Goal: Task Accomplishment & Management: Complete application form

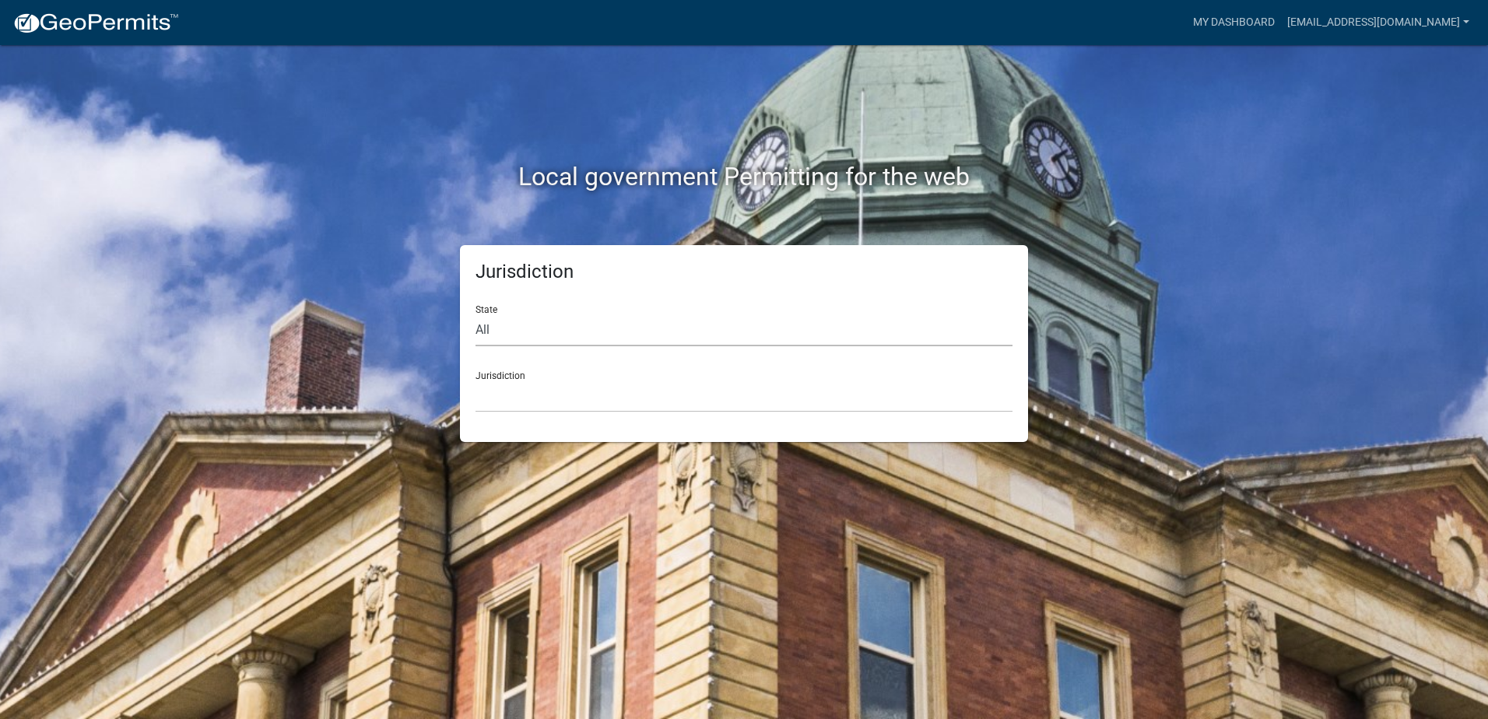
click at [571, 332] on select "All Colorado Georgia Indiana Iowa Kansas Minnesota Ohio South Carolina Wisconsin" at bounding box center [744, 330] width 537 height 32
select select "Indiana"
click at [476, 314] on select "All Colorado Georgia Indiana Iowa Kansas Minnesota Ohio South Carolina Wisconsin" at bounding box center [744, 330] width 537 height 32
click at [521, 399] on select "City of Charlestown, Indiana City of Jeffersonville, Indiana City of Logansport…" at bounding box center [744, 397] width 537 height 32
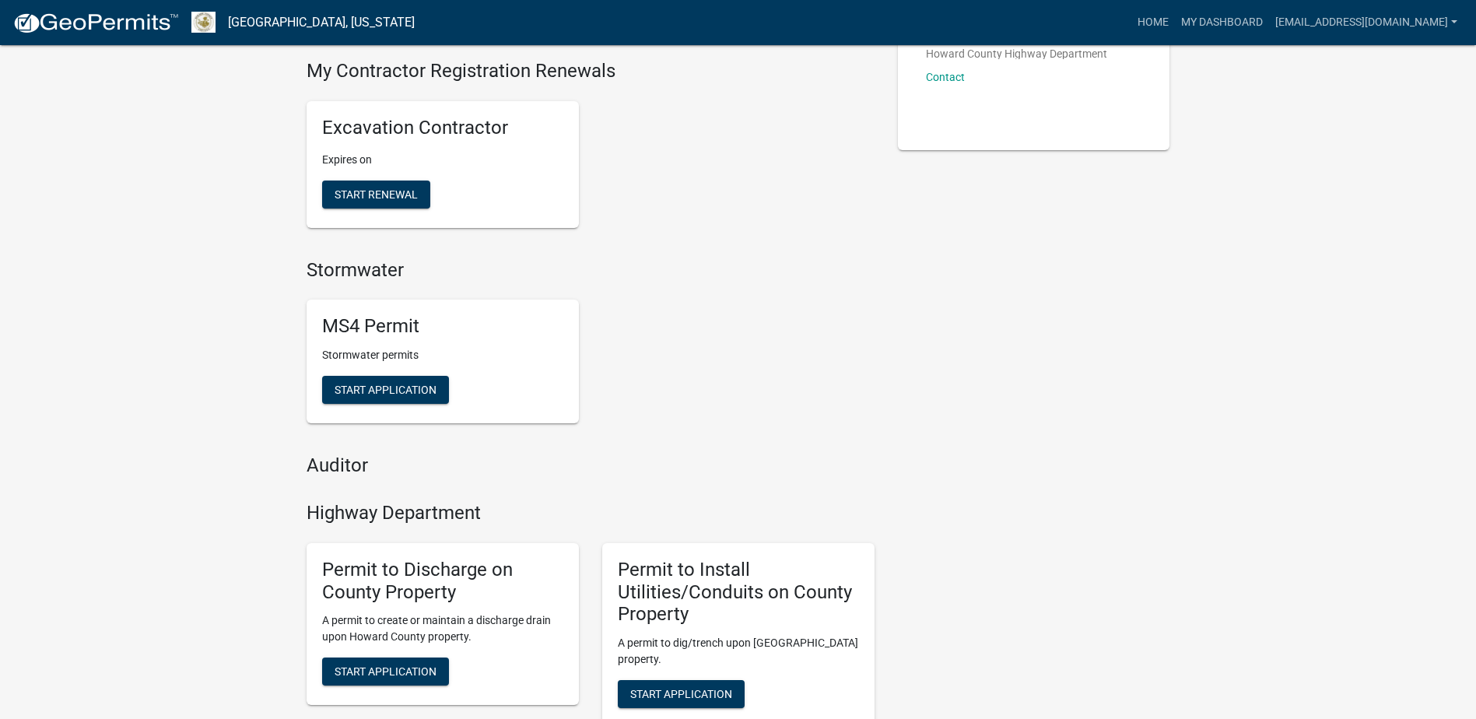
scroll to position [467, 0]
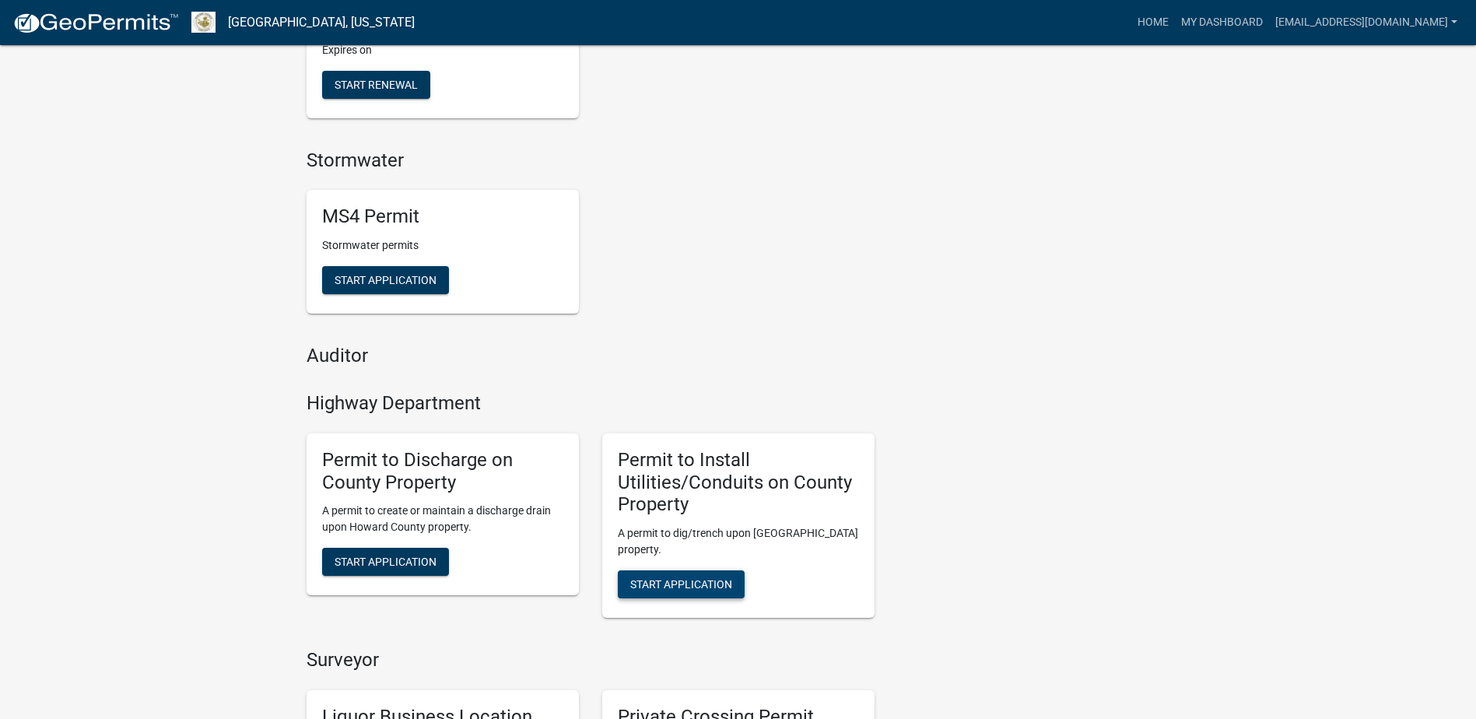
click at [697, 581] on span "Start Application" at bounding box center [681, 584] width 102 height 12
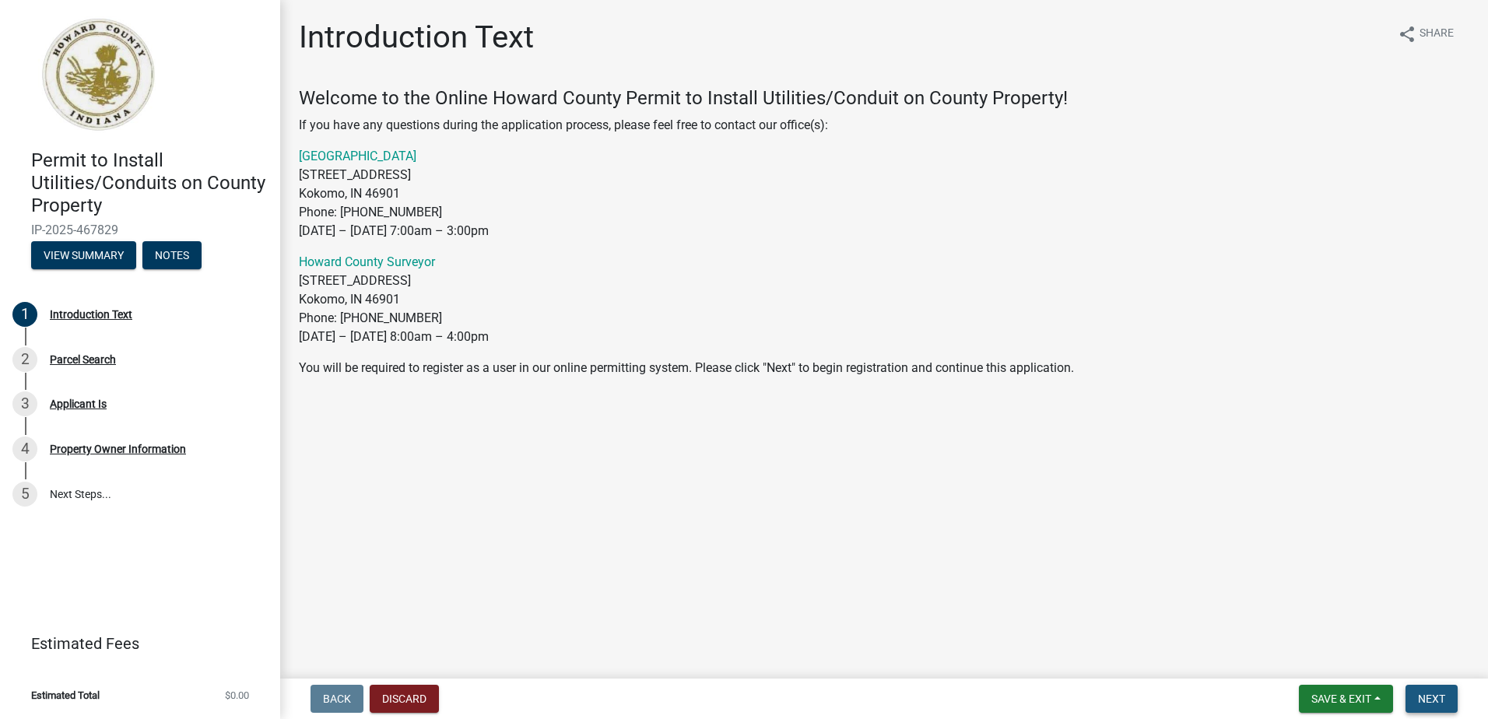
click at [1434, 700] on span "Next" at bounding box center [1431, 699] width 27 height 12
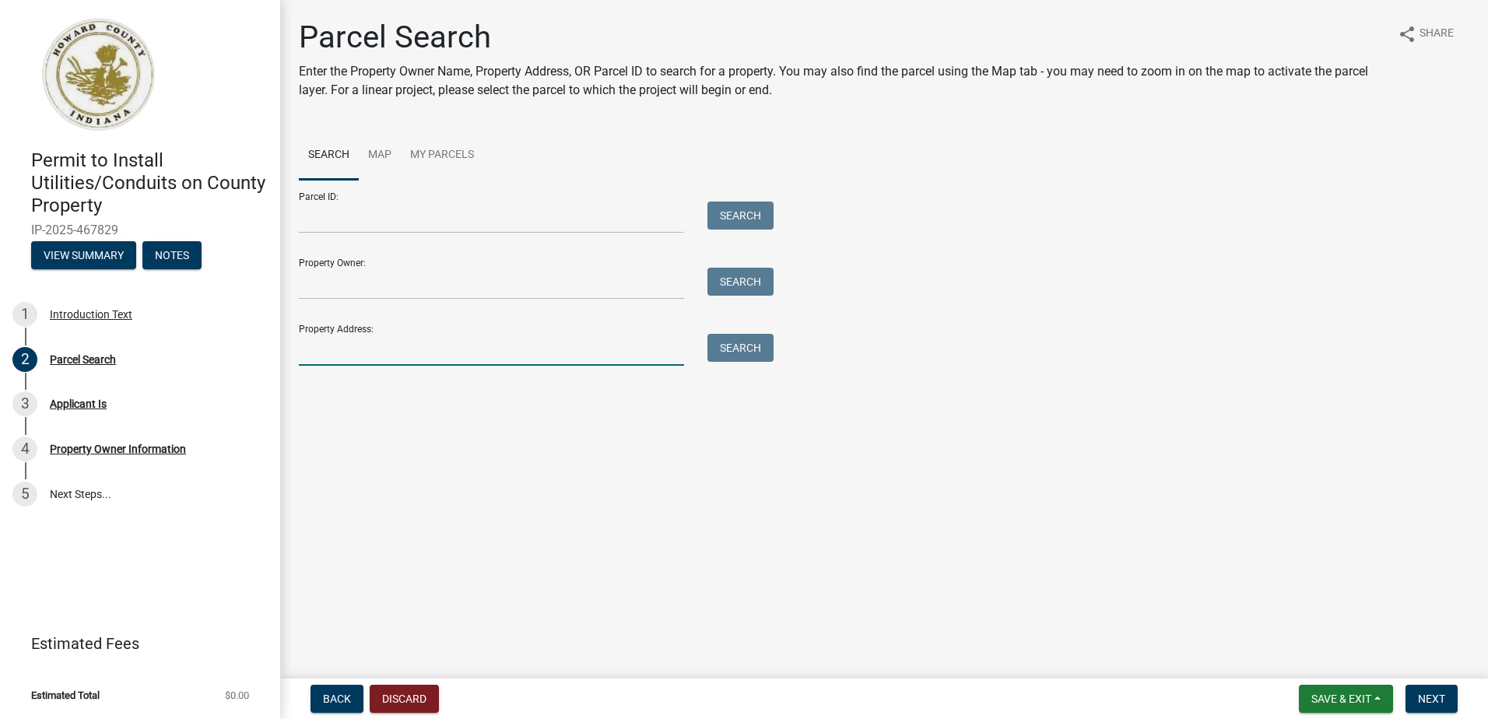
drag, startPoint x: 335, startPoint y: 356, endPoint x: 398, endPoint y: 359, distance: 62.3
click at [335, 356] on input "Property Address:" at bounding box center [491, 350] width 385 height 32
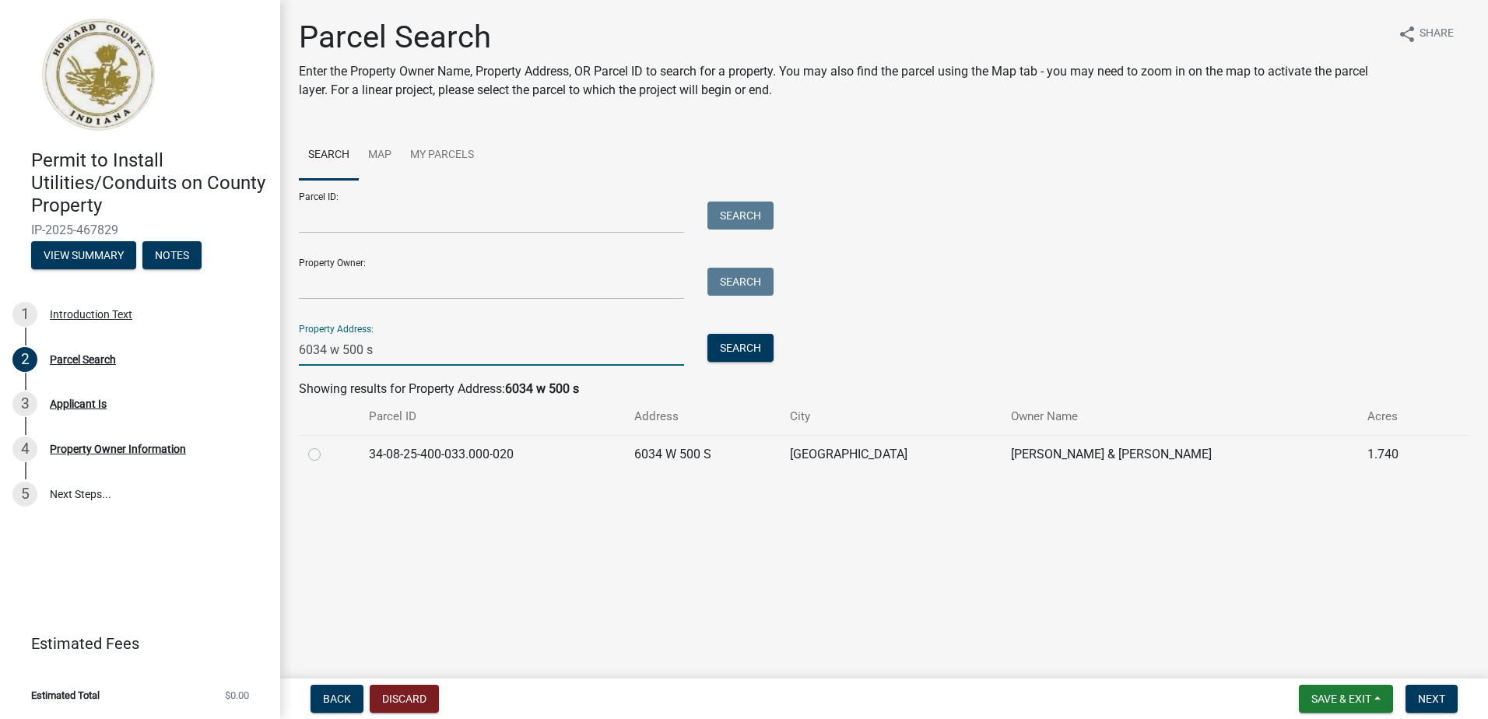
type input "6034 w 500 s"
click at [327, 445] on label at bounding box center [327, 445] width 0 height 0
click at [327, 451] on input "radio" at bounding box center [332, 450] width 10 height 10
radio input "true"
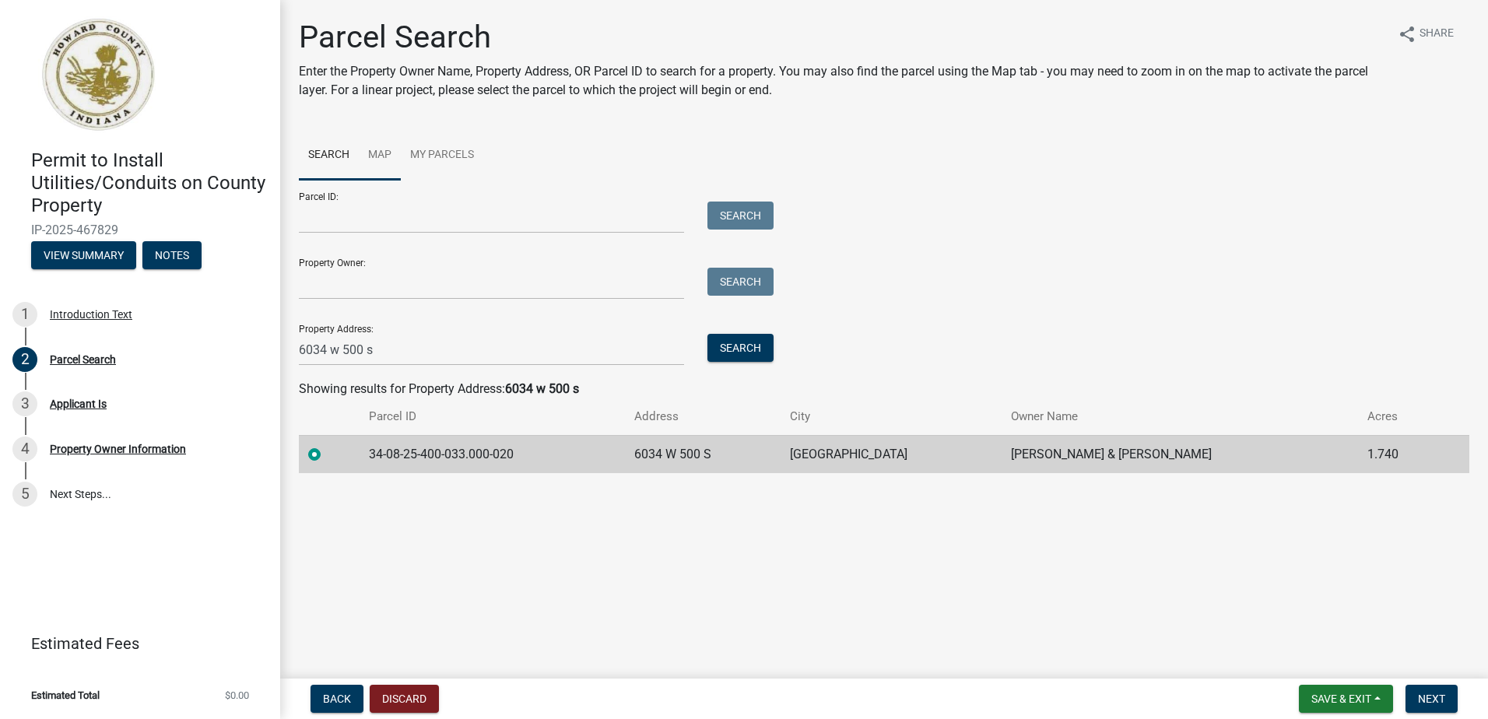
click at [378, 150] on link "Map" at bounding box center [380, 156] width 42 height 50
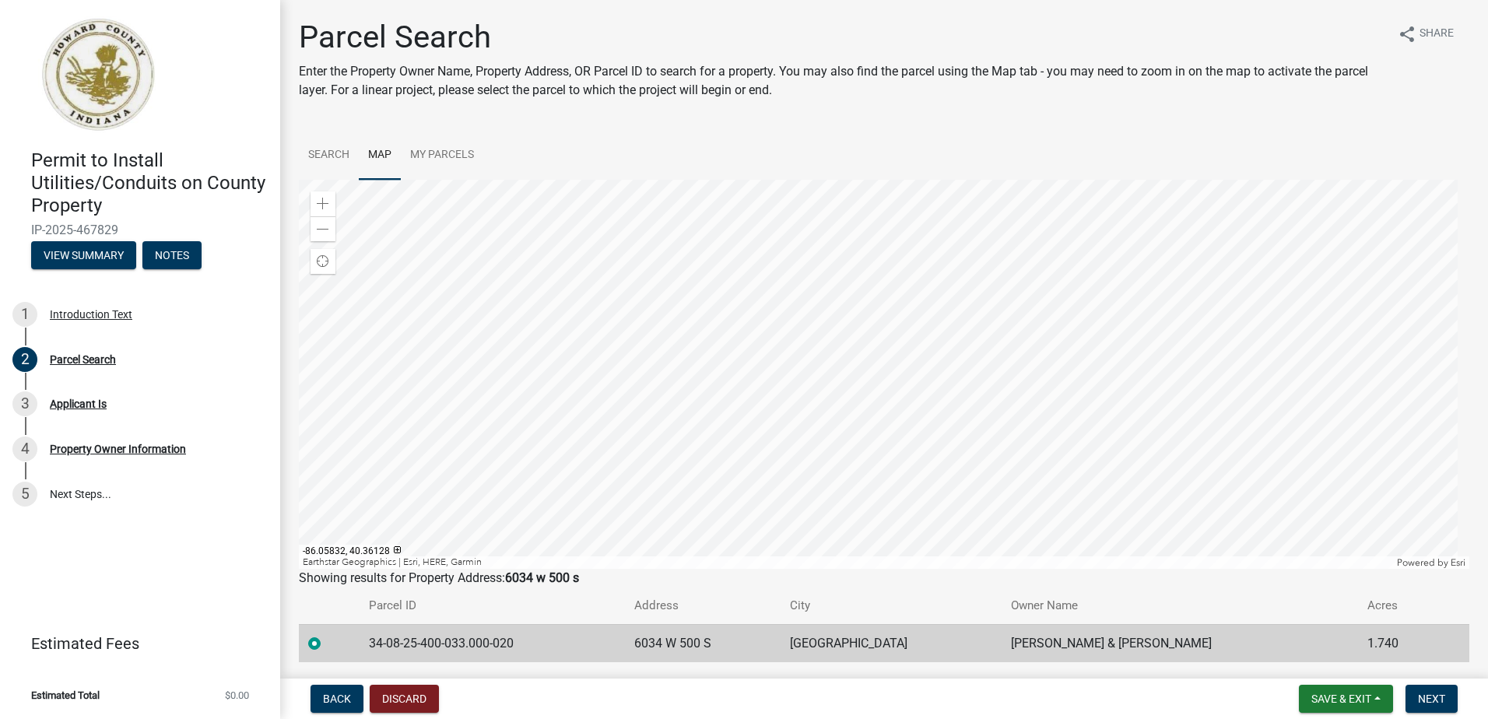
click at [781, 640] on td "6034 W 500 S" at bounding box center [703, 643] width 156 height 38
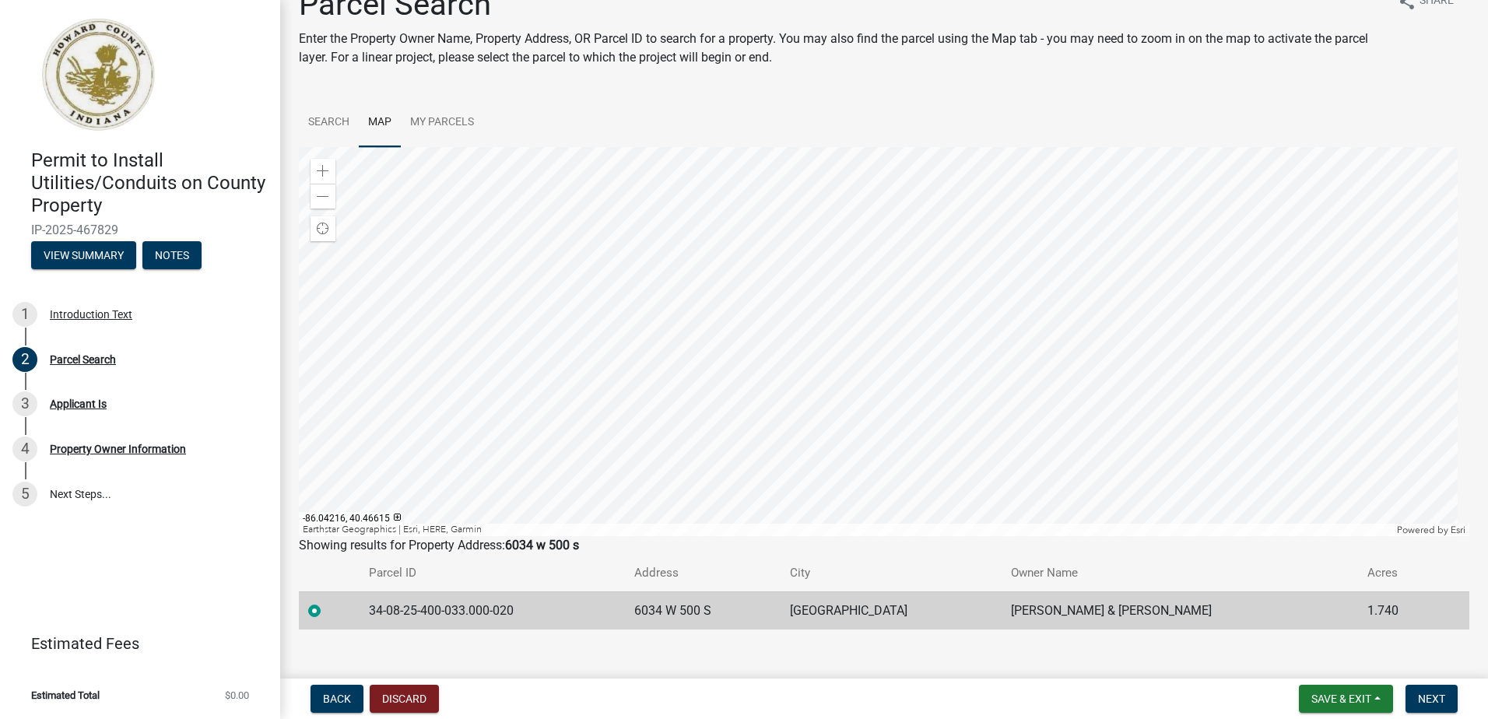
scroll to position [51, 0]
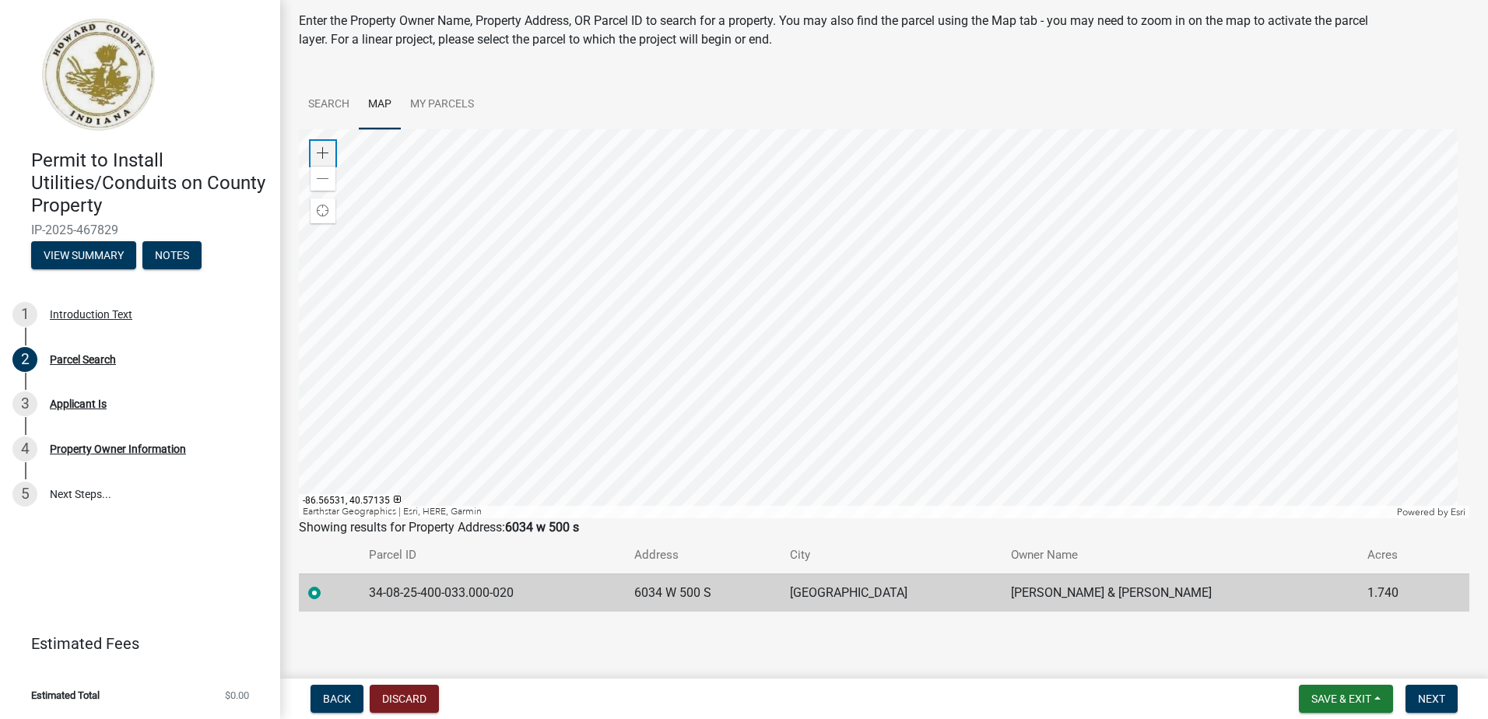
click at [331, 153] on div "Zoom in" at bounding box center [323, 153] width 25 height 25
click at [321, 215] on span "Find my location" at bounding box center [323, 211] width 12 height 12
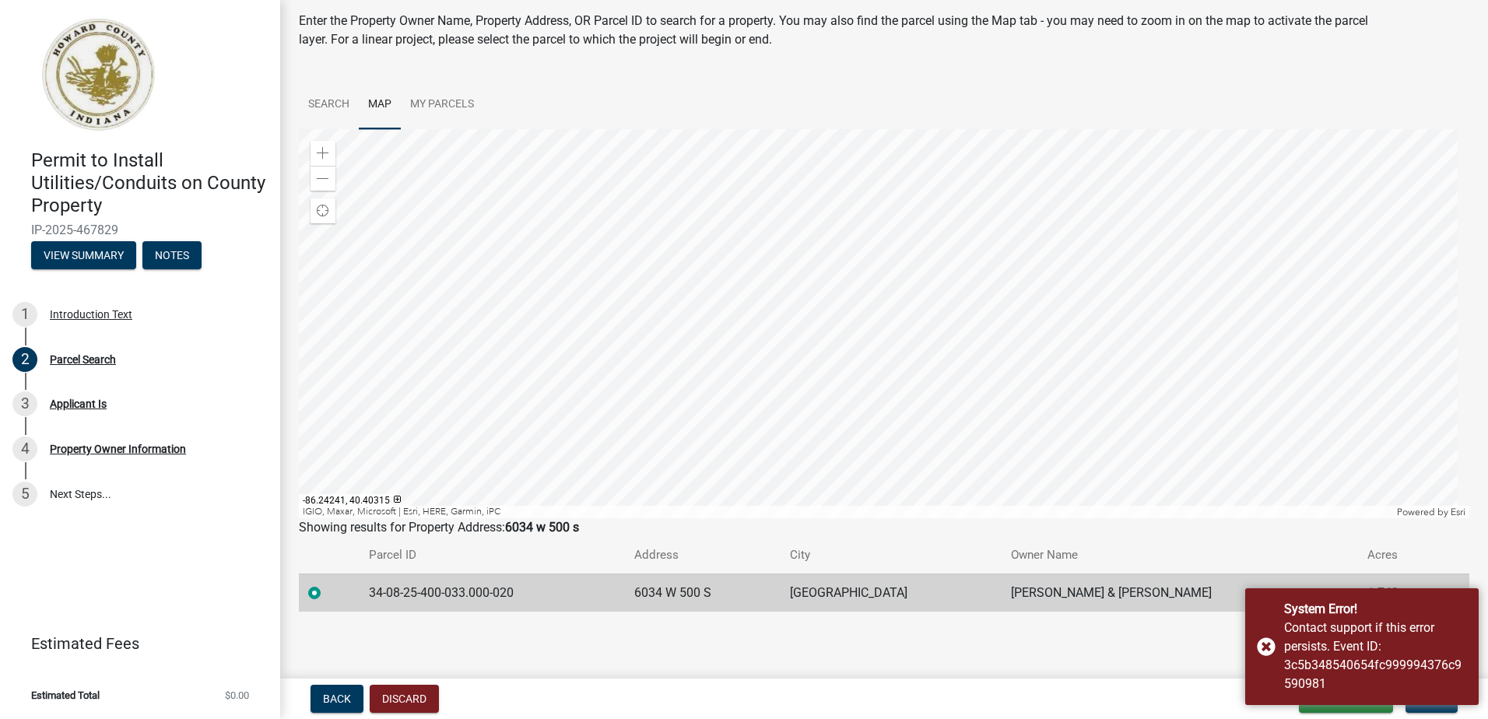
click at [1080, 215] on div at bounding box center [884, 323] width 1171 height 389
click at [1064, 388] on div at bounding box center [884, 323] width 1171 height 389
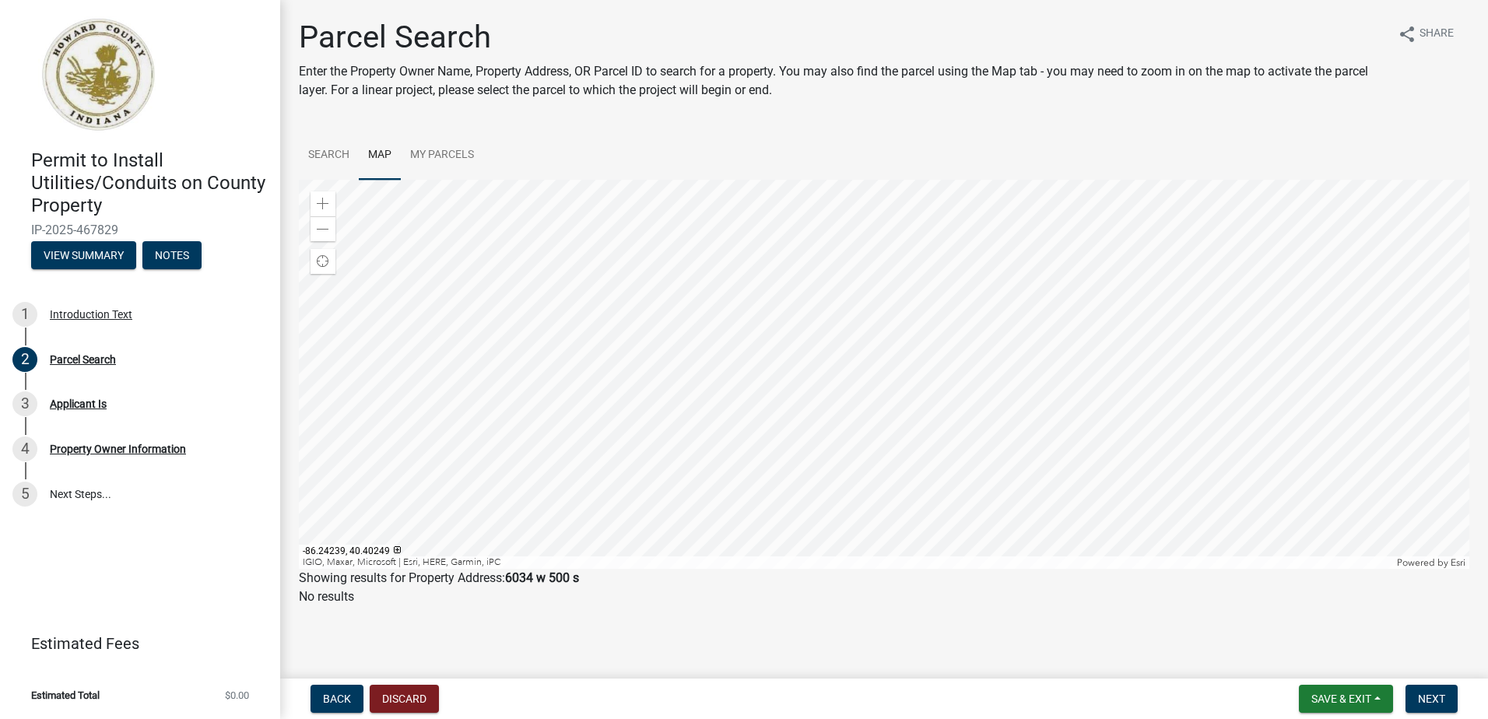
click at [1093, 441] on div at bounding box center [884, 374] width 1171 height 389
click at [1094, 465] on div at bounding box center [884, 374] width 1171 height 389
click at [955, 426] on div at bounding box center [884, 374] width 1171 height 389
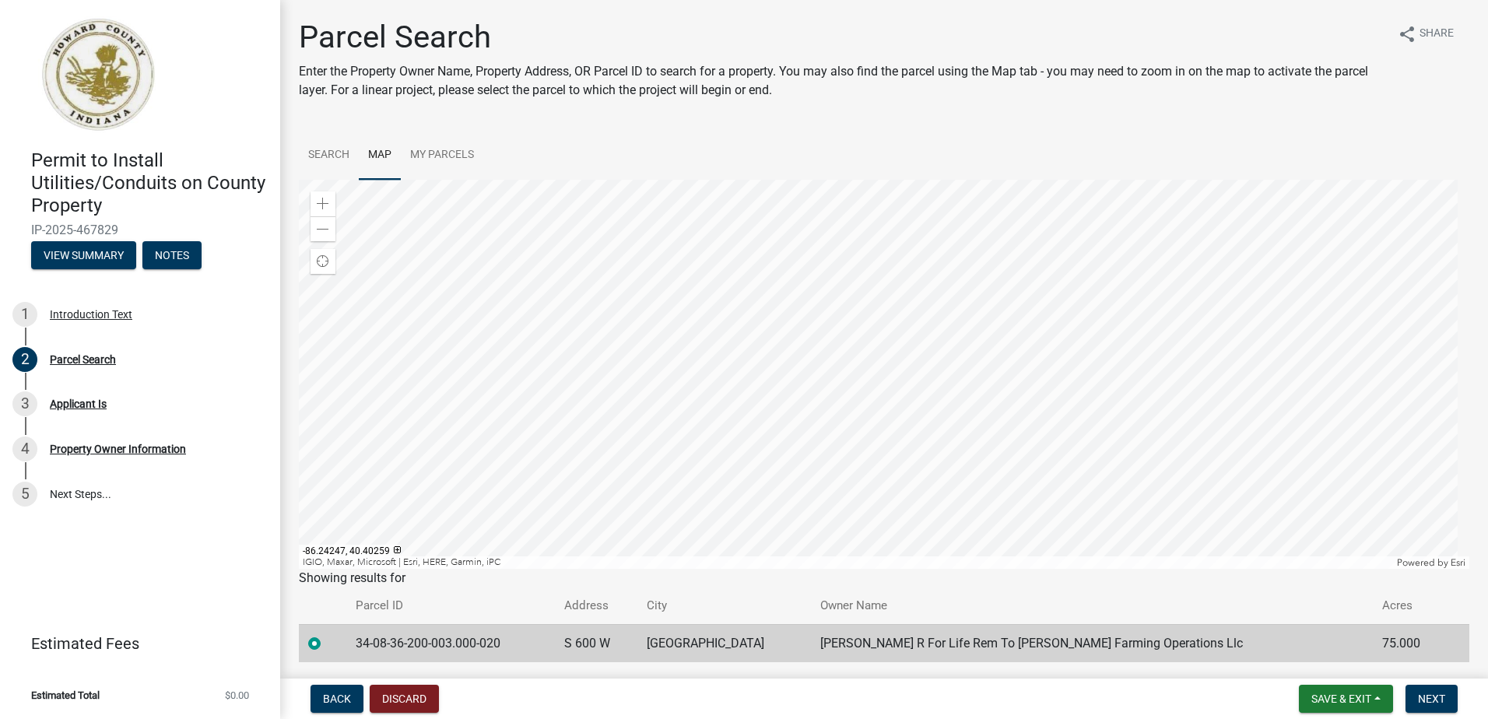
click at [1069, 416] on div at bounding box center [884, 374] width 1171 height 389
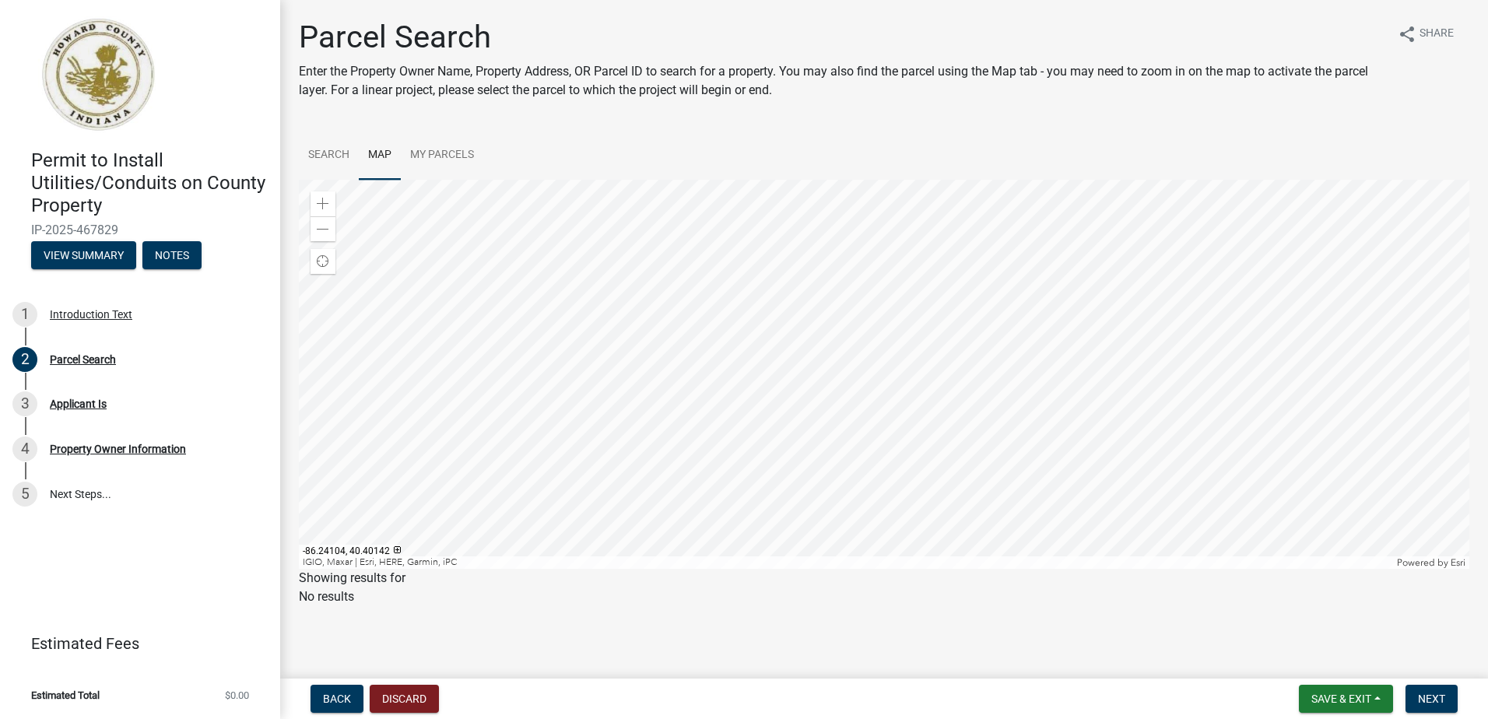
click at [1091, 277] on div at bounding box center [884, 374] width 1171 height 389
click at [1122, 229] on div at bounding box center [884, 374] width 1171 height 389
click at [1130, 237] on div at bounding box center [884, 374] width 1171 height 389
click at [1146, 262] on div at bounding box center [884, 374] width 1171 height 389
click at [1145, 264] on div at bounding box center [884, 374] width 1171 height 389
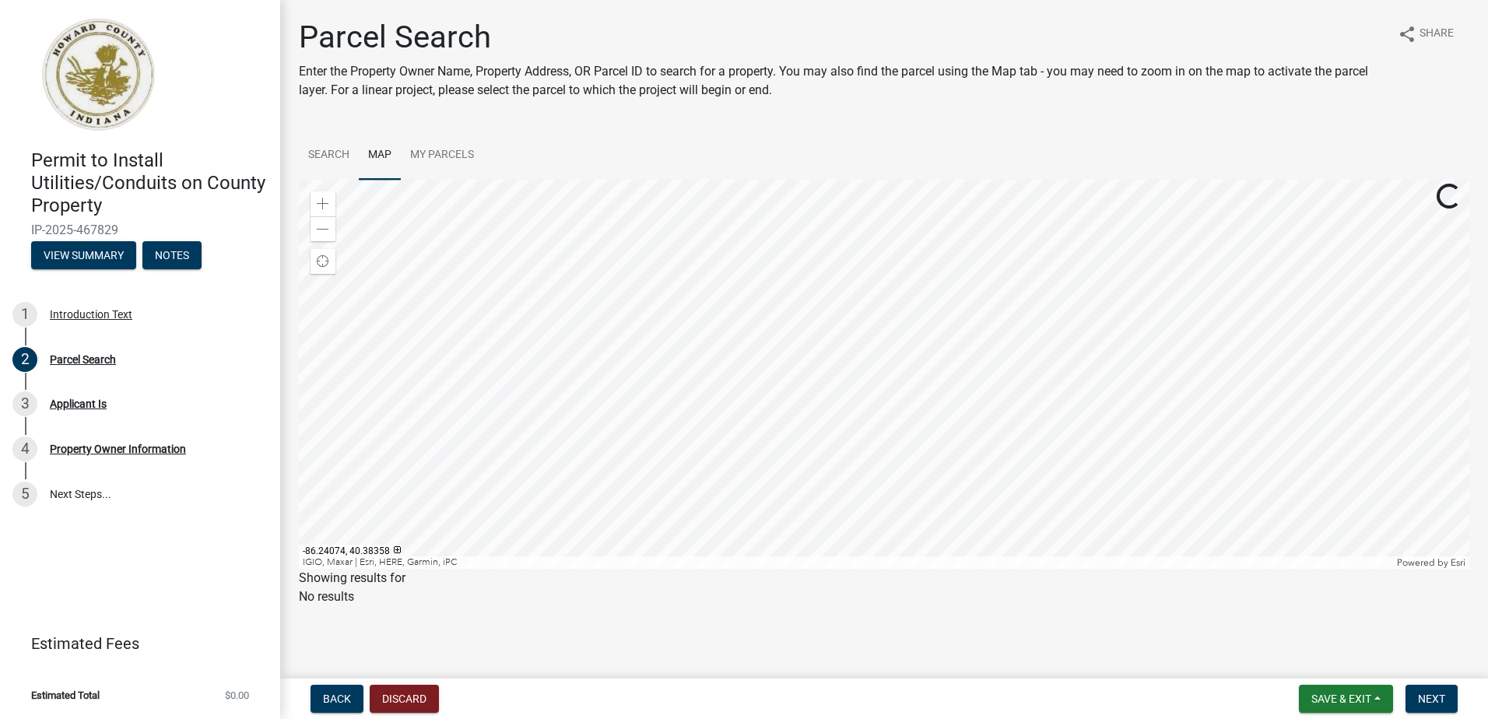
click at [1136, 283] on div at bounding box center [884, 374] width 1171 height 389
click at [1140, 192] on div at bounding box center [884, 374] width 1171 height 389
click at [1157, 258] on div at bounding box center [884, 374] width 1171 height 389
click at [1153, 286] on div at bounding box center [884, 374] width 1171 height 389
click at [1160, 394] on div at bounding box center [884, 374] width 1171 height 389
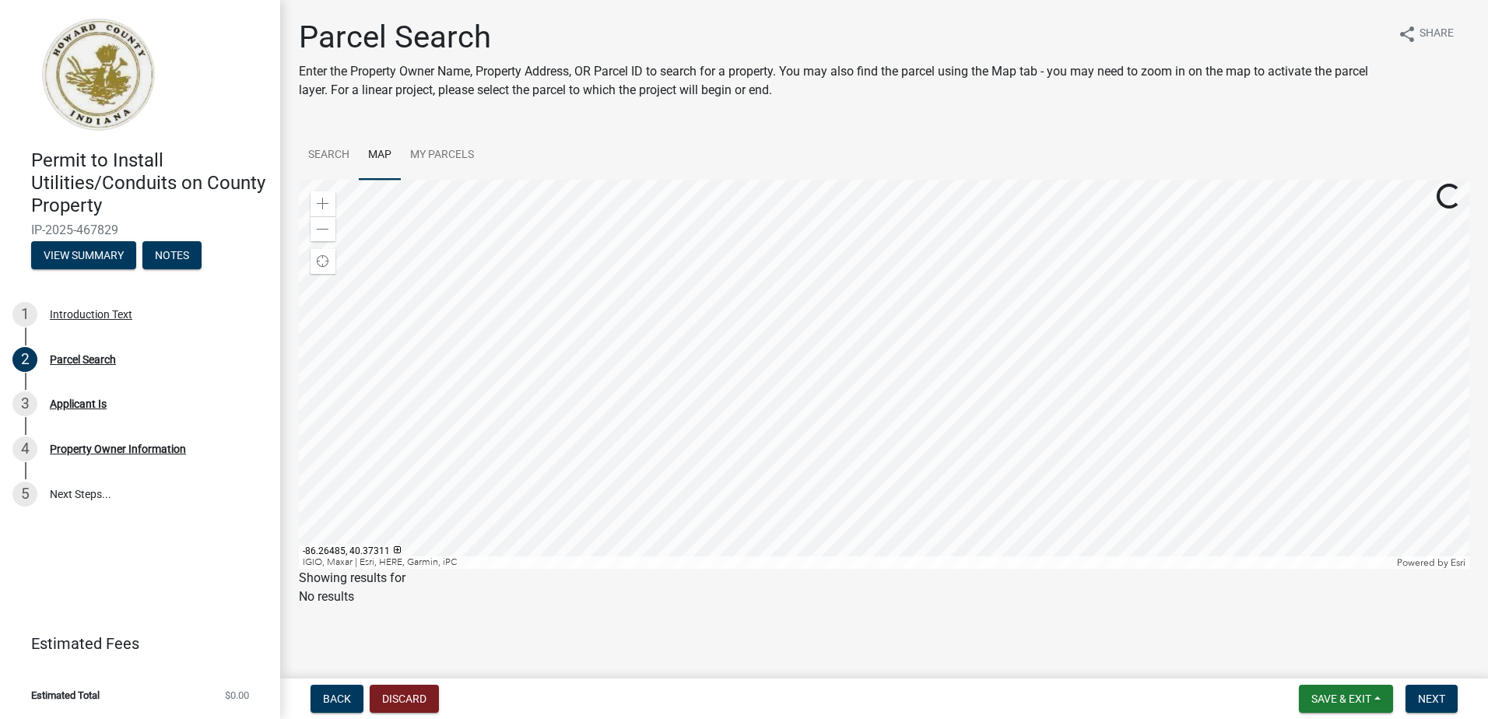
click at [1133, 364] on div at bounding box center [884, 374] width 1171 height 389
click at [443, 370] on div at bounding box center [884, 374] width 1171 height 389
click at [534, 438] on div at bounding box center [884, 374] width 1171 height 389
click at [924, 496] on div at bounding box center [884, 374] width 1171 height 389
click at [997, 463] on div at bounding box center [884, 374] width 1171 height 389
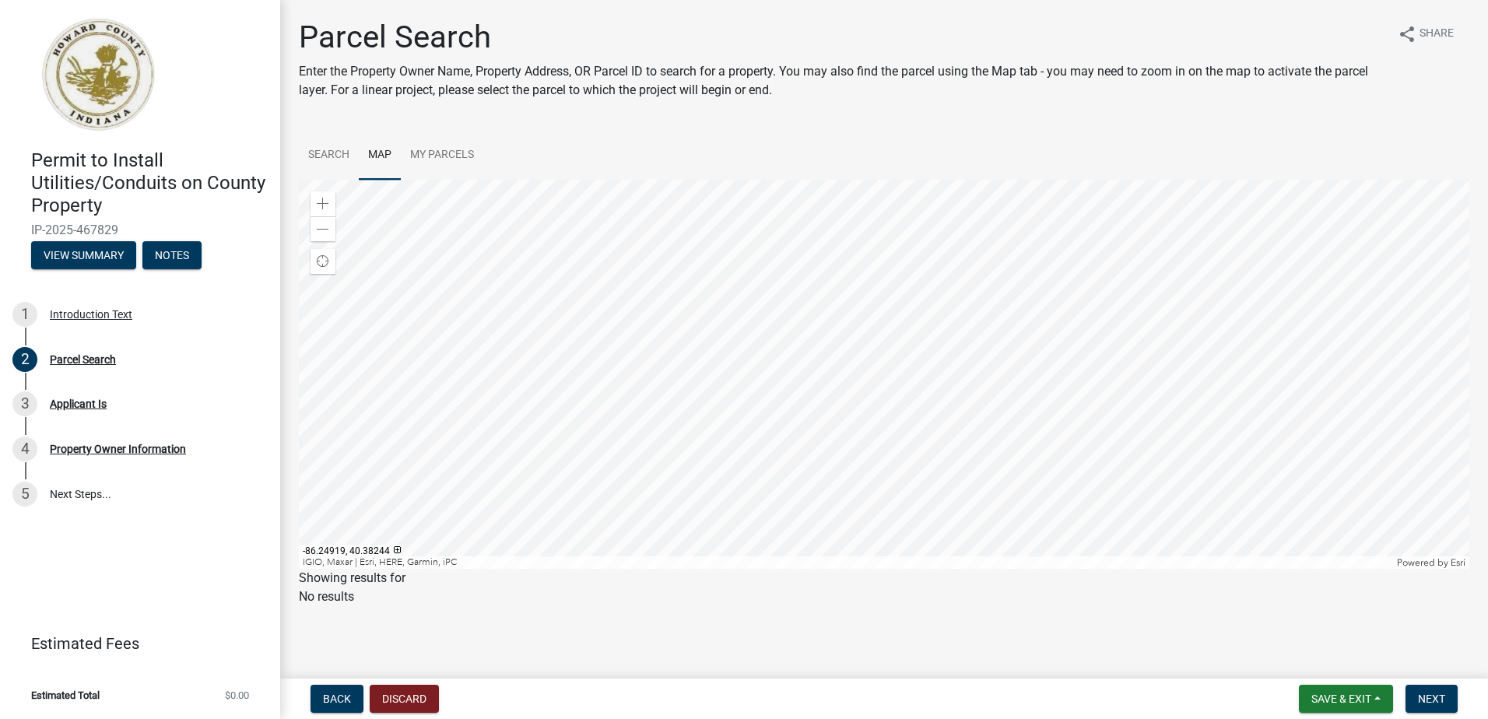
click at [991, 402] on div at bounding box center [884, 374] width 1171 height 389
click at [973, 401] on div at bounding box center [884, 374] width 1171 height 389
click at [974, 410] on div at bounding box center [884, 374] width 1171 height 389
click at [335, 153] on link "Search" at bounding box center [329, 156] width 60 height 50
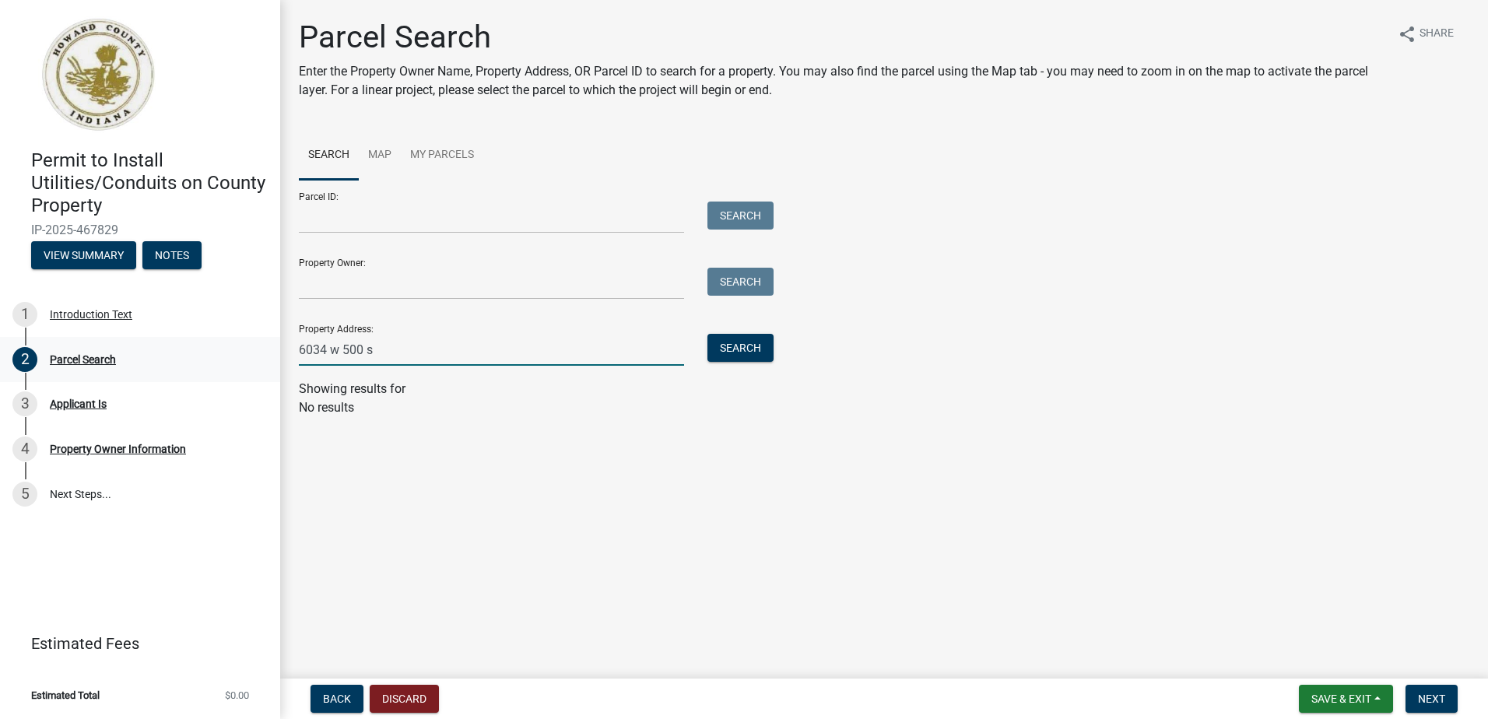
drag, startPoint x: 389, startPoint y: 350, endPoint x: 194, endPoint y: 360, distance: 195.6
click at [194, 360] on div "Permit to Install Utilities/Conduits on County Property IP-2025-467829 View Sum…" at bounding box center [744, 359] width 1488 height 719
type input "8784 w 500 s"
click at [751, 353] on button "Search" at bounding box center [740, 348] width 66 height 28
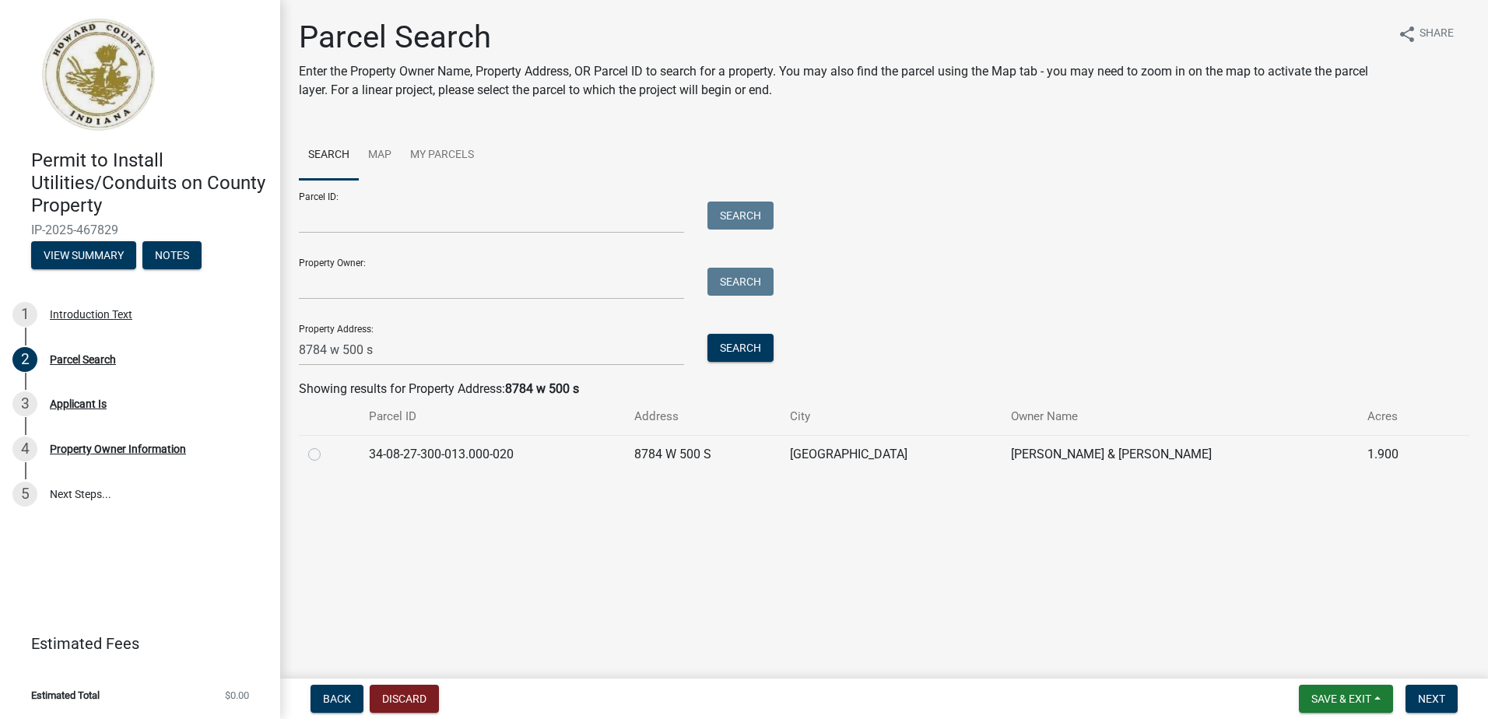
click at [514, 457] on td "34-08-27-300-013.000-020" at bounding box center [492, 454] width 265 height 38
click at [327, 445] on label at bounding box center [327, 445] width 0 height 0
click at [327, 455] on input "radio" at bounding box center [332, 450] width 10 height 10
radio input "true"
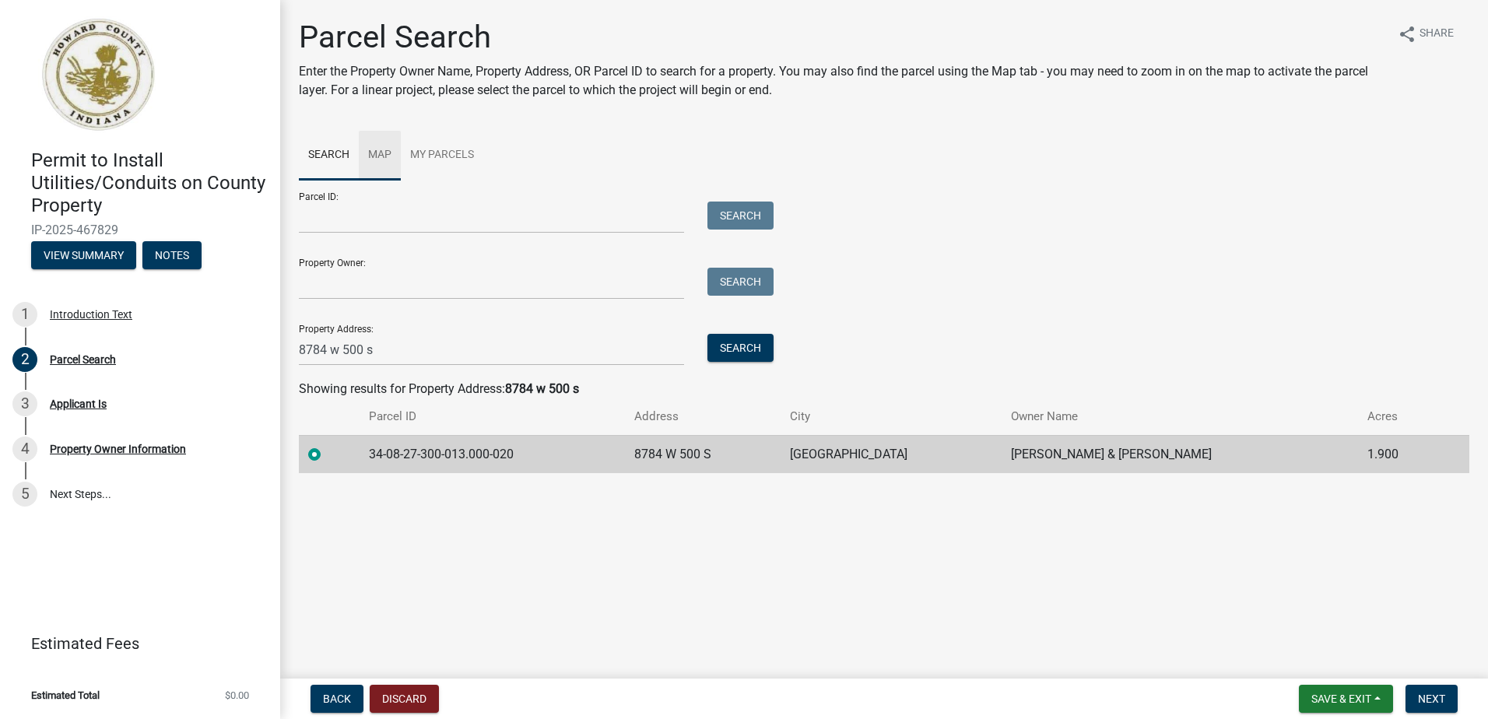
click at [383, 153] on link "Map" at bounding box center [380, 156] width 42 height 50
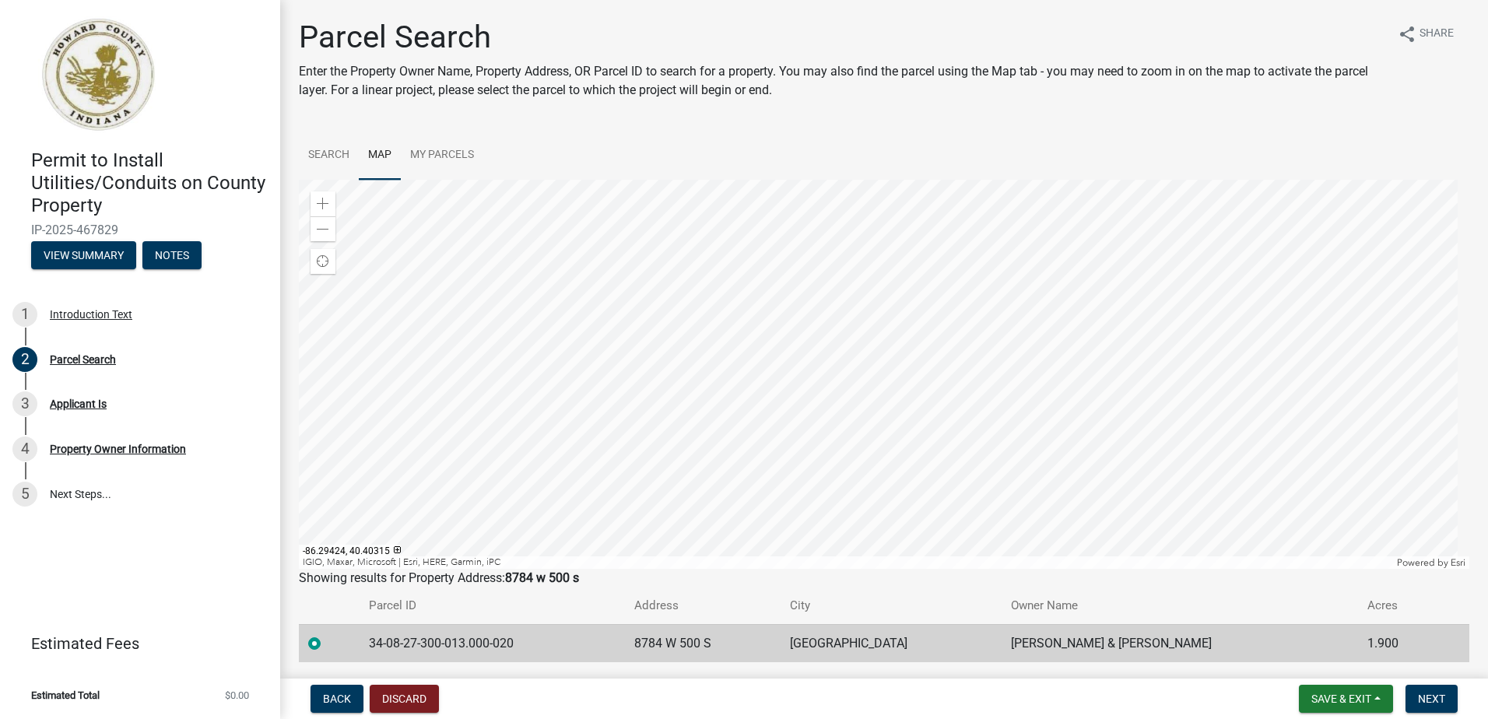
click at [1088, 423] on div at bounding box center [884, 374] width 1171 height 389
click at [1444, 703] on span "Next" at bounding box center [1431, 699] width 27 height 12
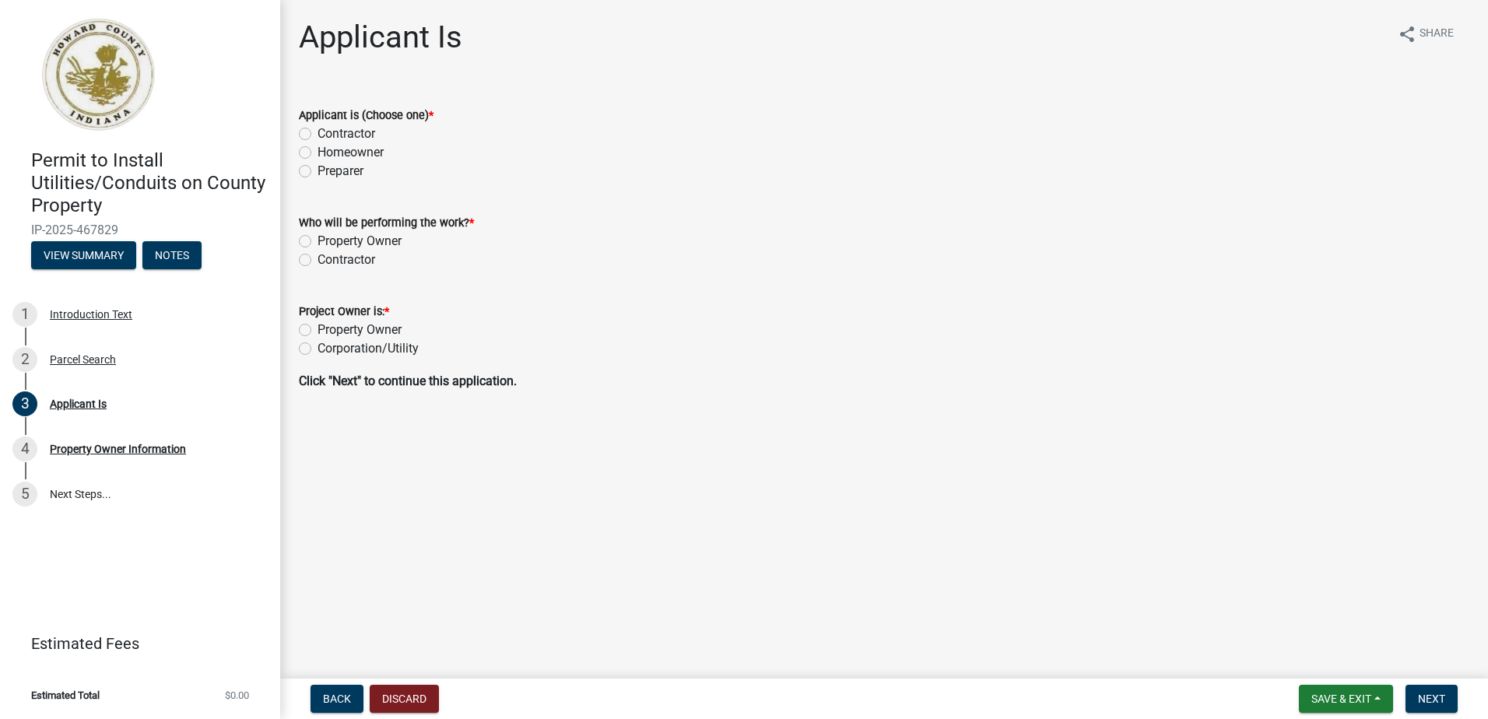
click at [318, 129] on label "Contractor" at bounding box center [347, 134] width 58 height 19
click at [318, 129] on input "Contractor" at bounding box center [323, 130] width 10 height 10
radio input "true"
click at [318, 259] on label "Contractor" at bounding box center [347, 260] width 58 height 19
click at [318, 259] on input "Contractor" at bounding box center [323, 256] width 10 height 10
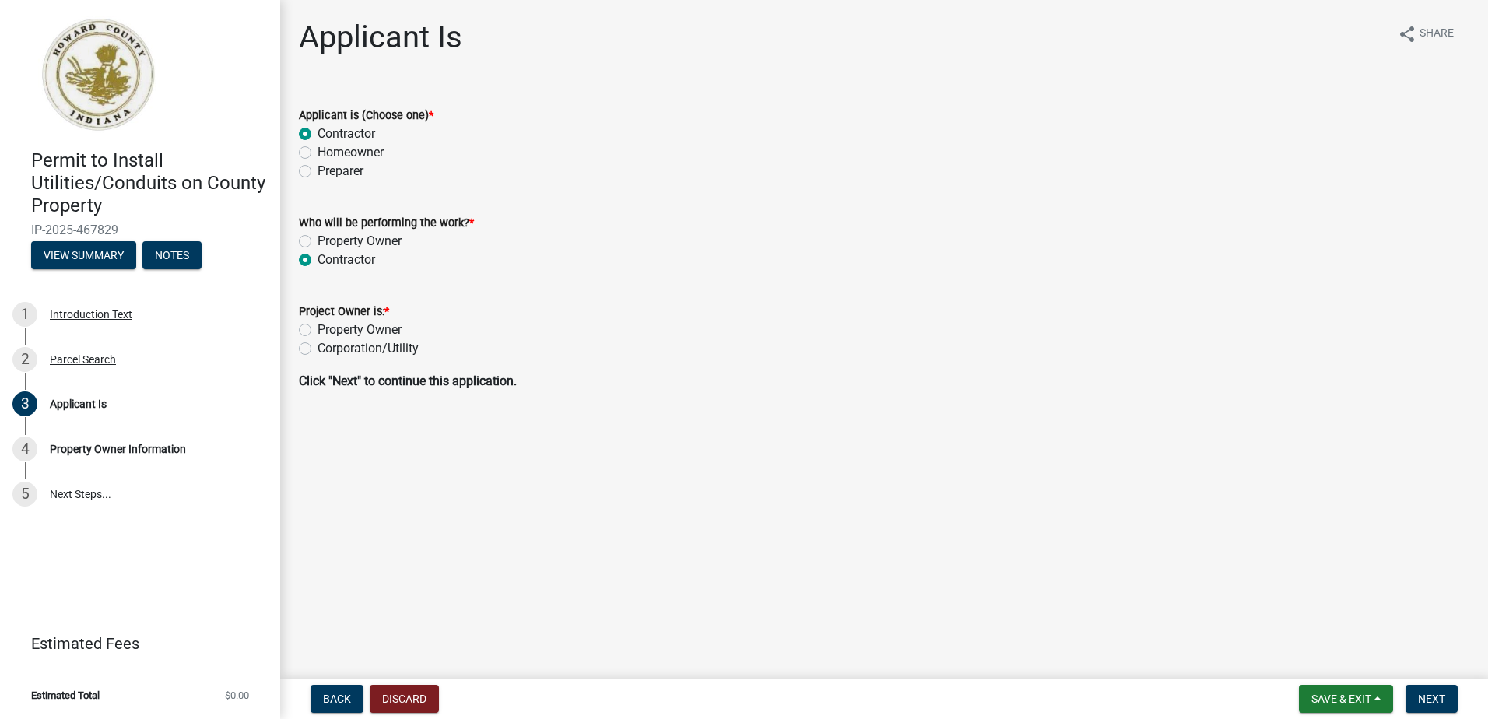
radio input "true"
click at [318, 328] on label "Property Owner" at bounding box center [360, 330] width 84 height 19
click at [318, 328] on input "Property Owner" at bounding box center [323, 326] width 10 height 10
radio input "true"
click at [318, 346] on label "Corporation/Utility" at bounding box center [368, 348] width 101 height 19
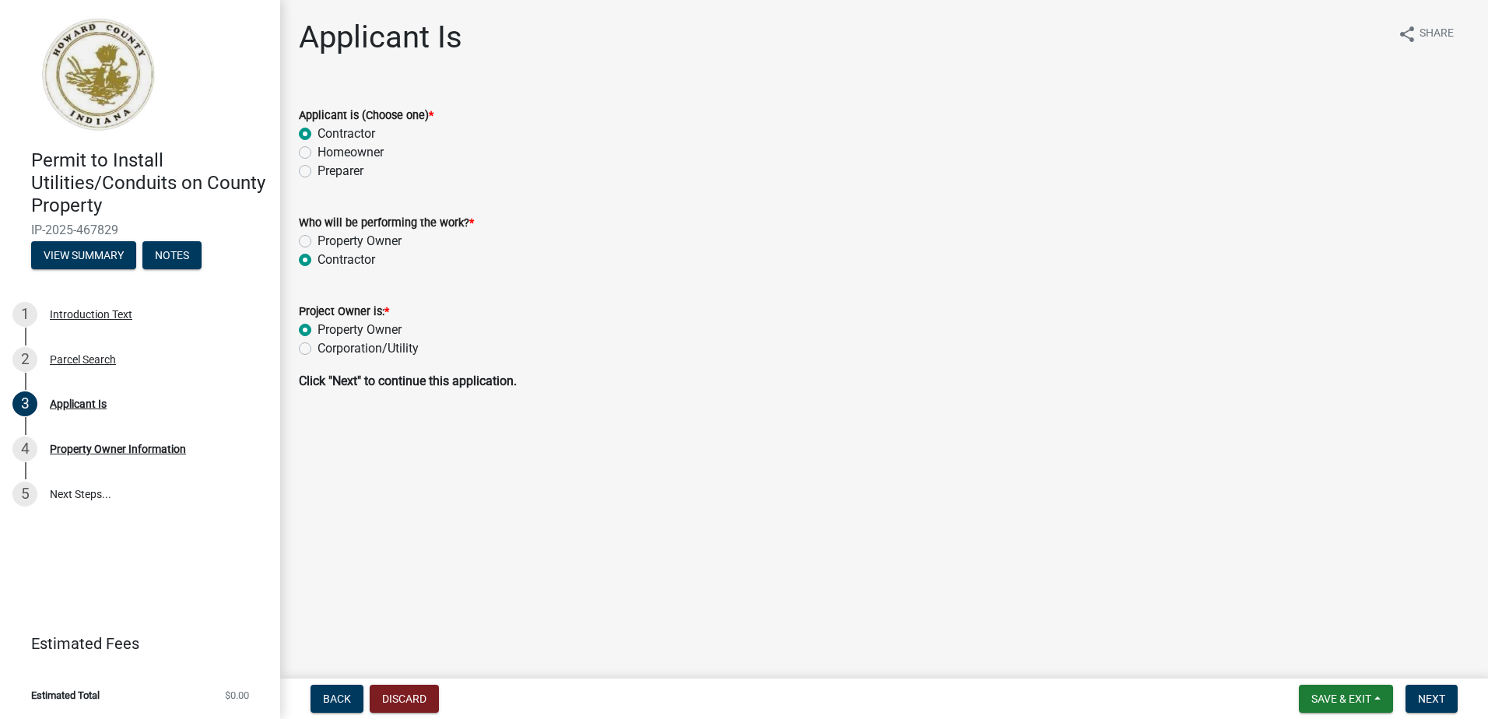
click at [318, 346] on input "Corporation/Utility" at bounding box center [323, 344] width 10 height 10
radio input "true"
click at [1431, 697] on span "Next" at bounding box center [1431, 699] width 27 height 12
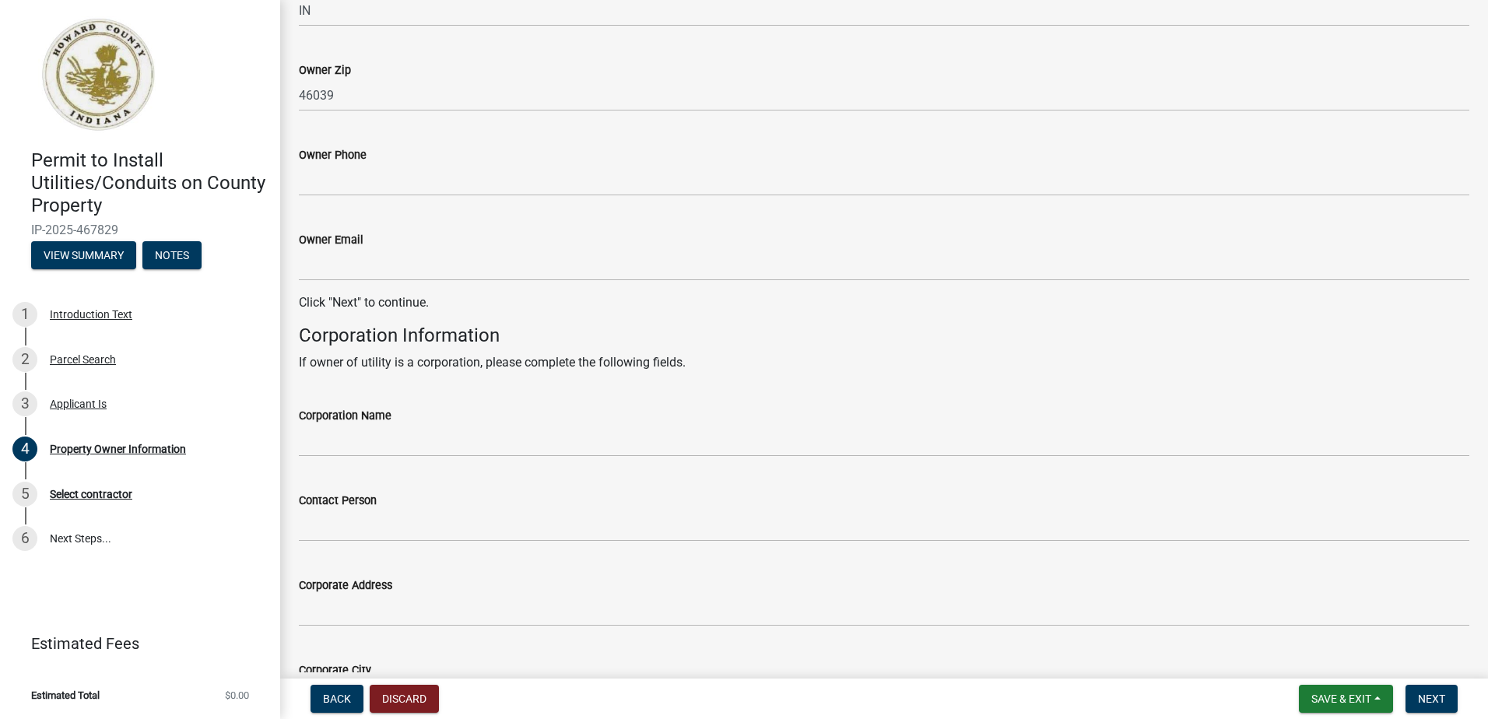
scroll to position [545, 0]
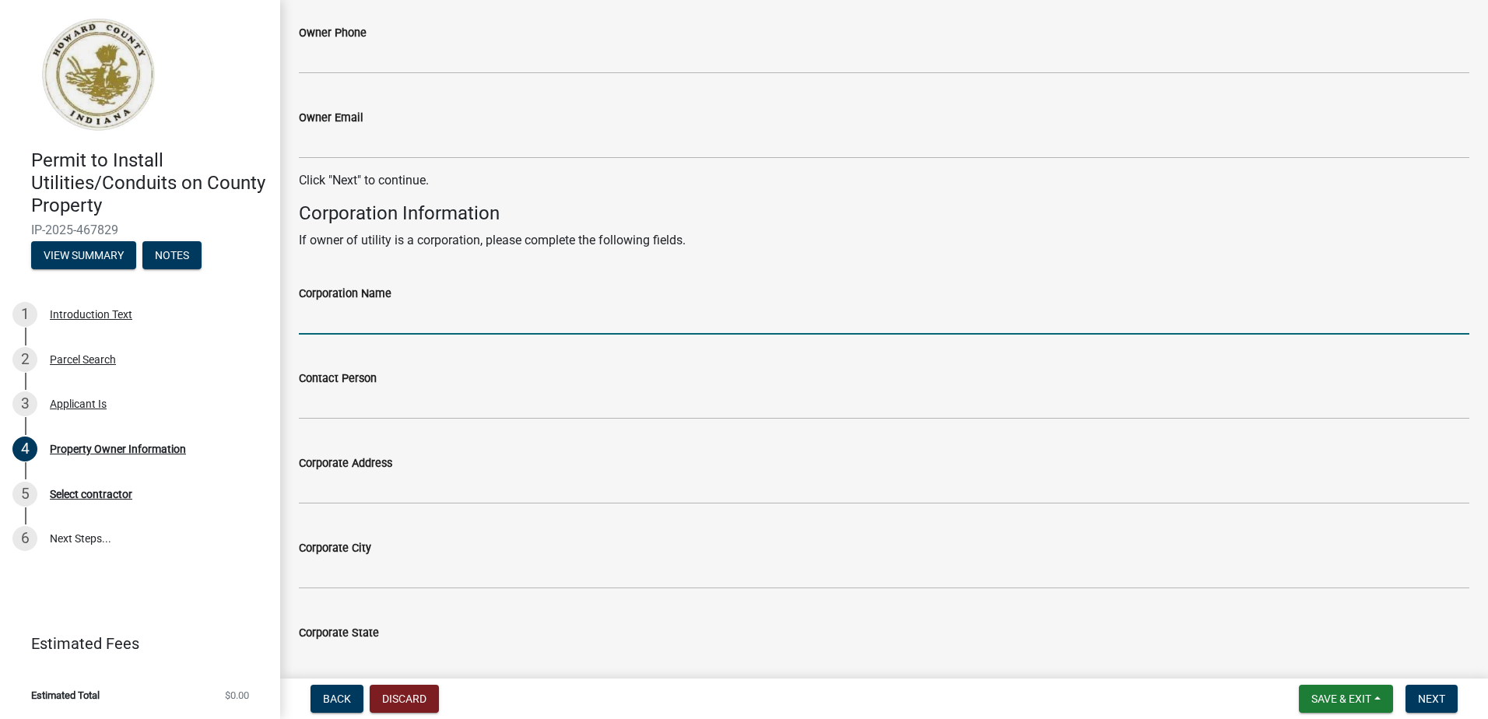
click at [370, 304] on input "Corporation Name" at bounding box center [884, 319] width 1171 height 32
type input "BerryCOMM"
type input "[PERSON_NAME]"
type input "4316 N 00 E W"
type input "Kokomo"
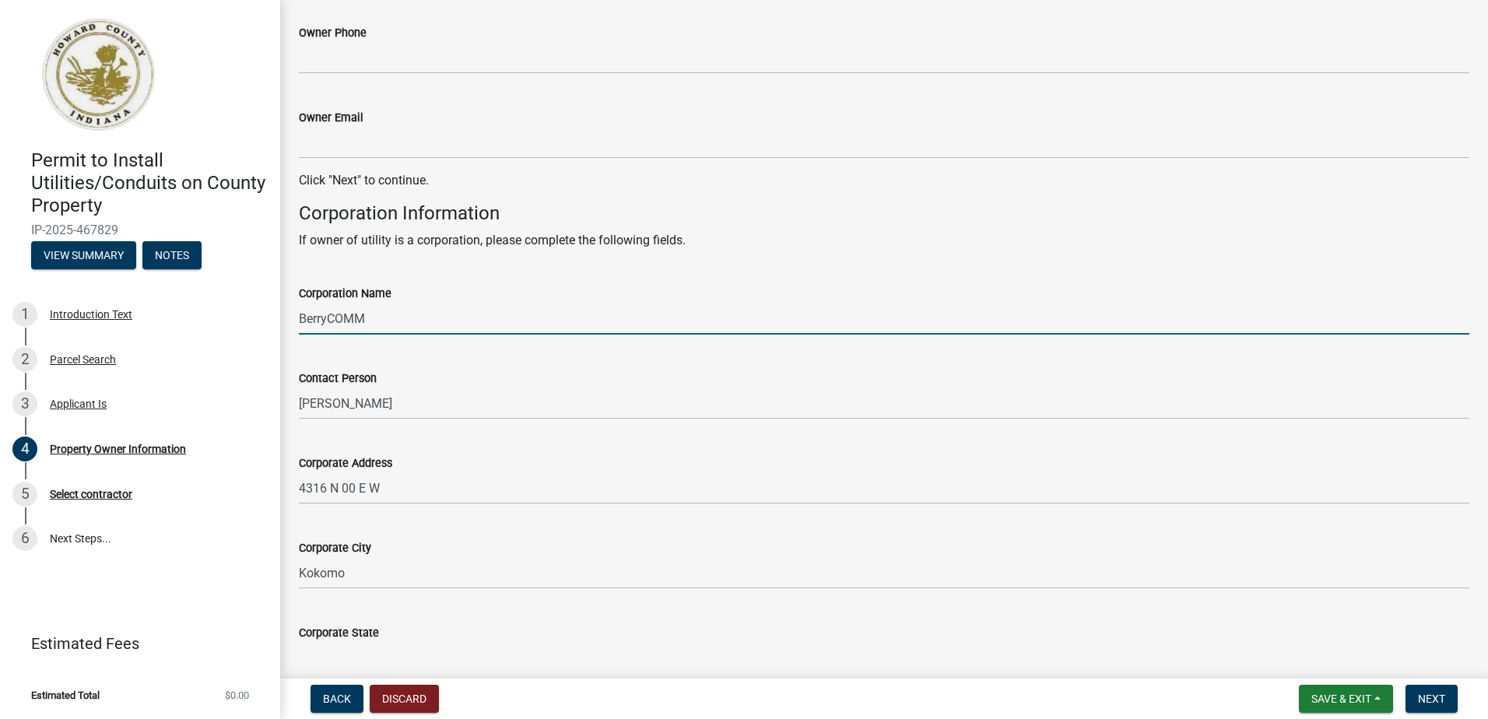
type input "IN"
type input "46901"
type input "[PHONE_NUMBER]"
type input "[EMAIL_ADDRESS][DOMAIN_NAME]"
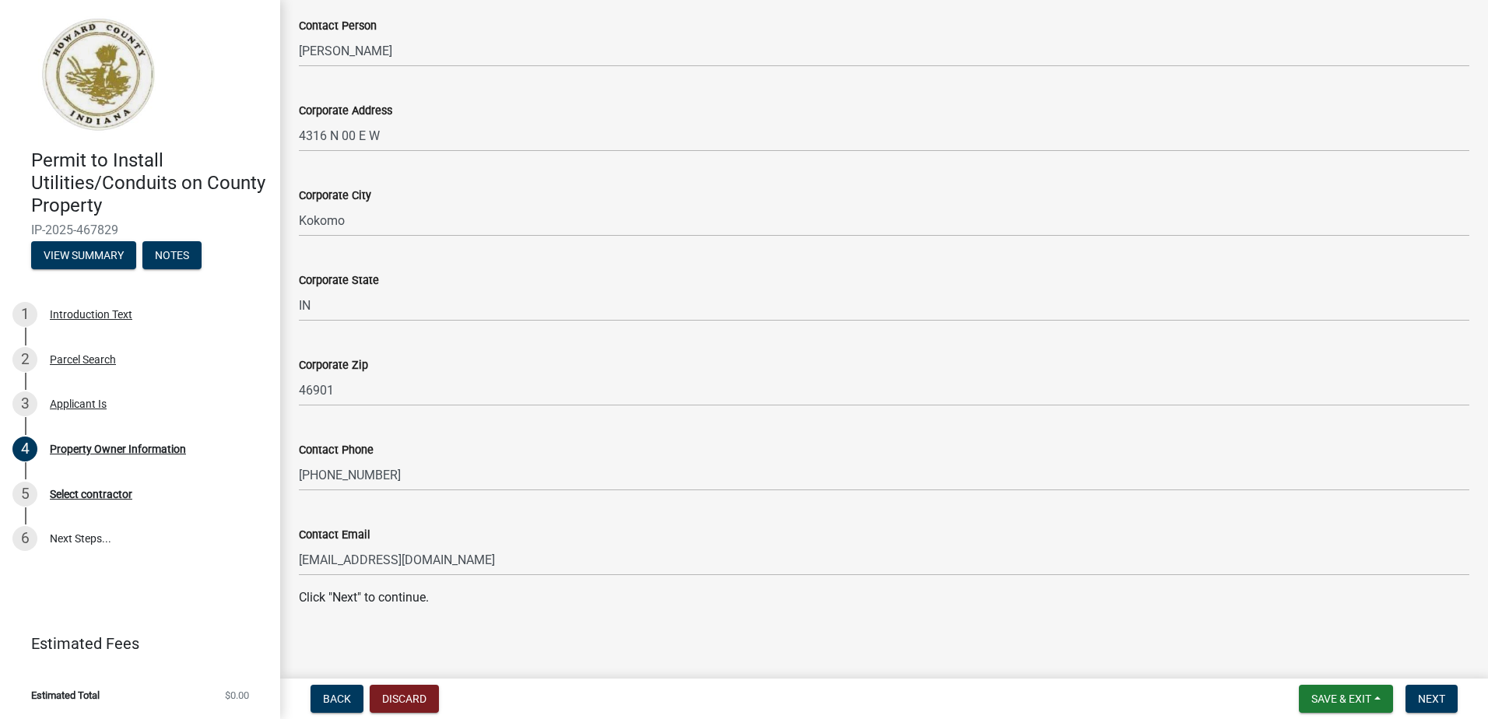
scroll to position [905, 0]
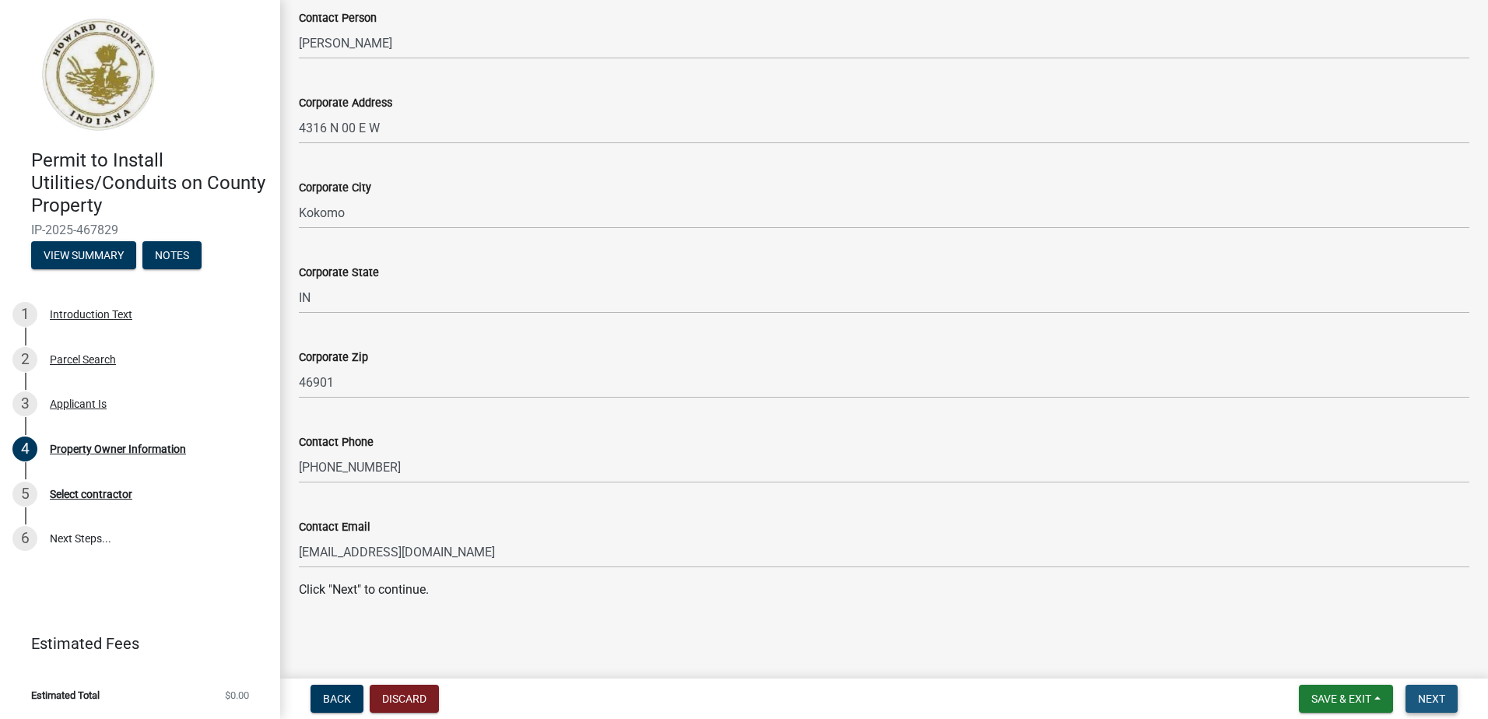
click at [1432, 701] on span "Next" at bounding box center [1431, 699] width 27 height 12
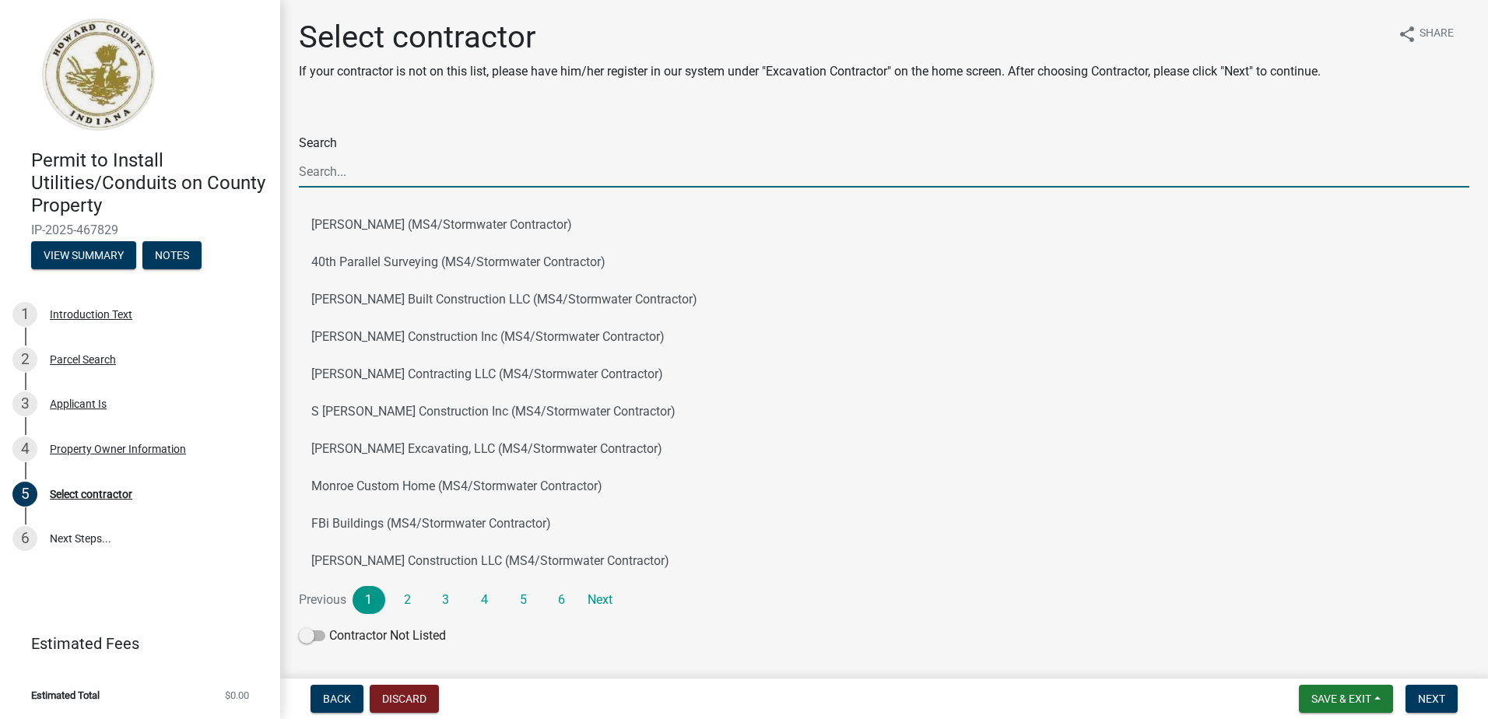
click at [353, 172] on input "Search" at bounding box center [884, 172] width 1171 height 32
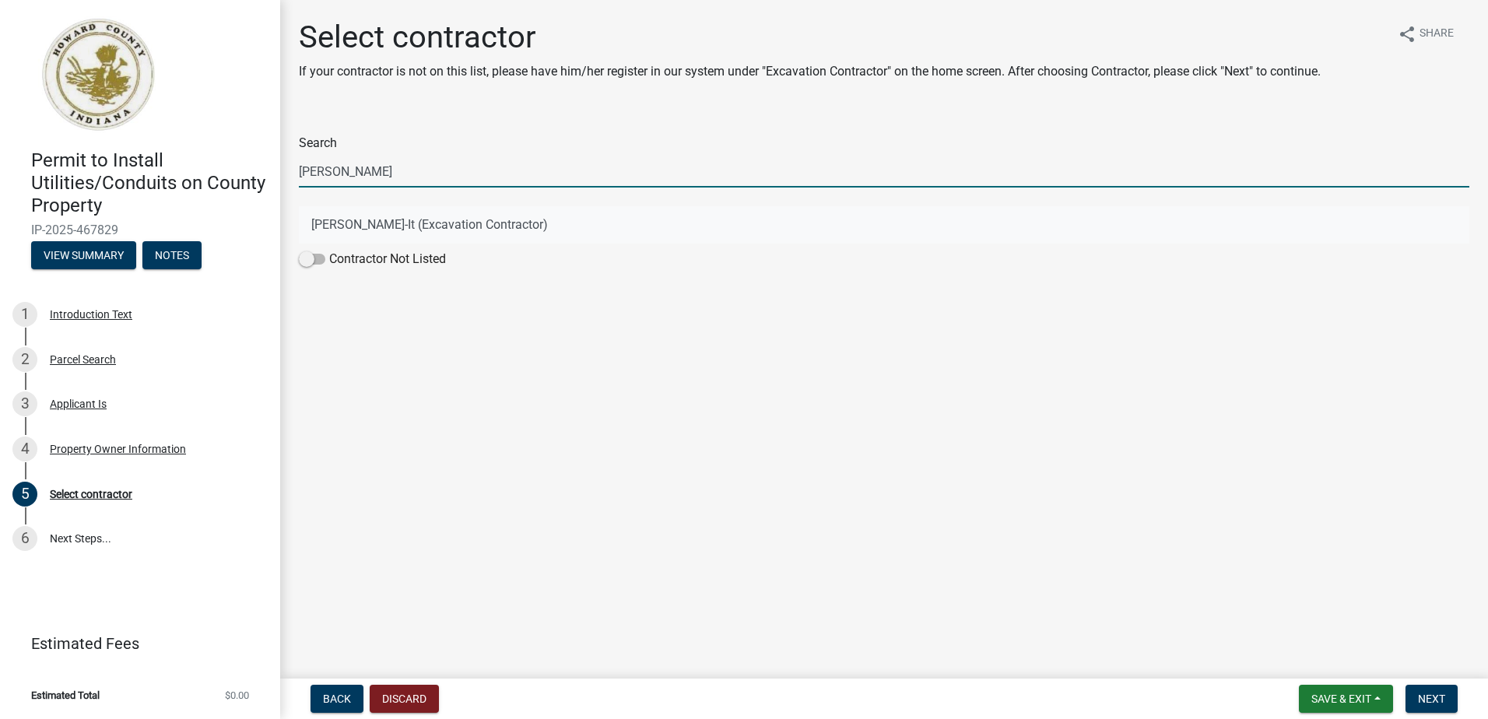
type input "berry"
click at [320, 223] on button "Berry-It (Excavation Contractor)" at bounding box center [884, 224] width 1171 height 37
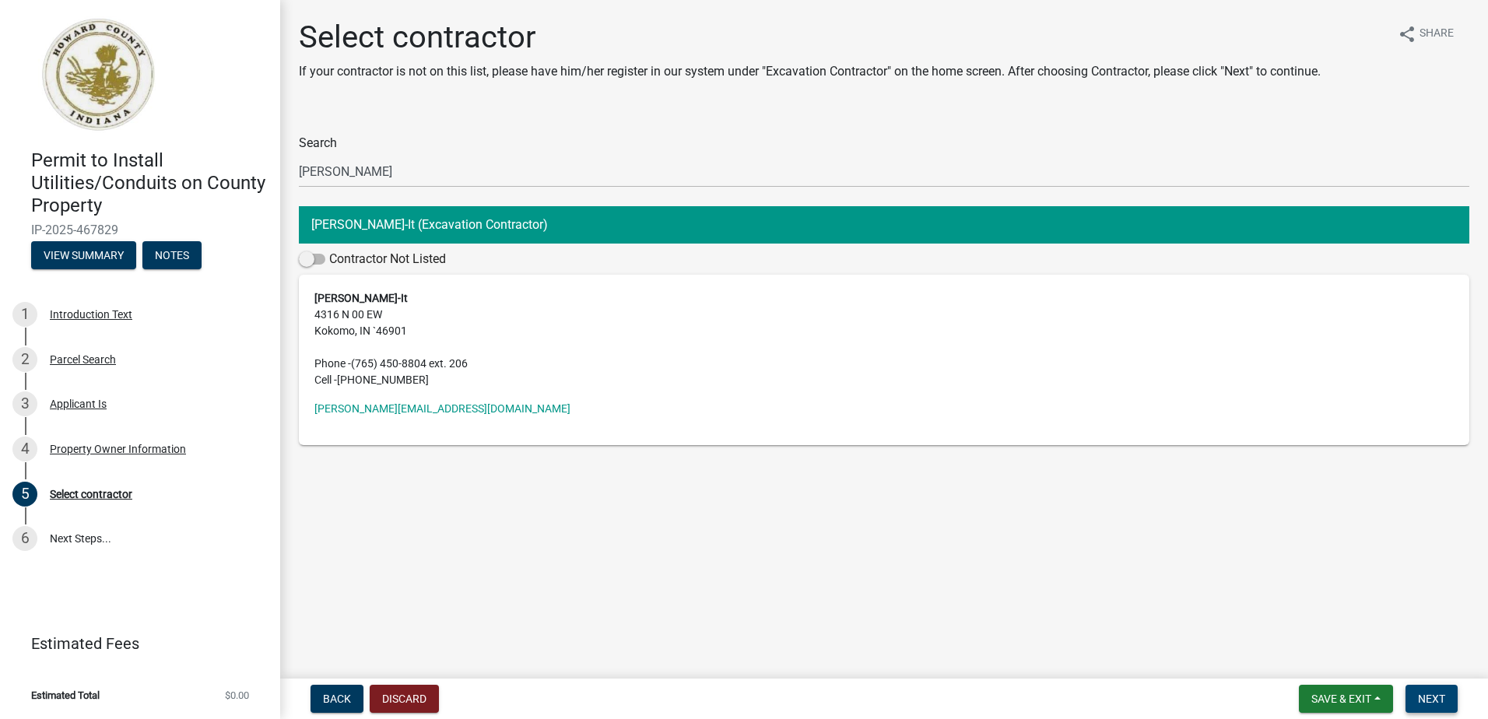
click at [1435, 700] on span "Next" at bounding box center [1431, 699] width 27 height 12
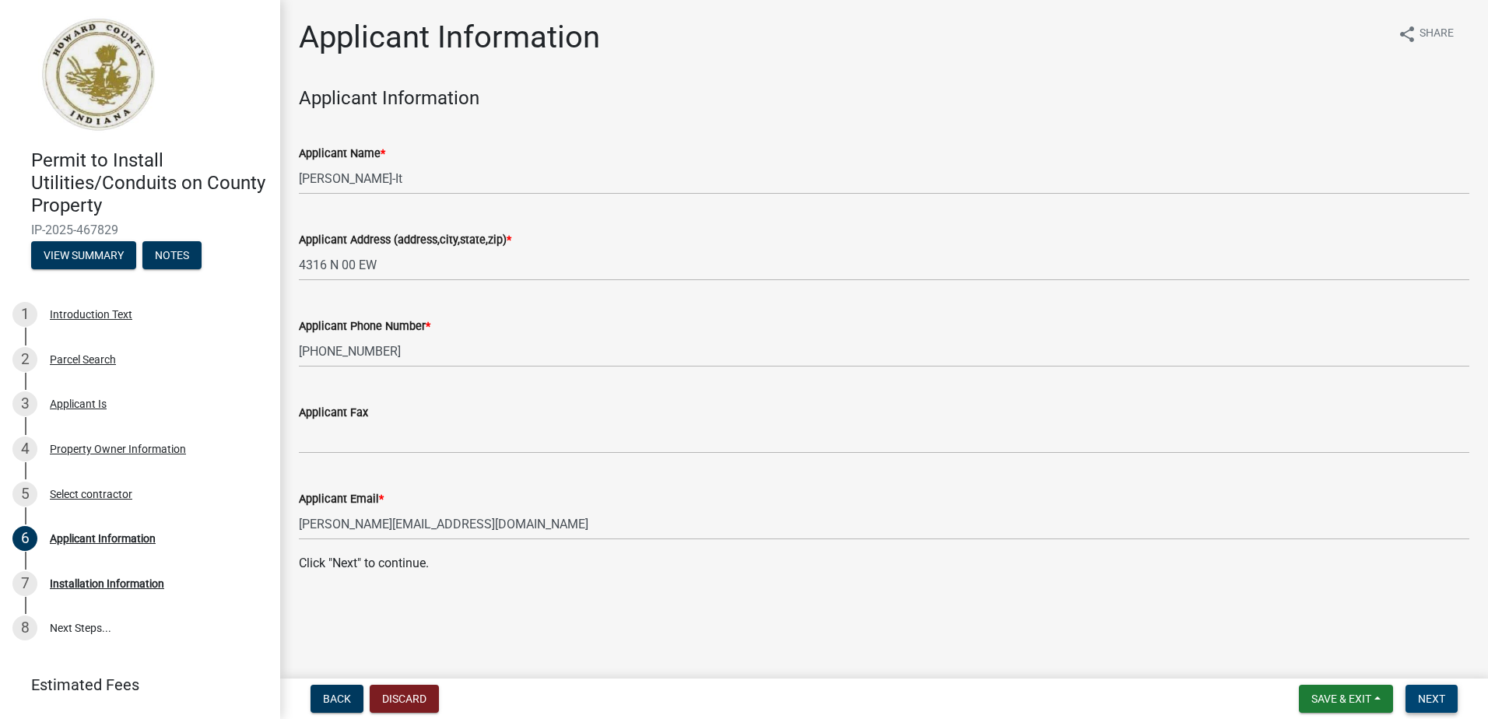
click at [1439, 703] on span "Next" at bounding box center [1431, 699] width 27 height 12
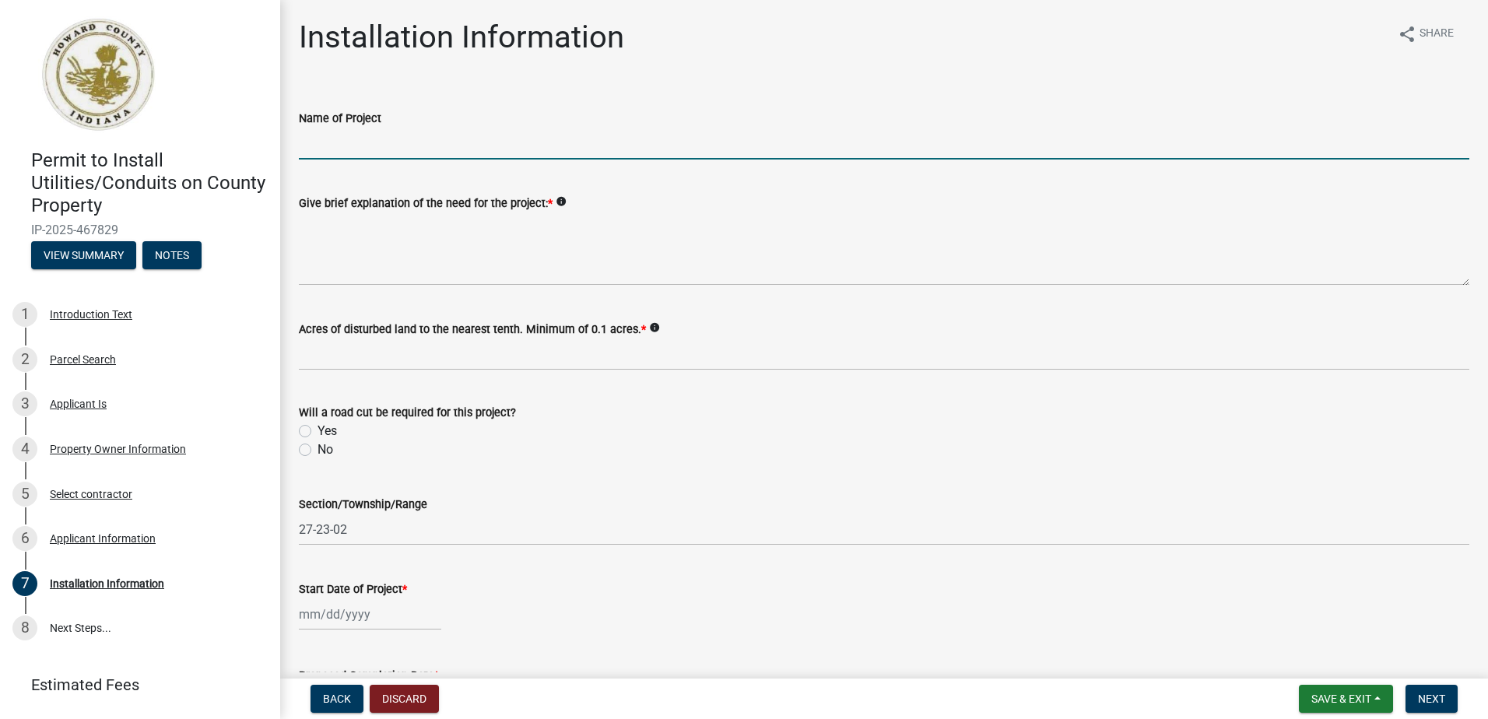
click at [333, 142] on input "Name of Project" at bounding box center [884, 144] width 1171 height 32
type input "W 500 S"
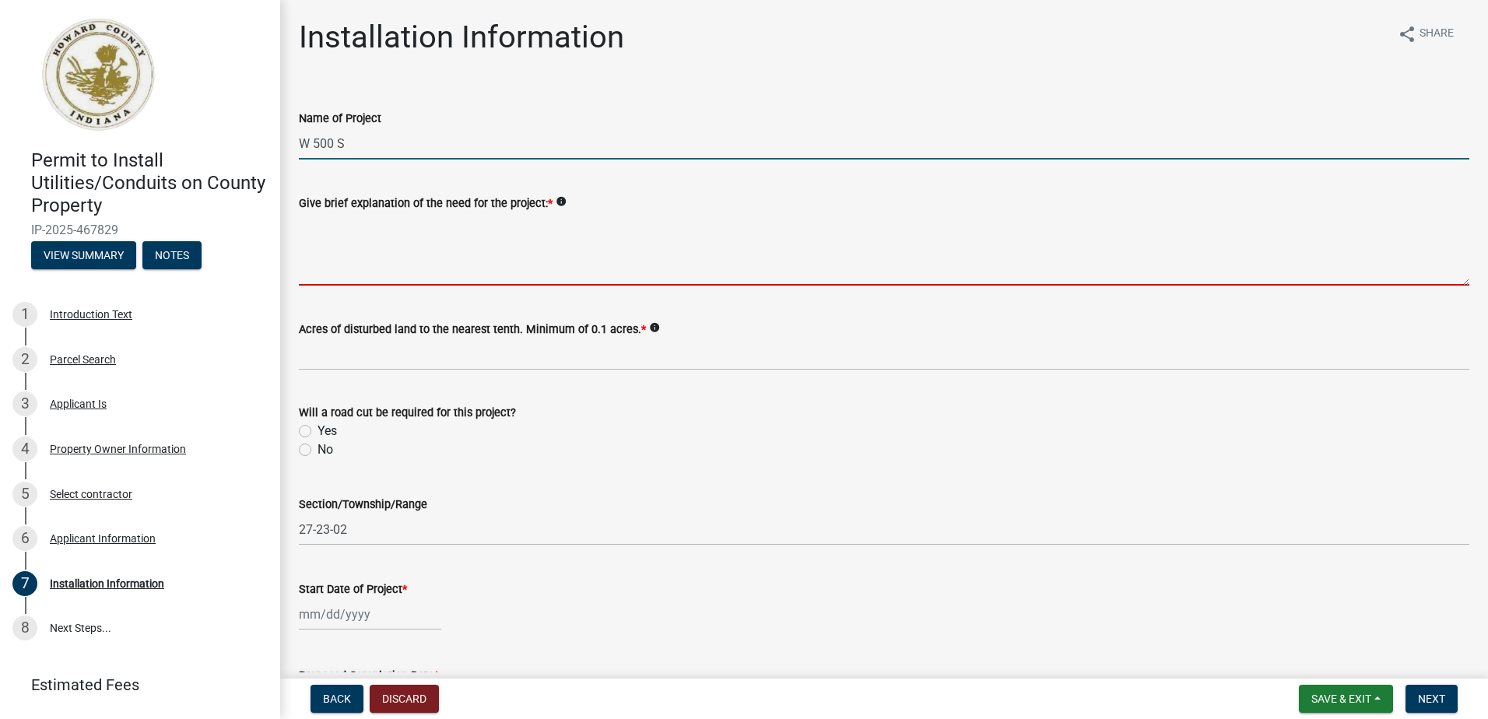
click at [367, 244] on textarea "Give brief explanation of the need for the project: *" at bounding box center [884, 248] width 1171 height 73
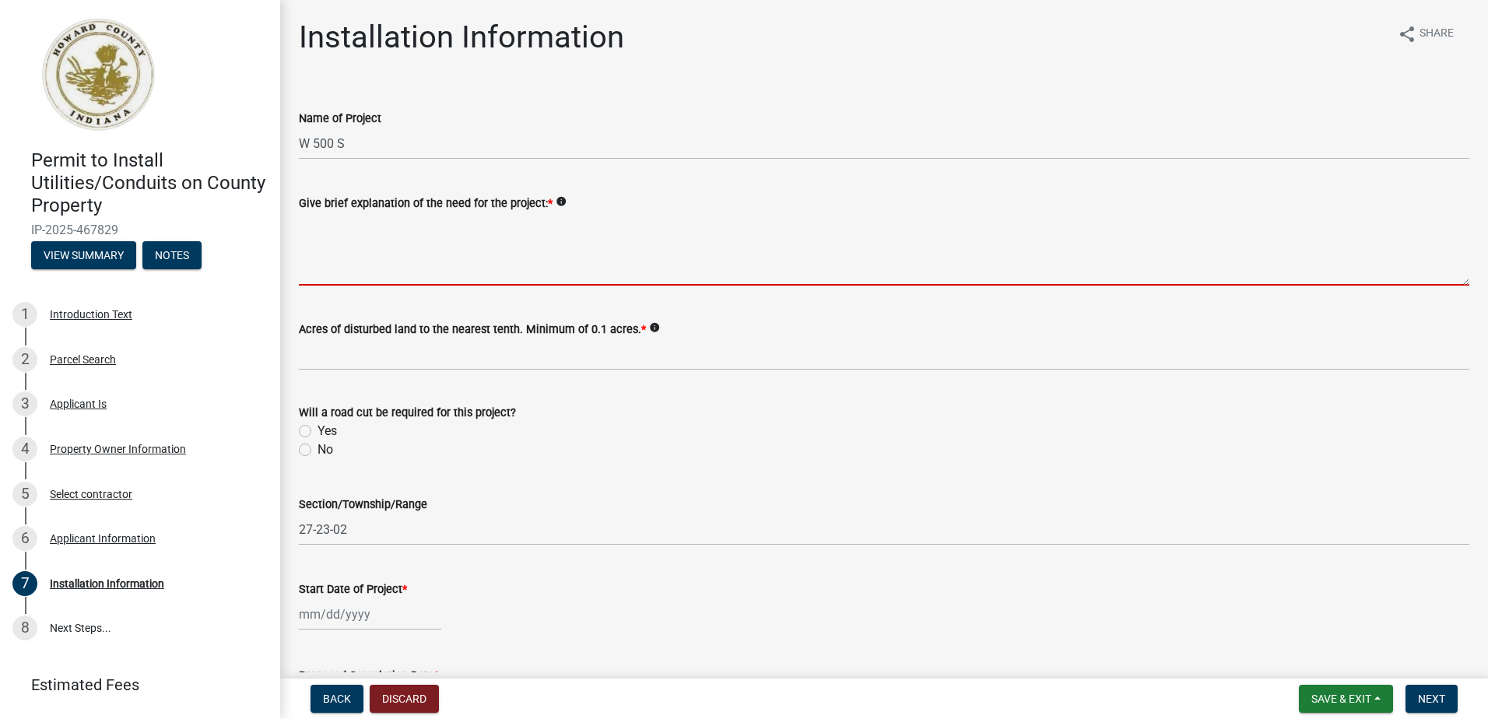
type textarea "Installation of Fiber optic cable on new utility poles - work being done is in …"
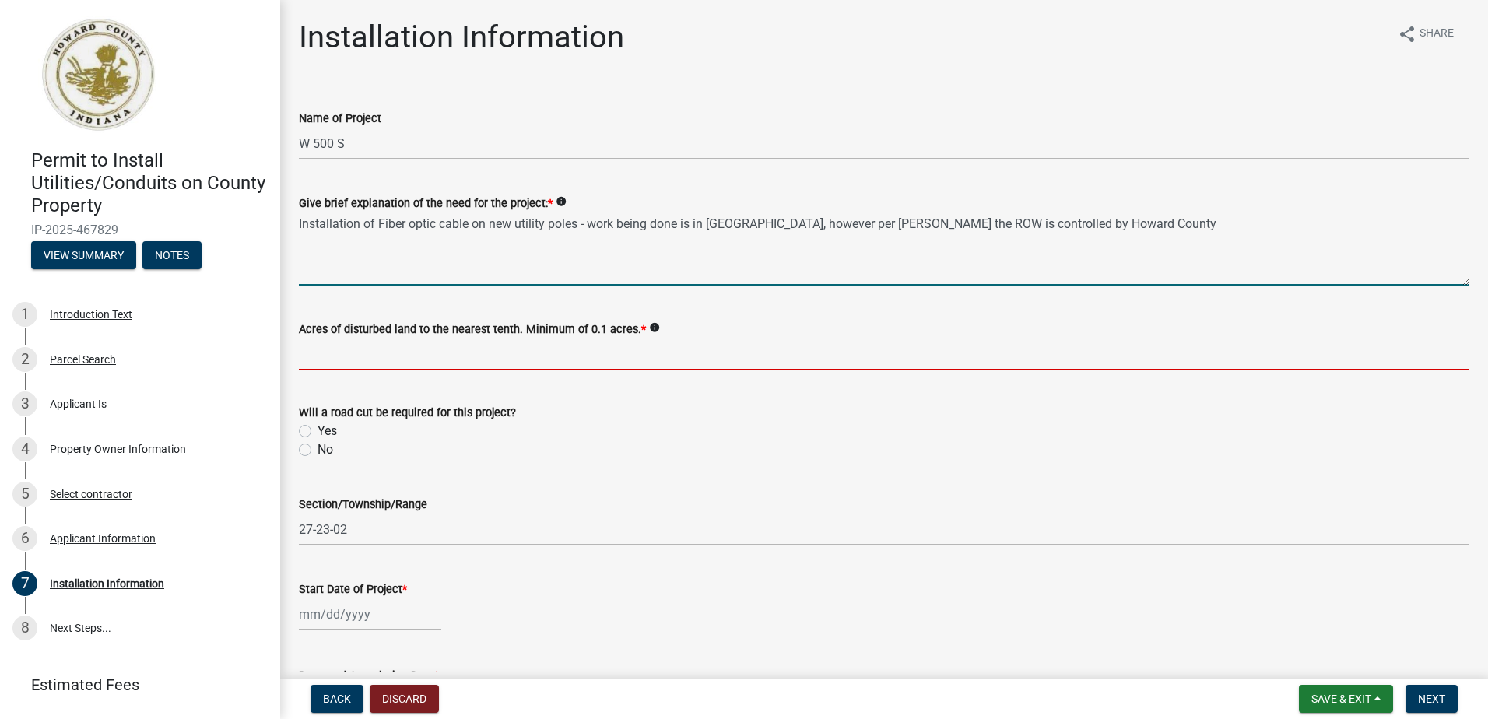
type input "0.1"
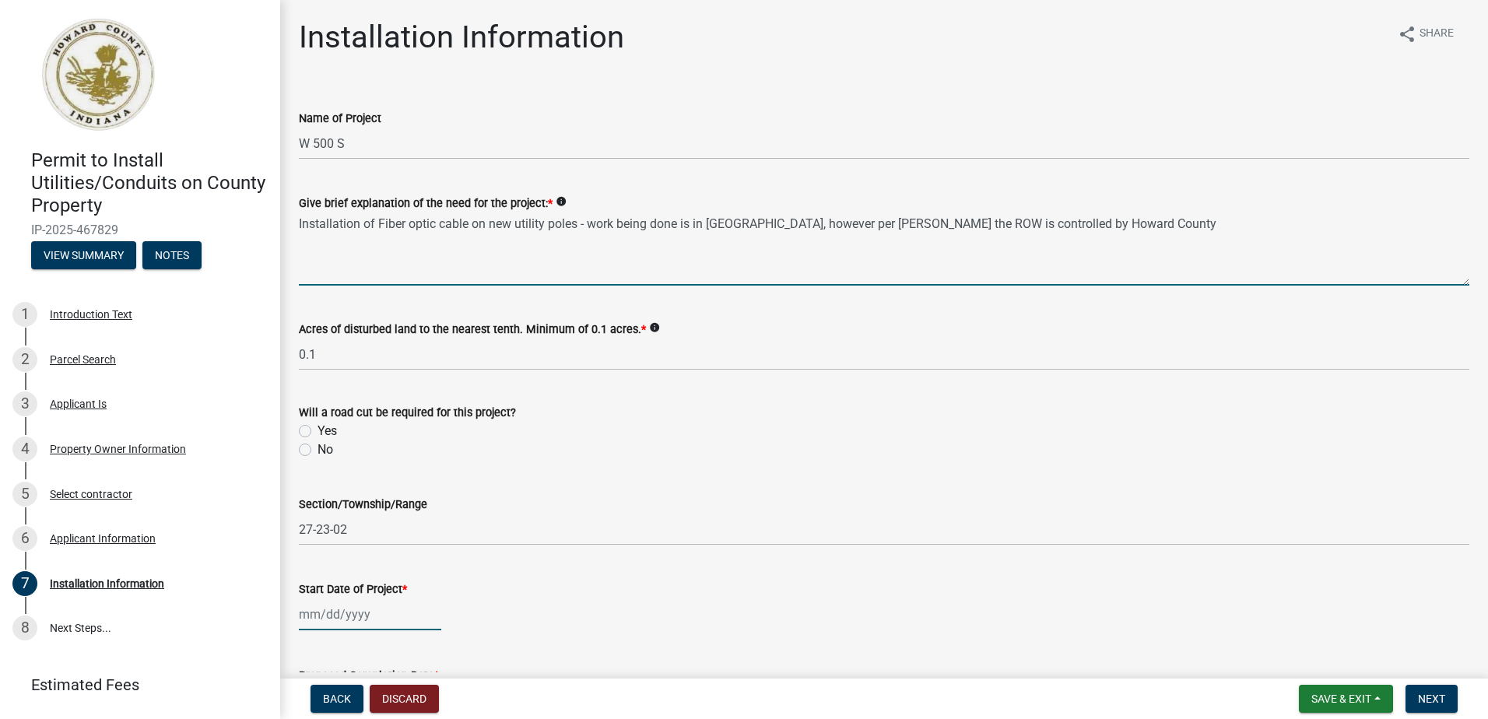
type input "[DATE]"
type input "[PERSON_NAME]"
select select "8"
select select "2025"
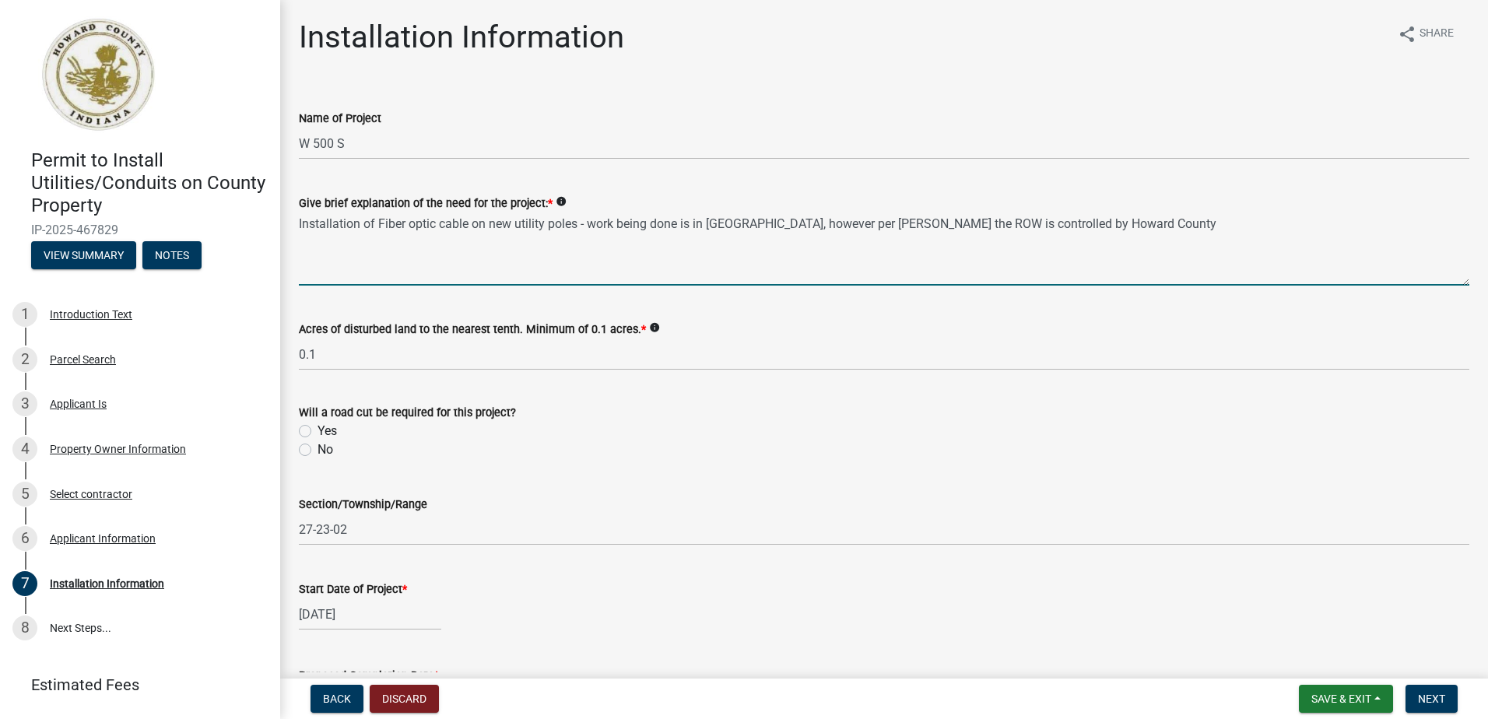
select select "8"
select select "2025"
drag, startPoint x: 1157, startPoint y: 223, endPoint x: 583, endPoint y: 234, distance: 573.7
click at [583, 234] on textarea "Installation of Fiber optic cable on new utility poles - work being done is in …" at bounding box center [884, 248] width 1171 height 73
click at [490, 226] on textarea "Installation of Fiber optic cable on new utility poles." at bounding box center [884, 248] width 1171 height 73
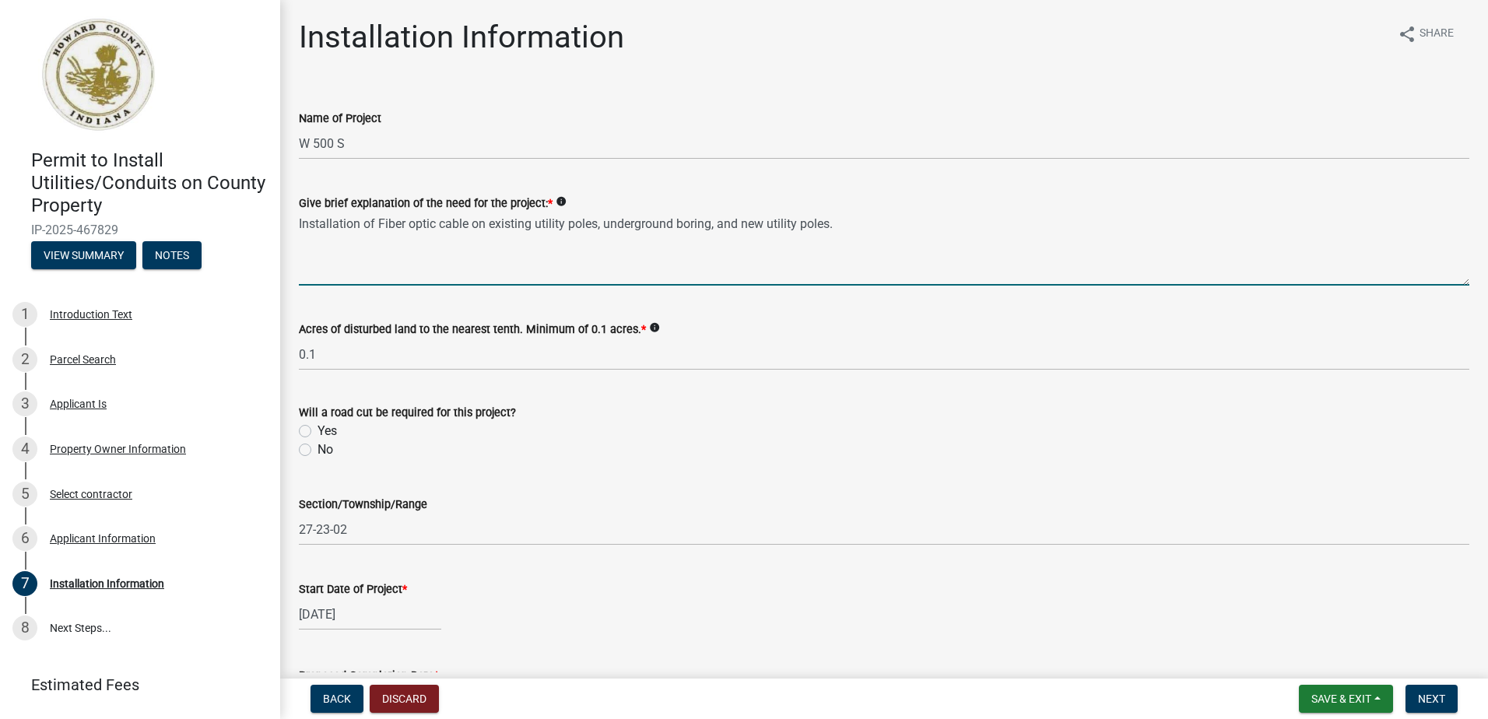
type textarea "Installation of Fiber optic cable on existing utility poles, underground boring…"
click at [318, 453] on label "No" at bounding box center [326, 450] width 16 height 19
click at [318, 451] on input "No" at bounding box center [323, 446] width 10 height 10
radio input "true"
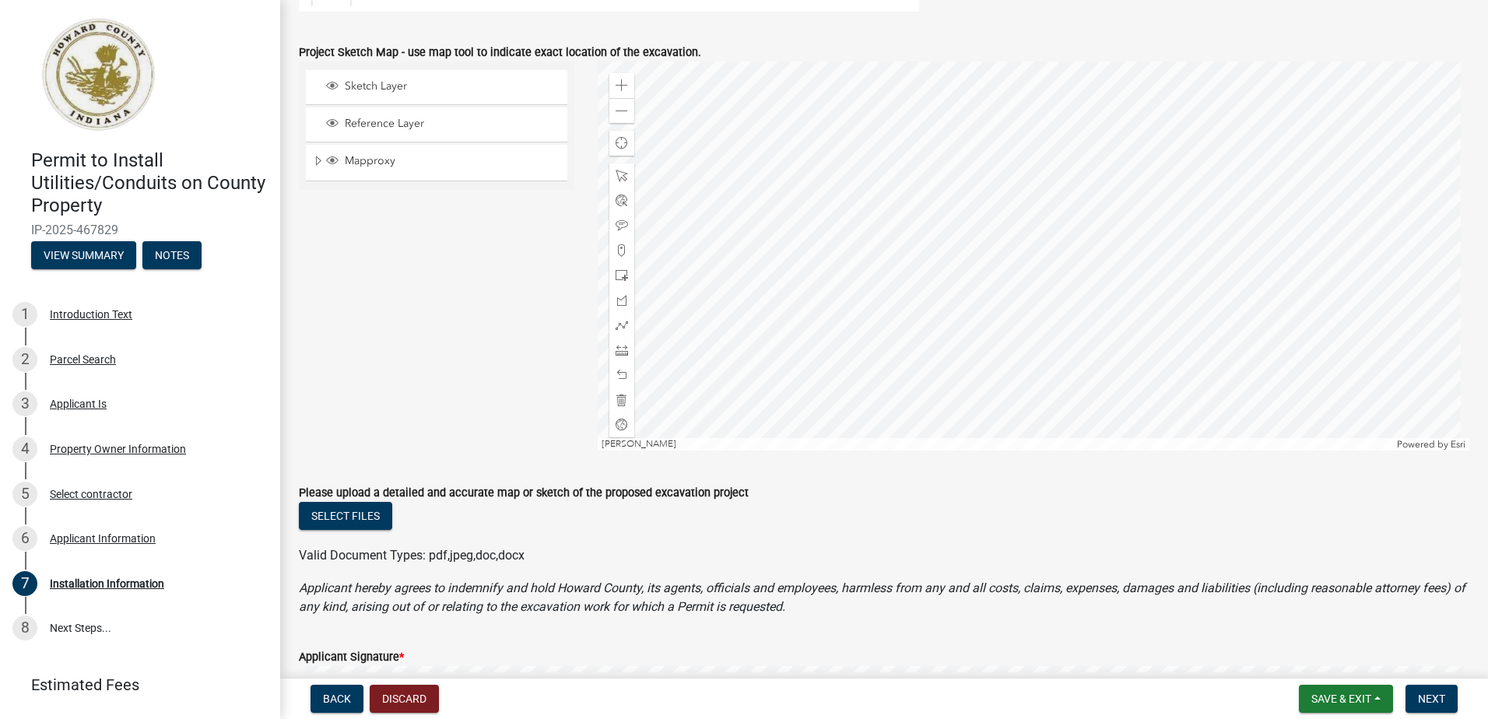
scroll to position [934, 0]
click at [1031, 303] on div at bounding box center [1034, 254] width 872 height 389
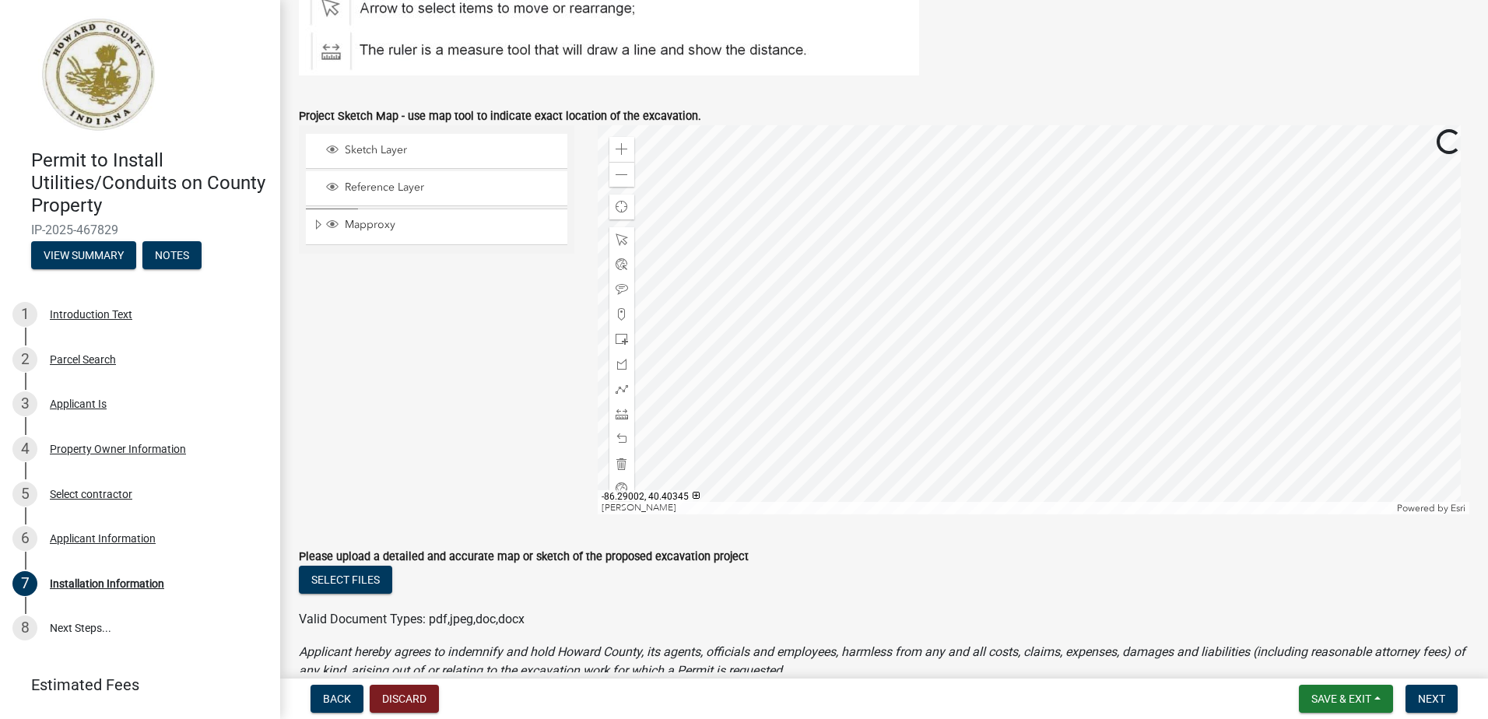
scroll to position [856, 0]
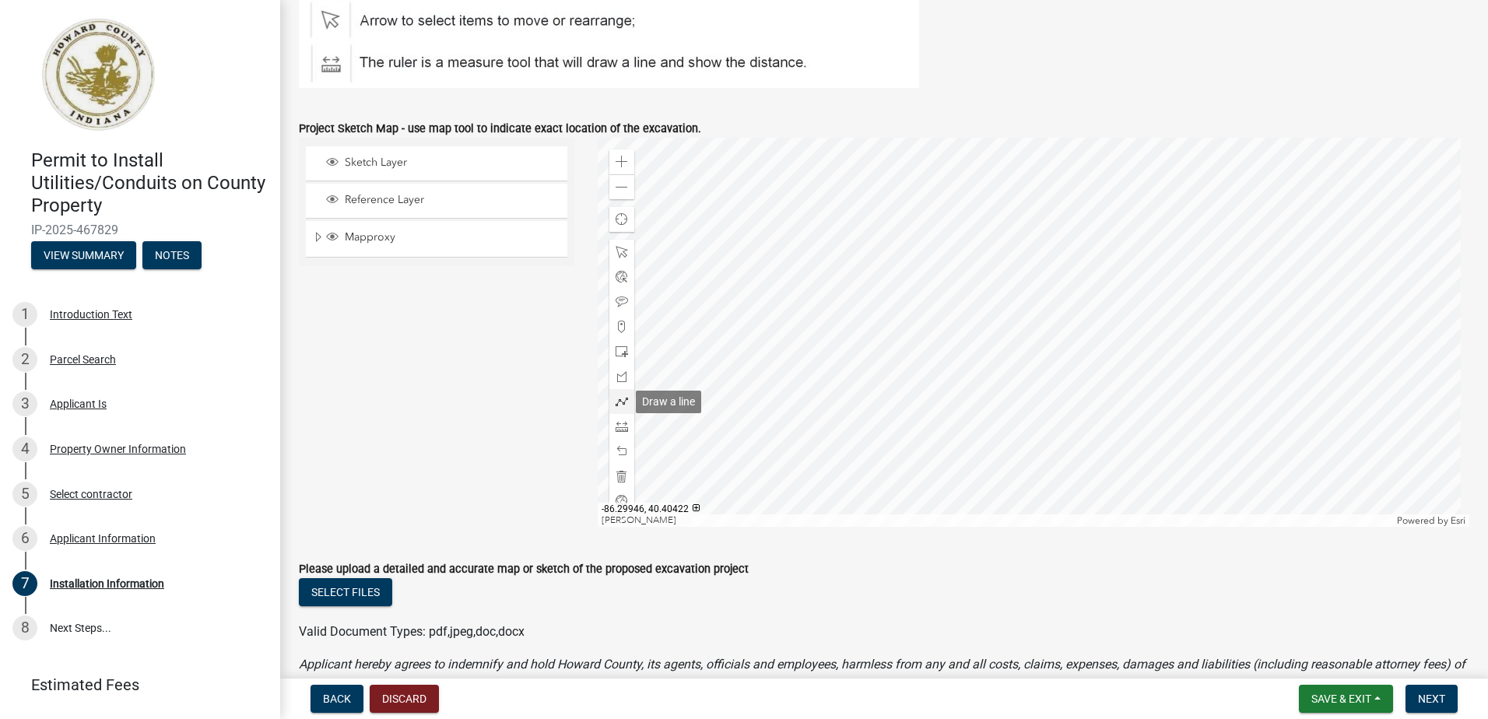
click at [622, 404] on span at bounding box center [622, 401] width 12 height 12
click at [802, 416] on div at bounding box center [1034, 332] width 872 height 389
click at [700, 360] on div at bounding box center [1034, 332] width 872 height 389
click at [1250, 354] on div at bounding box center [1034, 332] width 872 height 389
click at [711, 356] on div at bounding box center [1034, 332] width 872 height 389
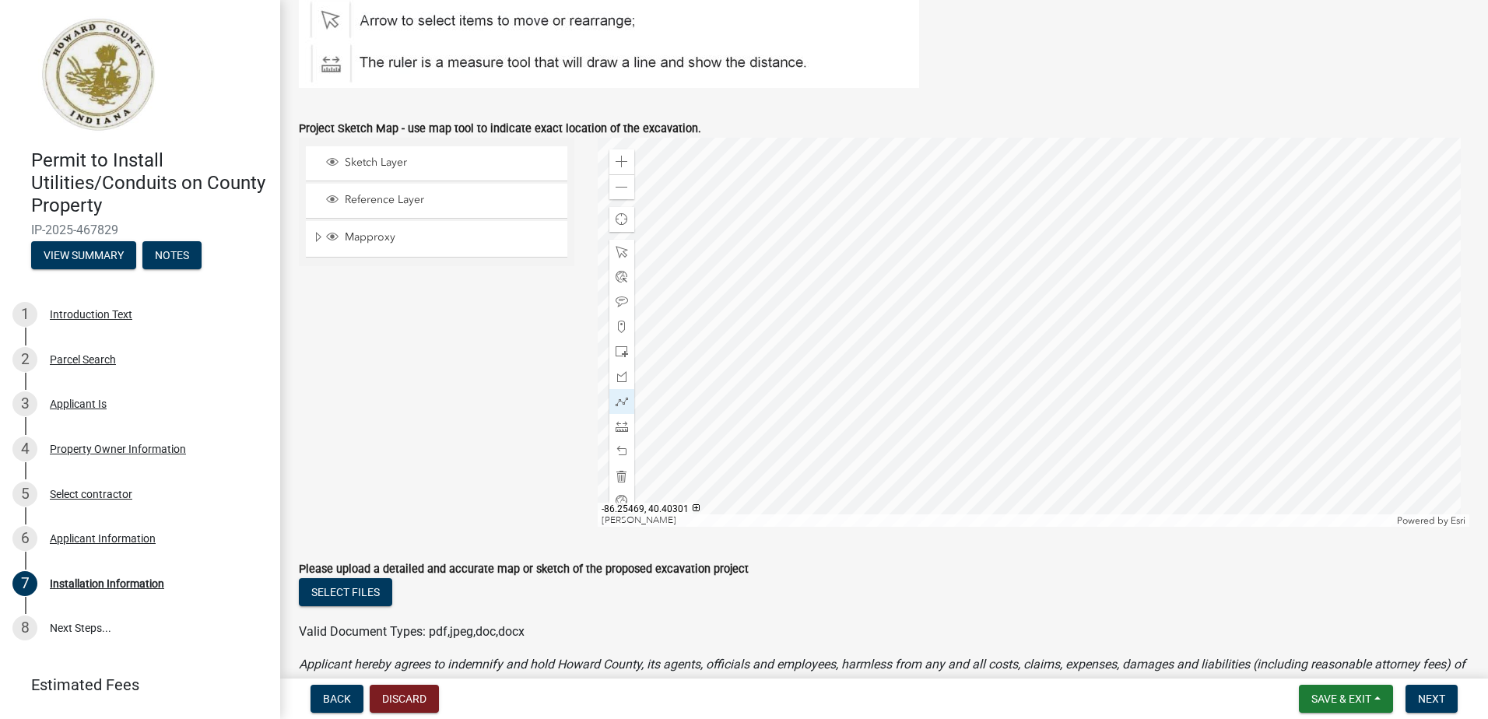
click at [1281, 350] on div at bounding box center [1034, 332] width 872 height 389
click at [712, 329] on div at bounding box center [1034, 332] width 872 height 389
click at [764, 218] on div at bounding box center [1034, 332] width 872 height 389
click at [785, 223] on div at bounding box center [1034, 332] width 872 height 389
click at [807, 183] on div at bounding box center [1034, 332] width 872 height 389
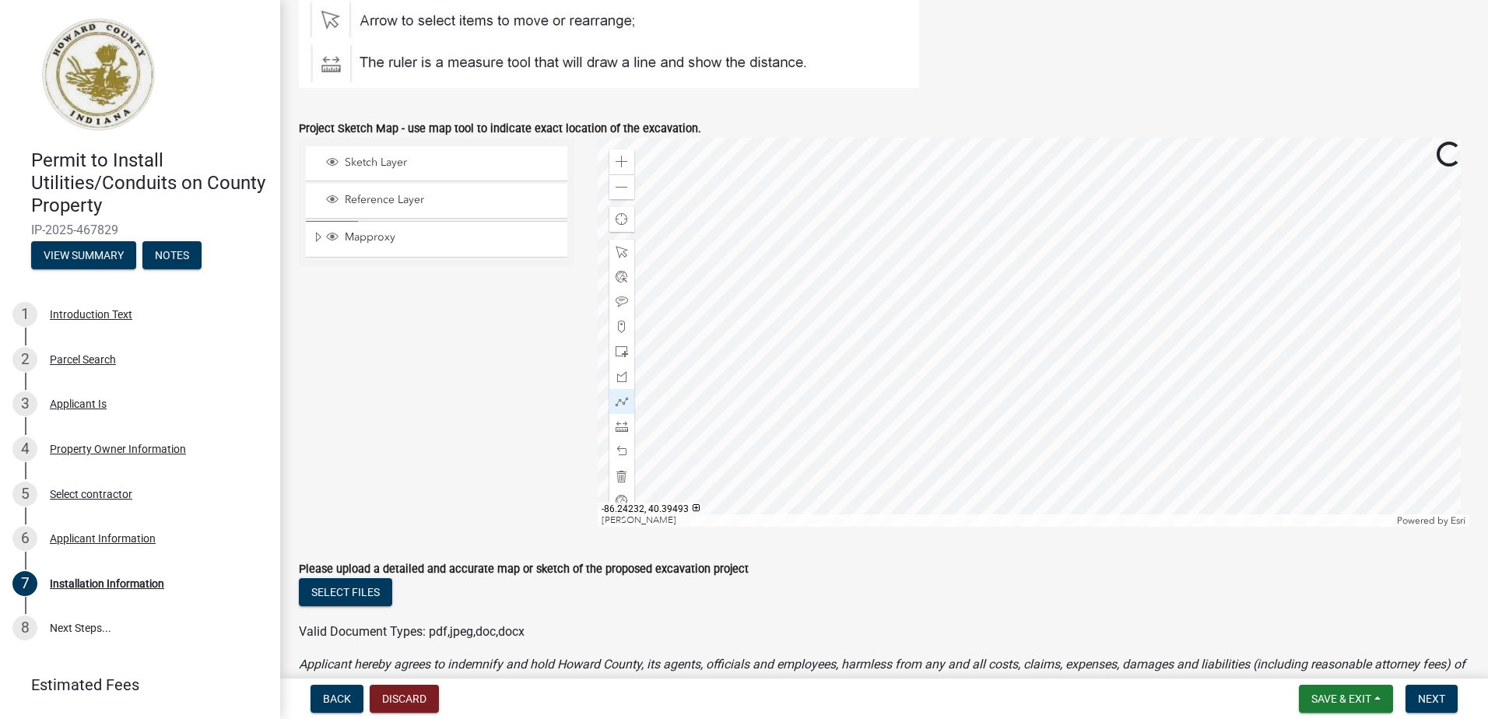
click at [809, 184] on div at bounding box center [1034, 332] width 872 height 389
click at [876, 231] on div at bounding box center [1034, 332] width 872 height 389
click at [831, 357] on div at bounding box center [1034, 332] width 872 height 389
click at [1280, 306] on div at bounding box center [1034, 332] width 872 height 389
click at [739, 335] on div at bounding box center [1034, 332] width 872 height 389
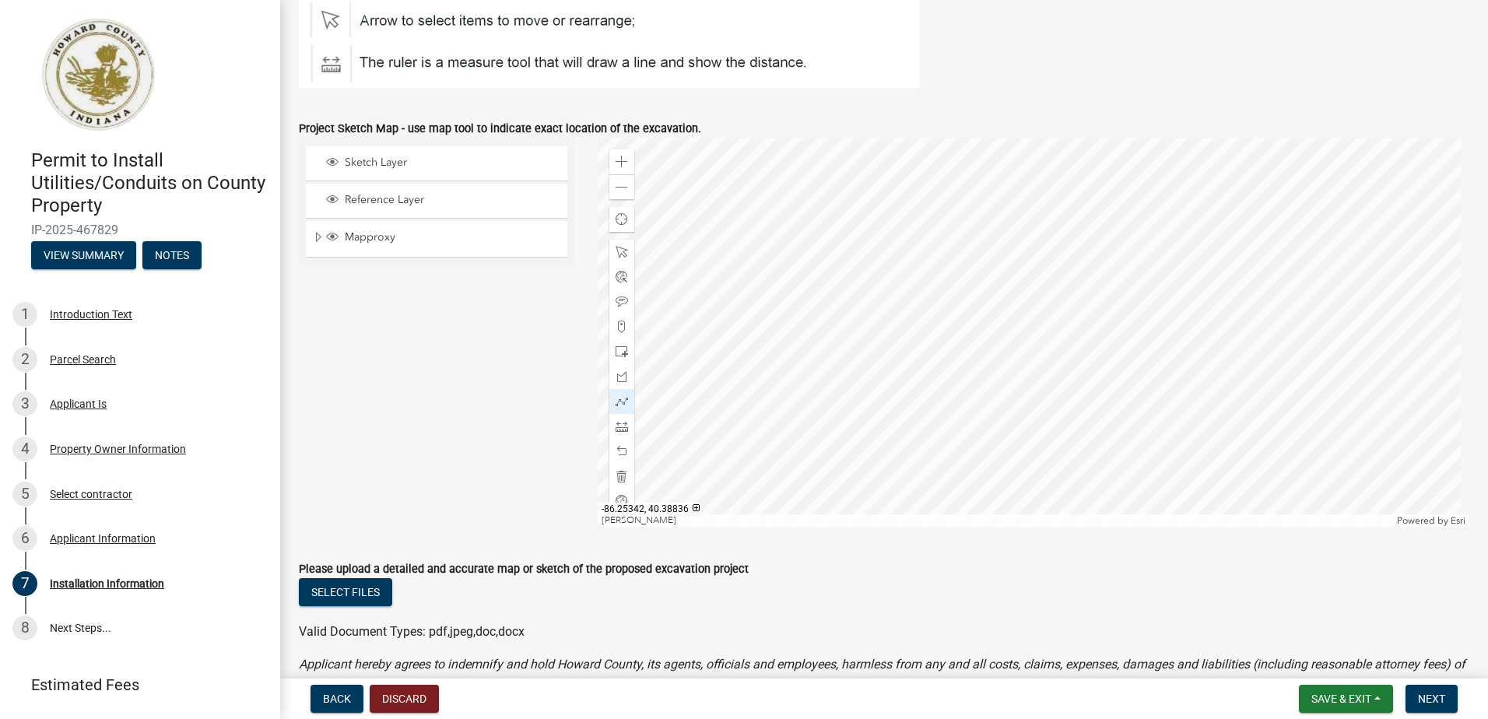
click at [739, 335] on div at bounding box center [1034, 332] width 872 height 389
click at [738, 334] on div at bounding box center [1034, 332] width 872 height 389
click at [623, 403] on span at bounding box center [622, 401] width 12 height 12
click at [1218, 335] on div at bounding box center [1034, 332] width 872 height 389
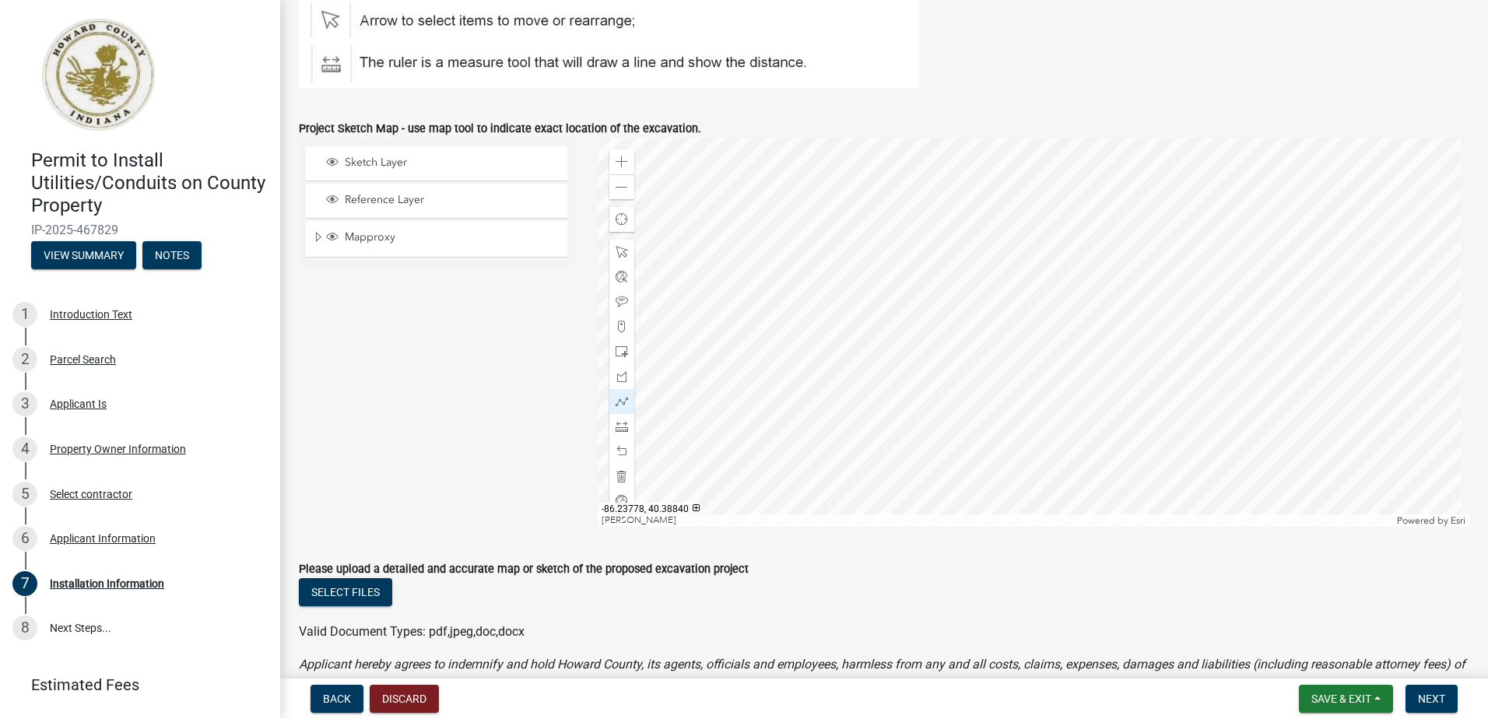
click at [1446, 332] on div at bounding box center [1034, 332] width 872 height 389
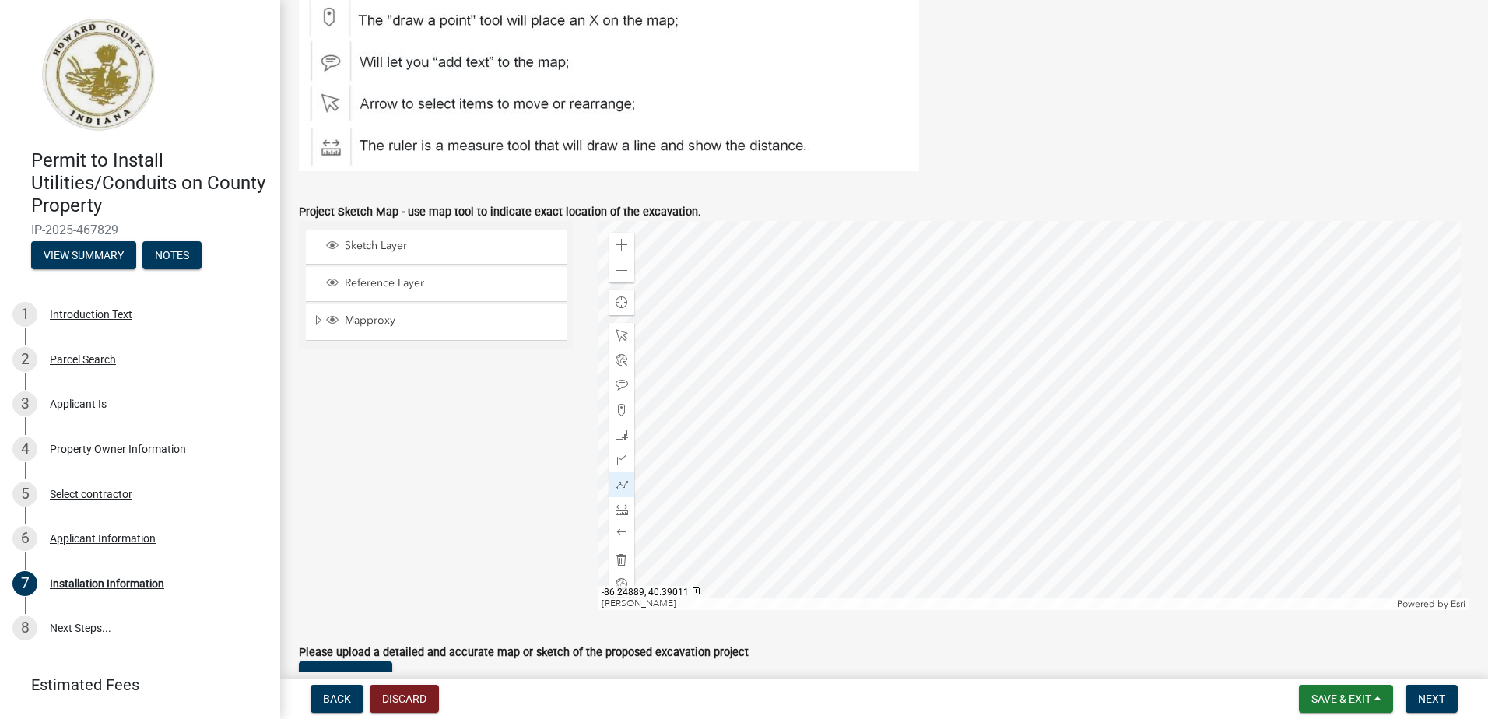
scroll to position [778, 0]
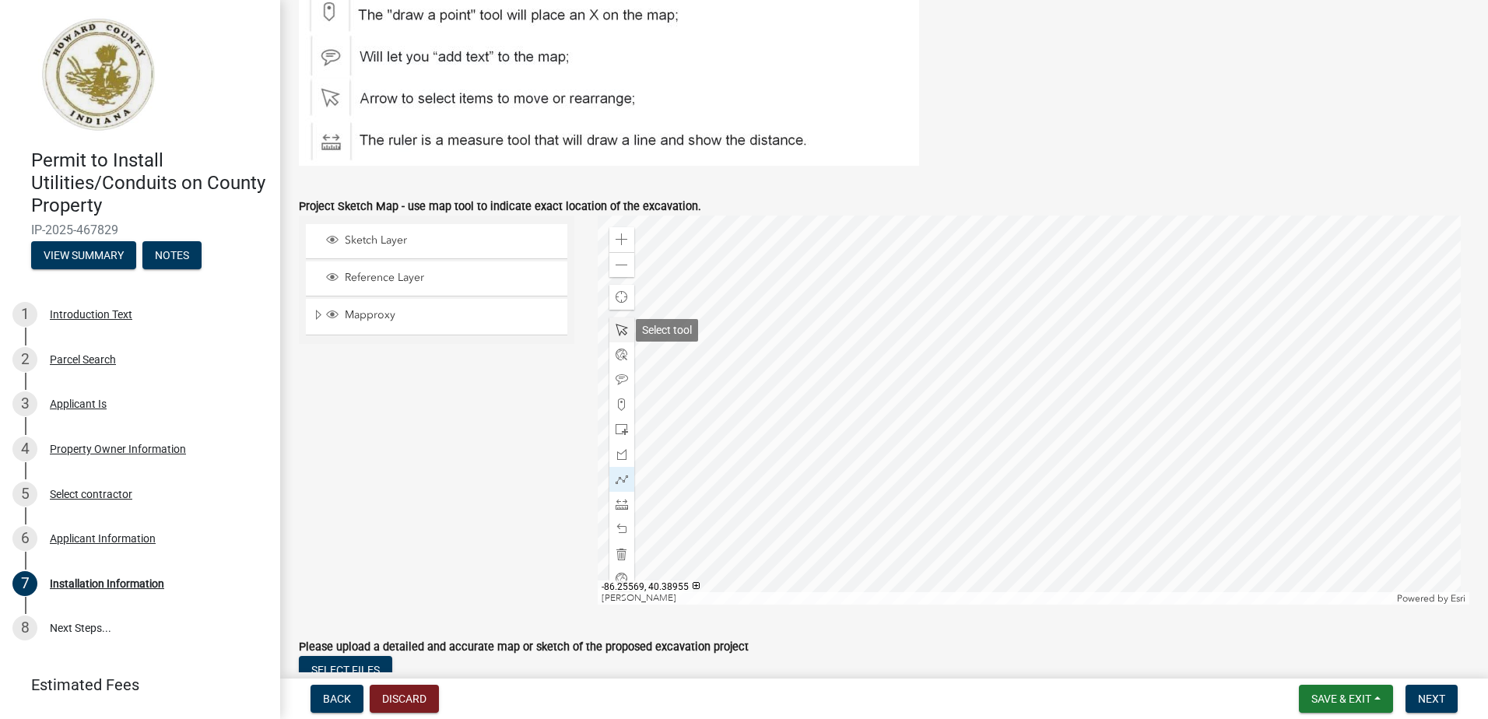
click at [616, 328] on span at bounding box center [622, 330] width 12 height 12
click at [1024, 495] on div at bounding box center [1034, 410] width 872 height 389
click at [1076, 470] on div at bounding box center [1034, 410] width 872 height 389
click at [1080, 466] on div at bounding box center [1034, 410] width 872 height 389
click at [1024, 481] on div at bounding box center [1034, 410] width 872 height 389
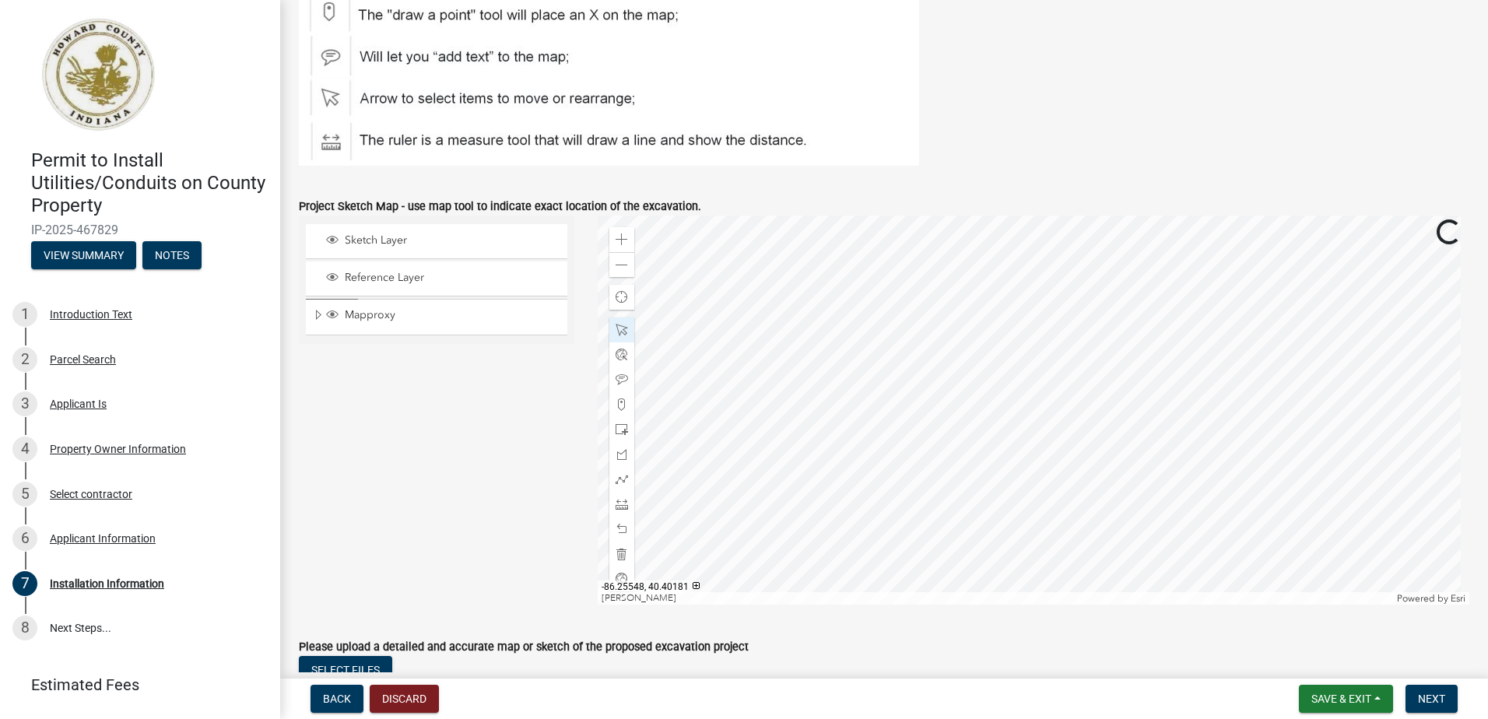
click at [1087, 381] on div at bounding box center [1034, 410] width 872 height 389
click at [1125, 256] on div at bounding box center [1034, 410] width 872 height 389
click at [1069, 420] on div at bounding box center [1034, 410] width 872 height 389
click at [1073, 373] on div at bounding box center [1034, 410] width 872 height 389
click at [620, 482] on span at bounding box center [622, 479] width 12 height 12
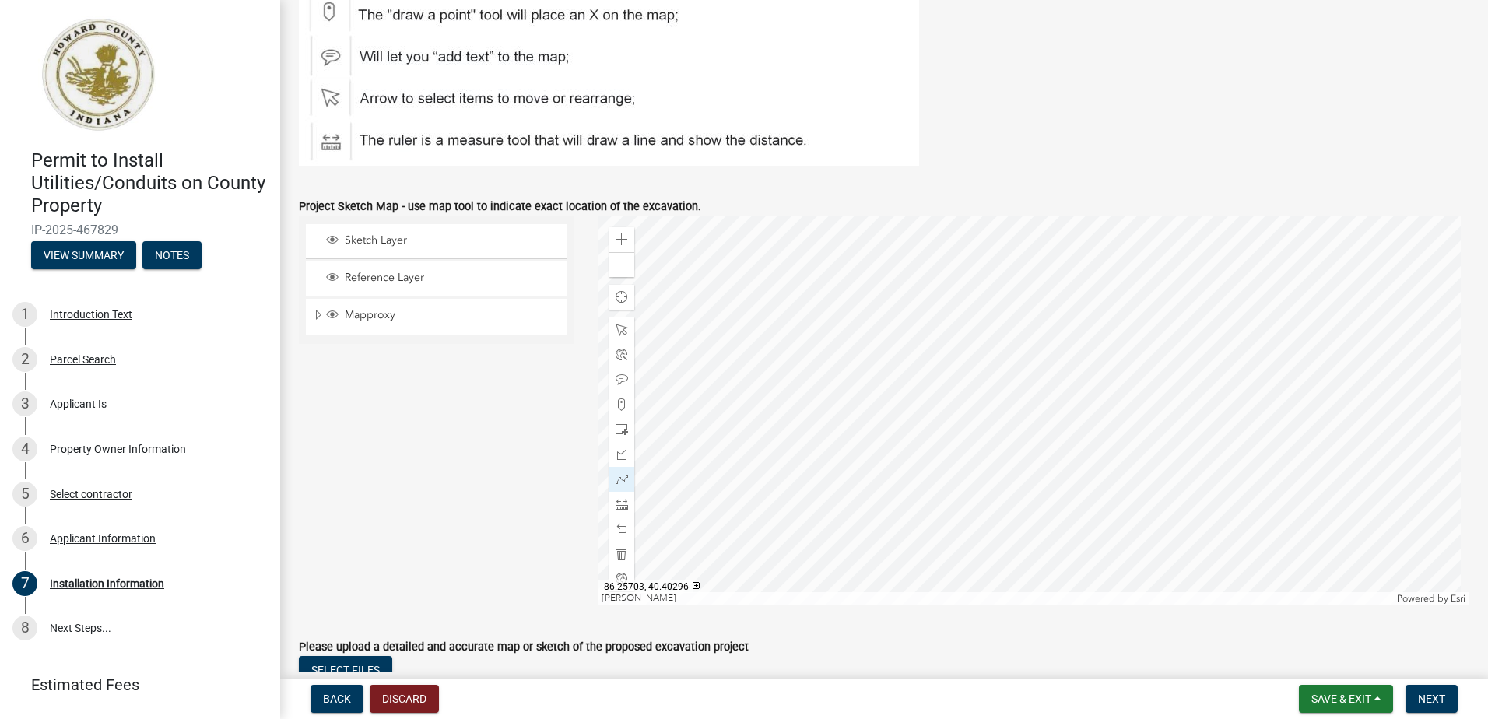
click at [998, 286] on div at bounding box center [1034, 410] width 872 height 389
click at [997, 216] on div at bounding box center [1034, 410] width 872 height 389
click at [950, 502] on div at bounding box center [1034, 410] width 872 height 389
click at [621, 268] on span at bounding box center [622, 265] width 12 height 12
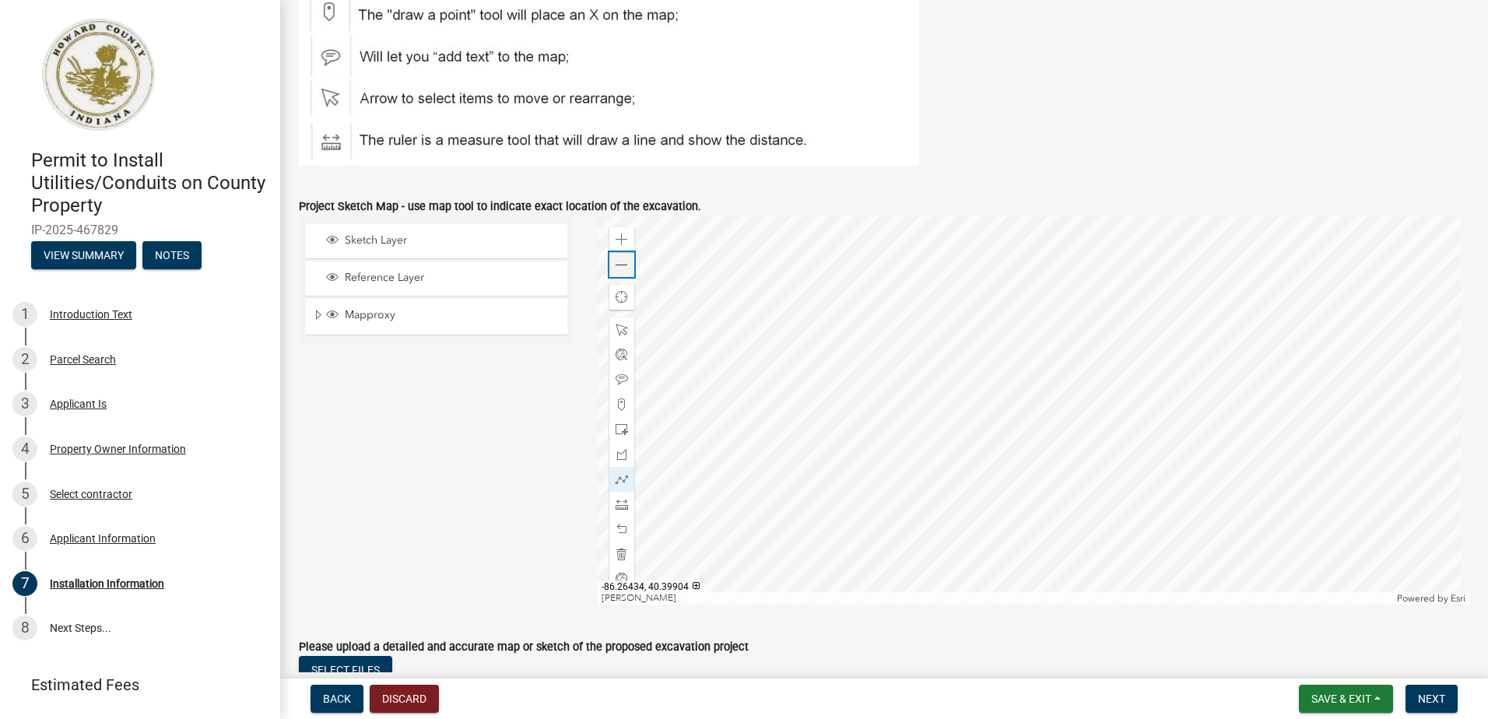
click at [621, 268] on span at bounding box center [622, 265] width 12 height 12
click at [922, 296] on div at bounding box center [1034, 410] width 872 height 389
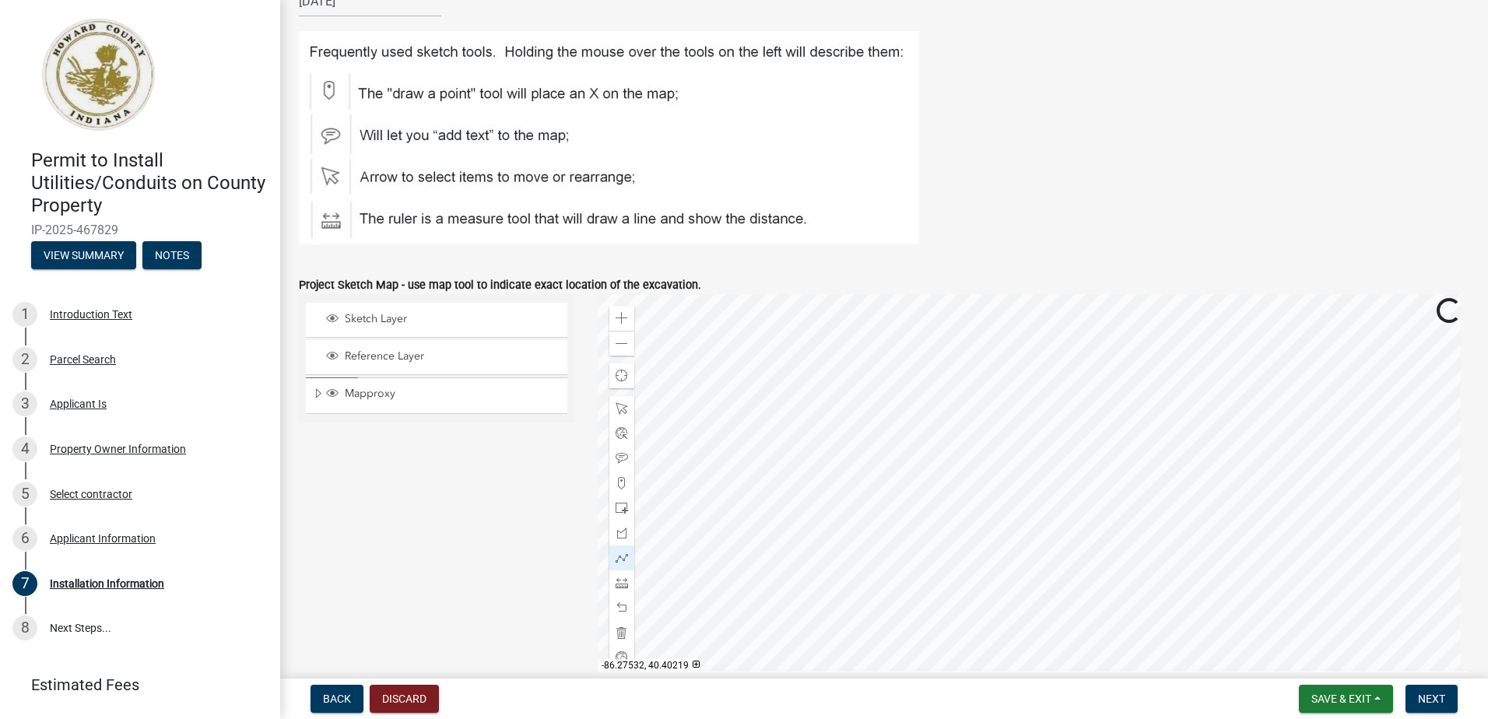
scroll to position [700, 0]
click at [624, 320] on span at bounding box center [622, 317] width 12 height 12
click at [976, 494] on div at bounding box center [1034, 487] width 872 height 389
click at [880, 535] on div at bounding box center [1034, 487] width 872 height 389
click at [620, 318] on span at bounding box center [622, 317] width 12 height 12
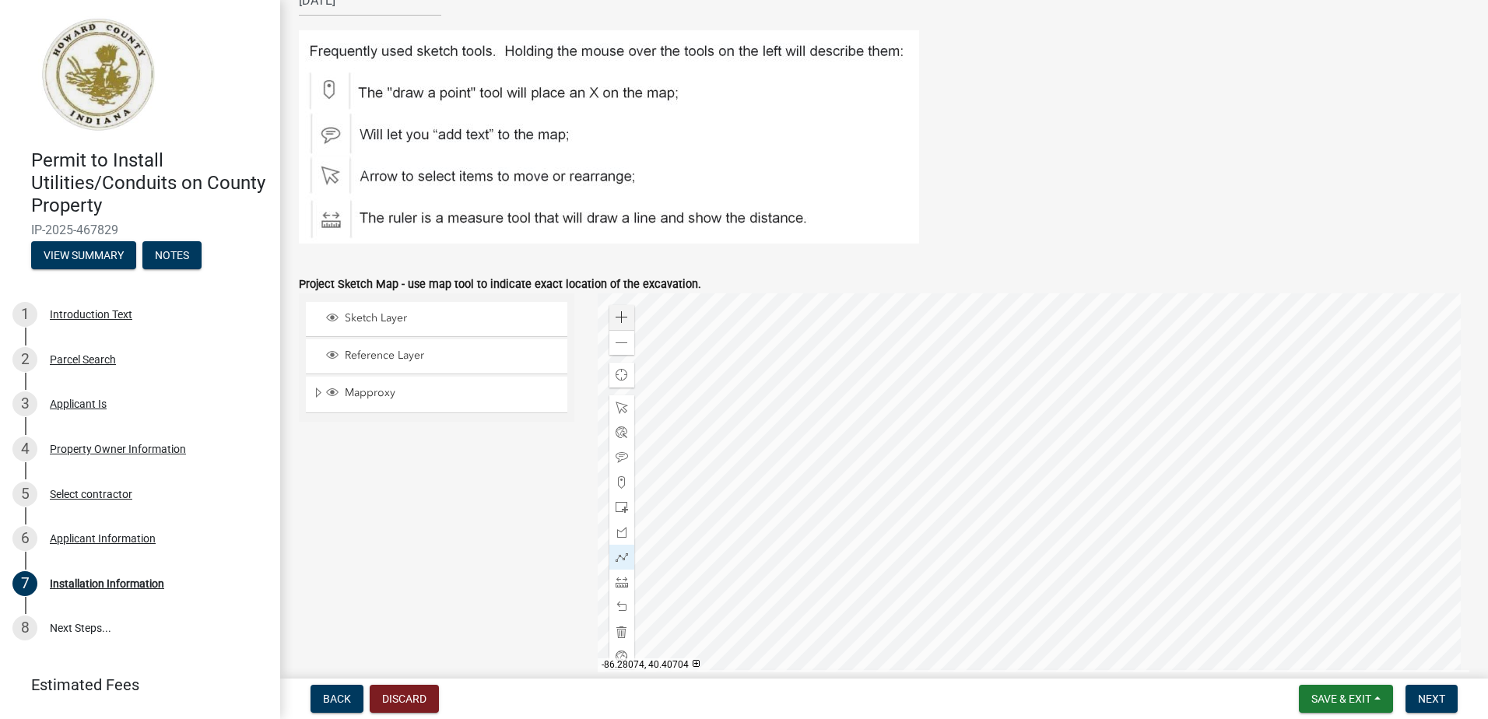
click at [736, 386] on div at bounding box center [1034, 487] width 872 height 389
click at [743, 363] on div at bounding box center [1034, 487] width 872 height 389
click at [736, 332] on div at bounding box center [1034, 487] width 872 height 389
click at [805, 485] on div at bounding box center [1034, 487] width 872 height 389
click at [696, 397] on div at bounding box center [1034, 487] width 872 height 389
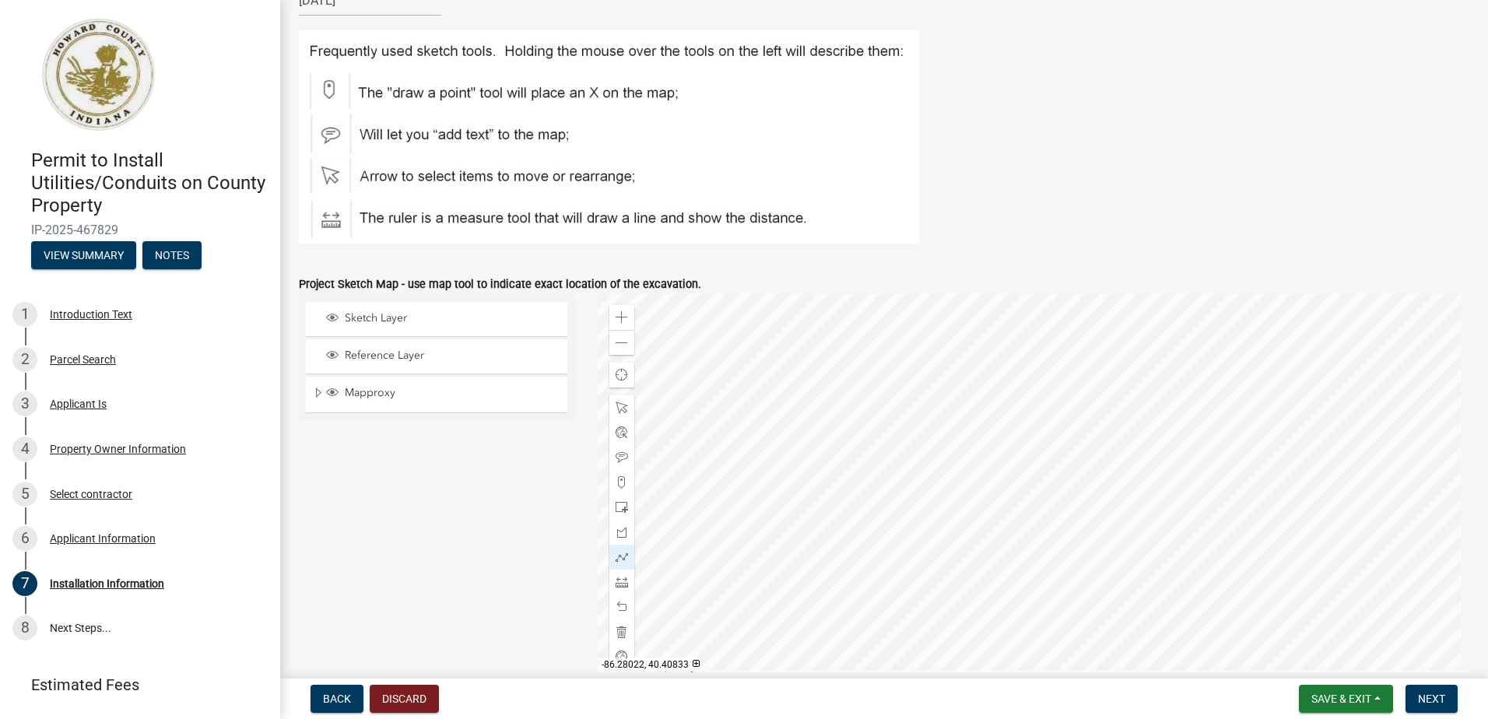
click at [950, 349] on div at bounding box center [1034, 487] width 872 height 389
click at [1296, 349] on div at bounding box center [1034, 487] width 872 height 389
click at [1295, 405] on div at bounding box center [1034, 487] width 872 height 389
click at [792, 408] on div at bounding box center [1034, 487] width 872 height 389
click at [621, 346] on span at bounding box center [622, 343] width 12 height 12
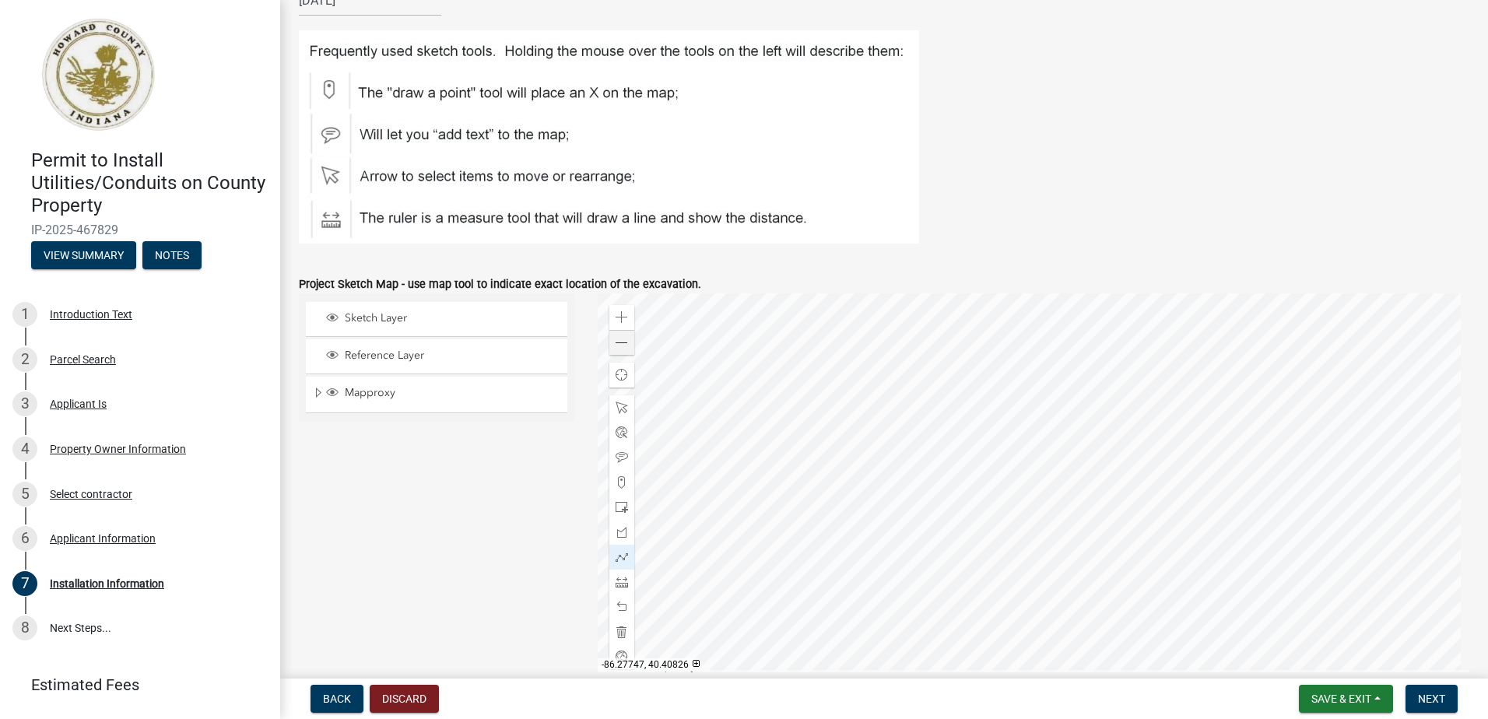
click at [1430, 434] on div at bounding box center [1034, 487] width 872 height 389
click at [767, 436] on div at bounding box center [1034, 487] width 872 height 389
click at [932, 436] on div at bounding box center [1034, 487] width 872 height 389
click at [930, 311] on div at bounding box center [1034, 487] width 872 height 389
click at [953, 417] on div at bounding box center [1034, 487] width 872 height 389
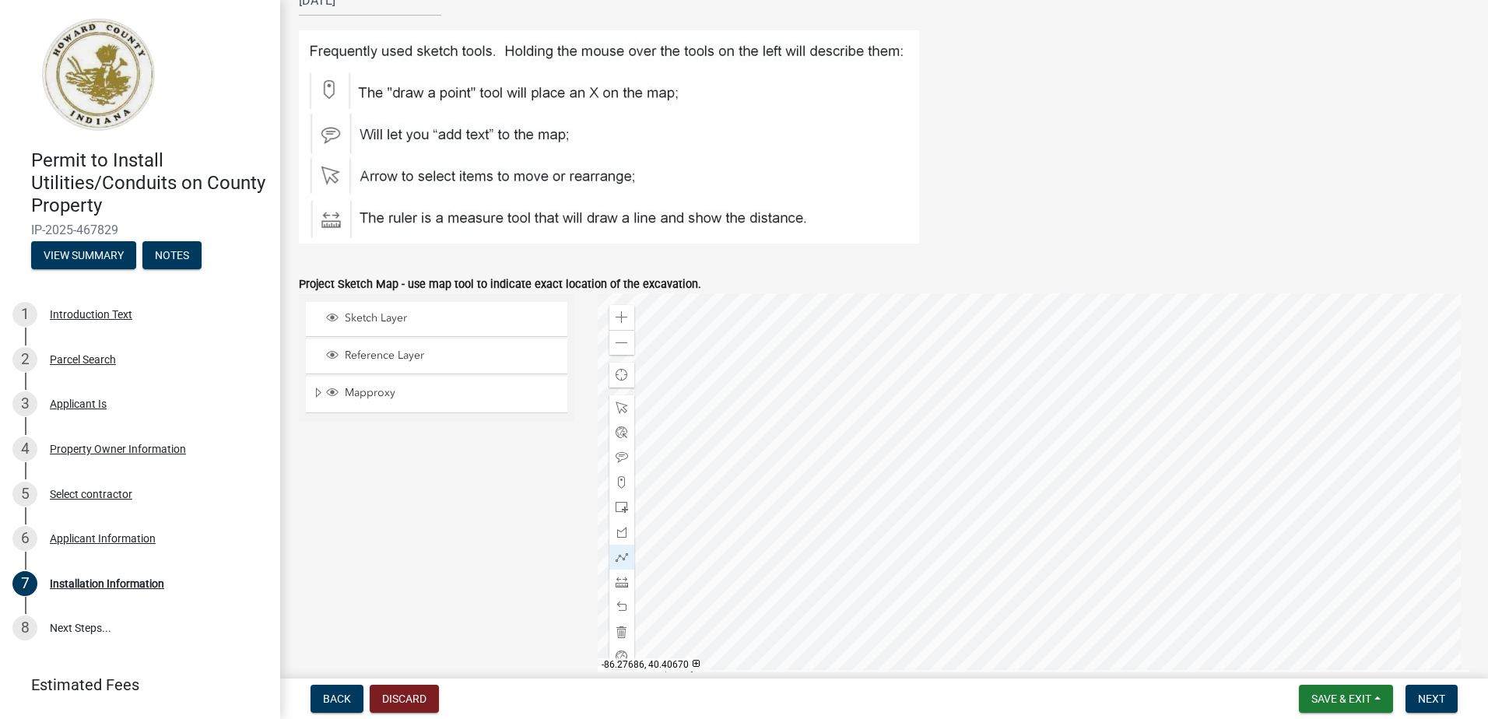
click at [960, 393] on div at bounding box center [1034, 487] width 872 height 389
click at [952, 563] on div at bounding box center [1034, 487] width 872 height 389
click at [999, 401] on div at bounding box center [1034, 487] width 872 height 389
click at [955, 505] on div at bounding box center [1034, 487] width 872 height 389
click at [948, 528] on div at bounding box center [1034, 487] width 872 height 389
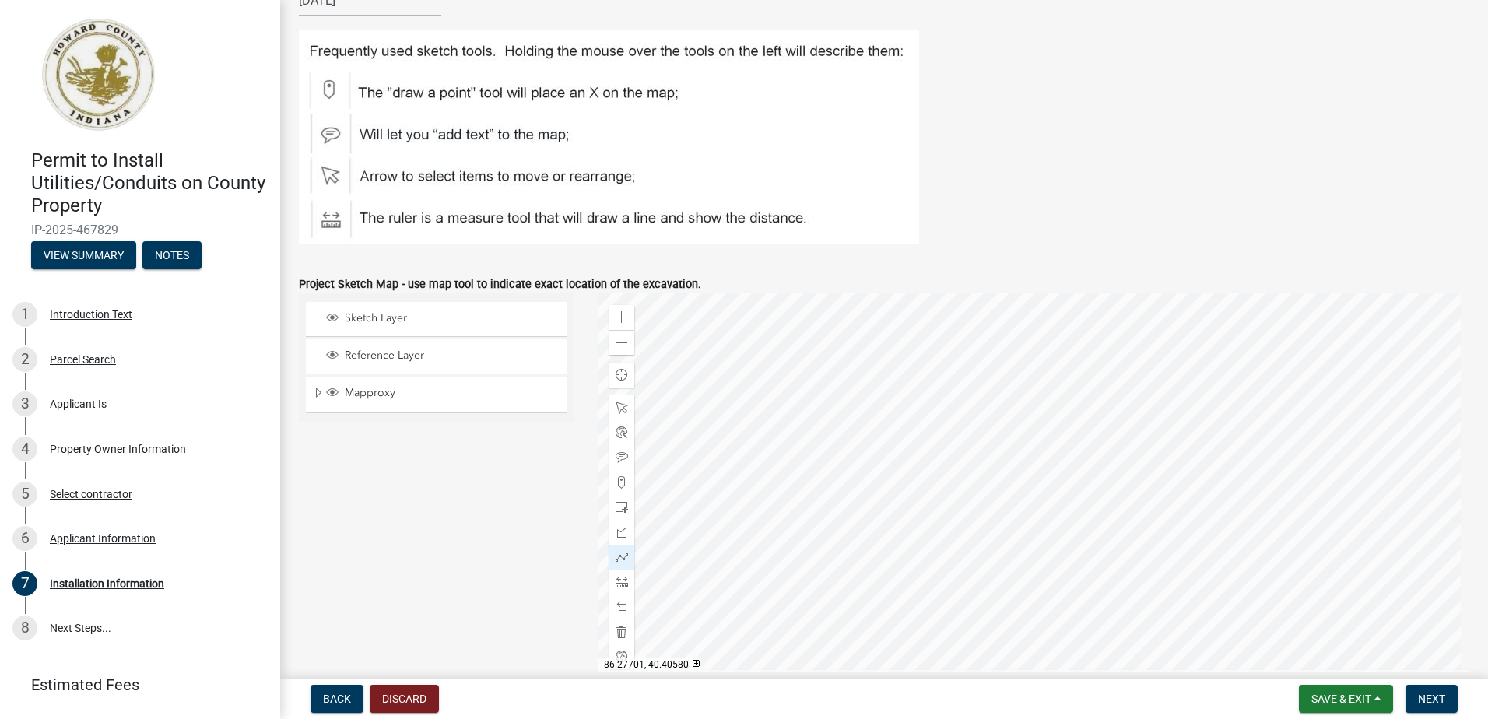
click at [920, 542] on div at bounding box center [1034, 487] width 872 height 389
click at [887, 532] on div at bounding box center [1034, 487] width 872 height 389
click at [870, 493] on div at bounding box center [1034, 487] width 872 height 389
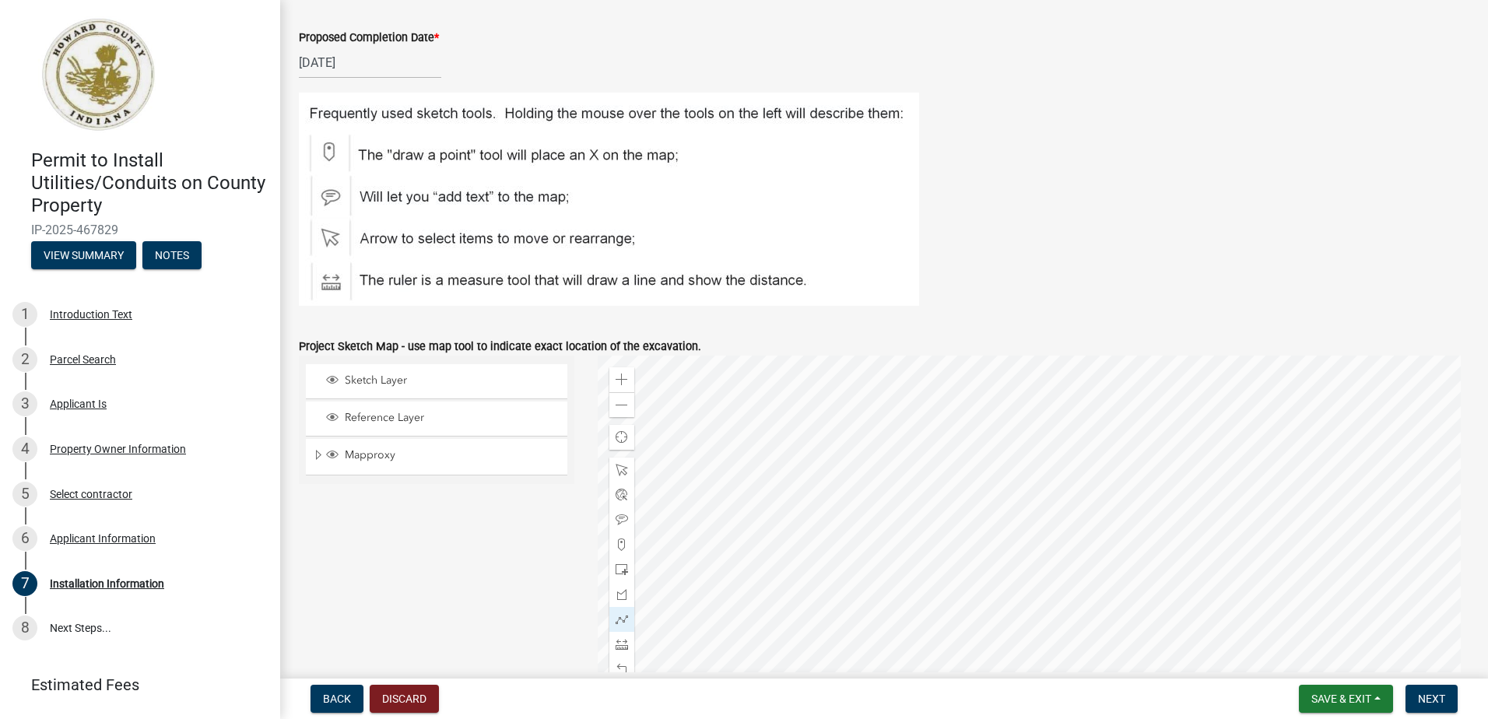
scroll to position [623, 0]
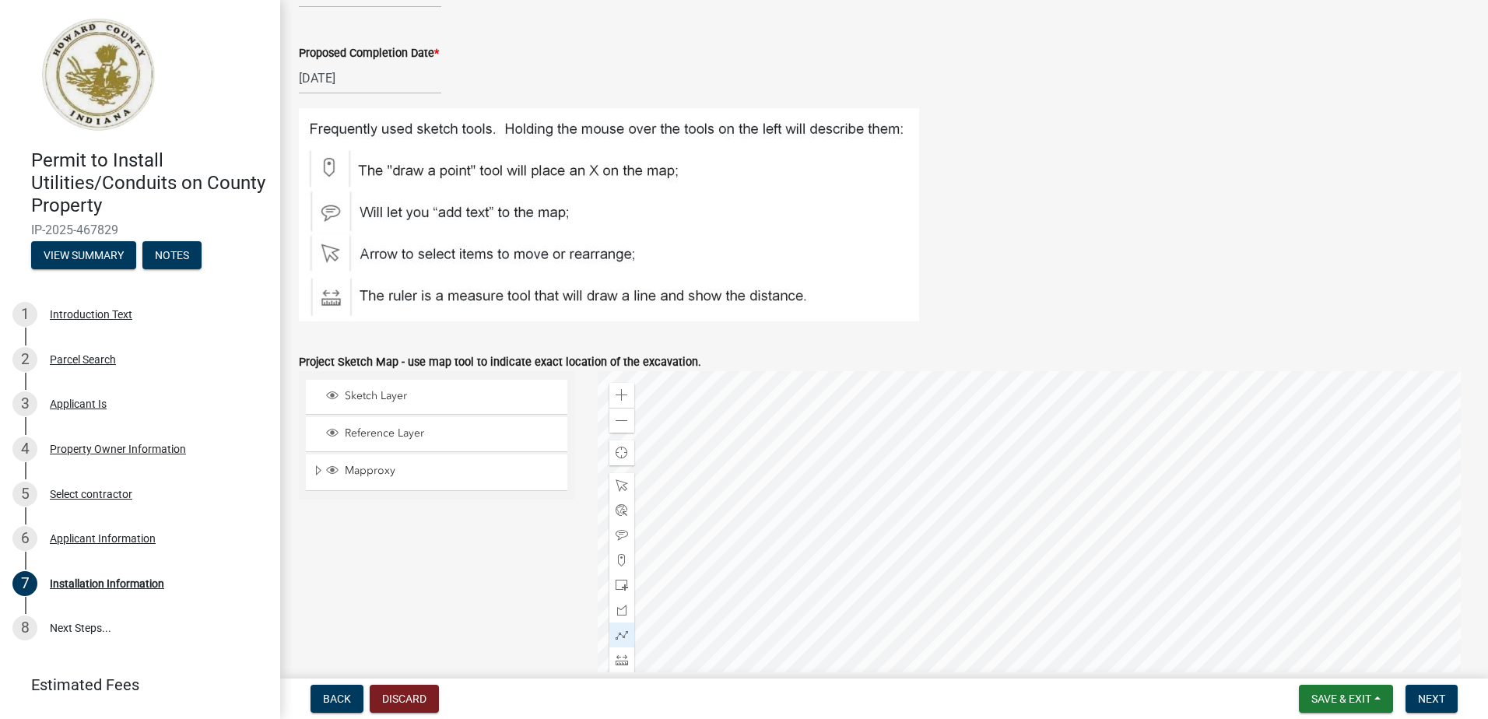
click at [887, 544] on div at bounding box center [1034, 565] width 872 height 389
click at [949, 548] on div at bounding box center [1034, 565] width 872 height 389
click at [978, 530] on div at bounding box center [1034, 565] width 872 height 389
click at [1129, 517] on div at bounding box center [1034, 565] width 872 height 389
click at [1076, 575] on div at bounding box center [1034, 565] width 872 height 389
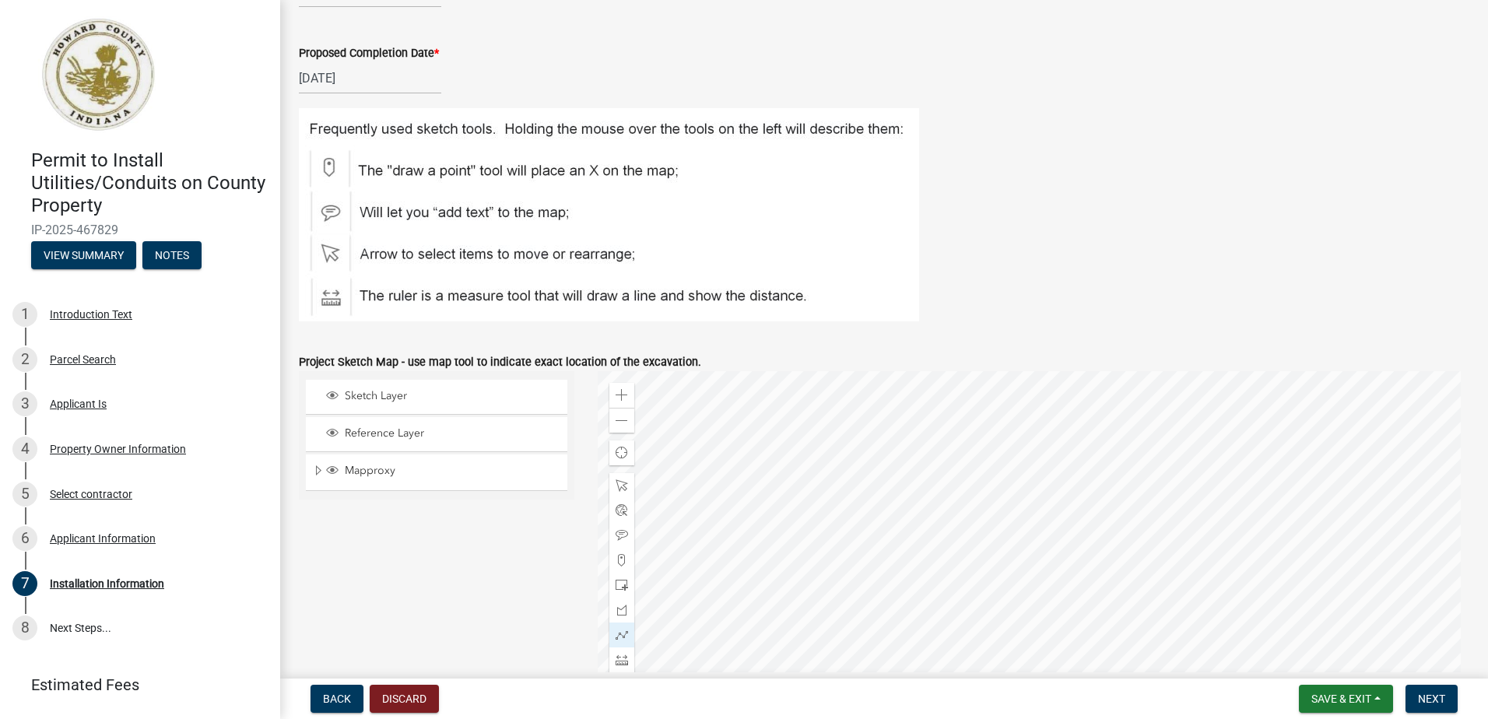
click at [1031, 638] on div at bounding box center [1034, 565] width 872 height 389
click at [1027, 452] on div at bounding box center [1034, 565] width 872 height 389
click at [795, 451] on div at bounding box center [1034, 565] width 872 height 389
click at [746, 483] on div at bounding box center [1034, 565] width 872 height 389
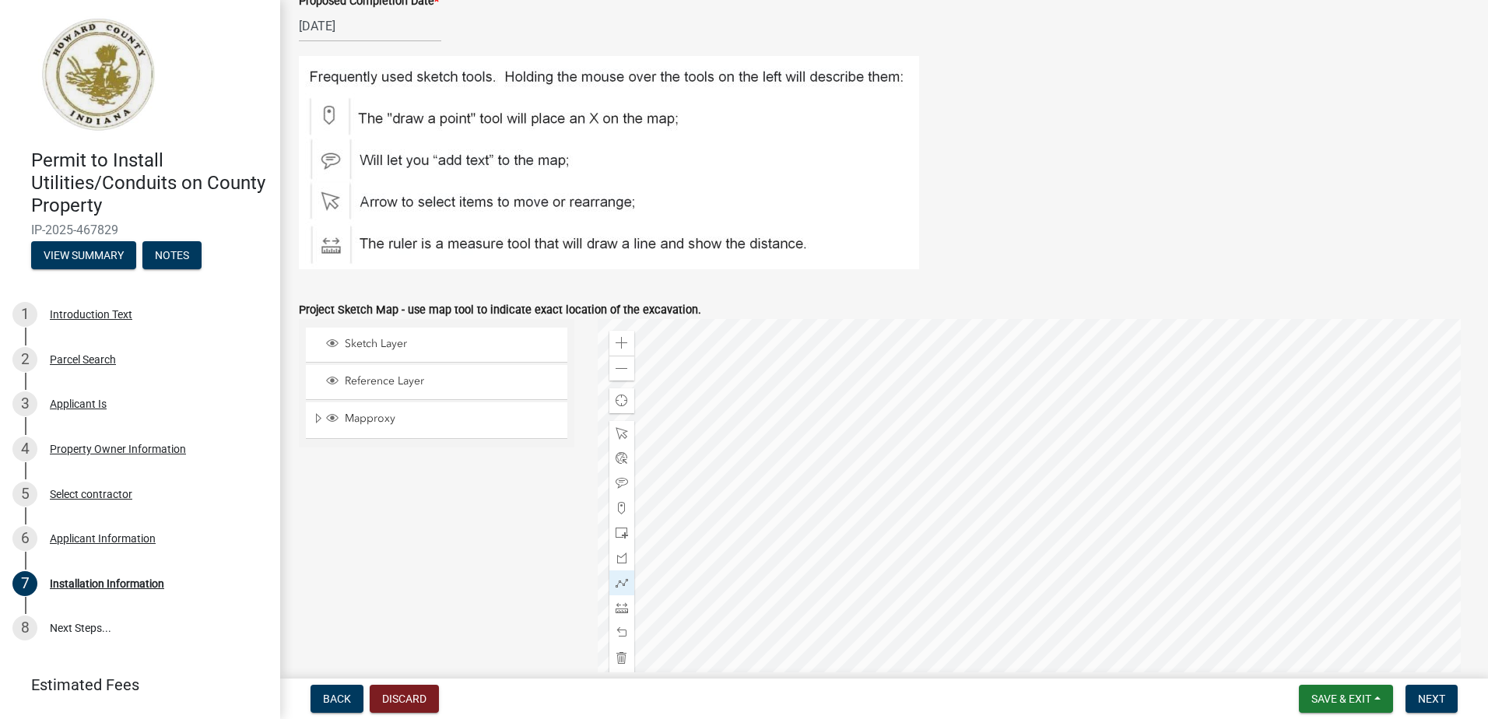
scroll to position [700, 0]
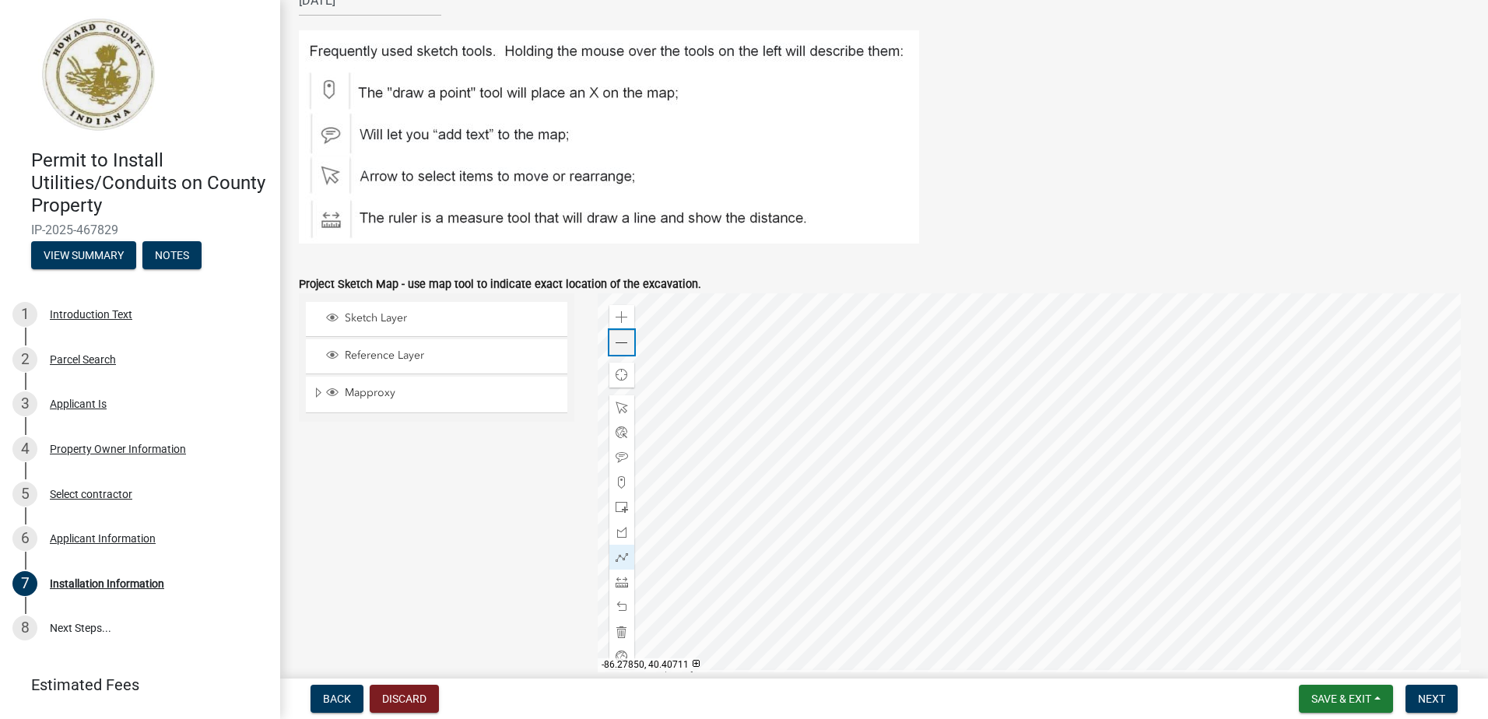
click at [616, 346] on span at bounding box center [622, 343] width 12 height 12
click at [946, 334] on div at bounding box center [1034, 487] width 872 height 389
click at [1019, 438] on div at bounding box center [1034, 487] width 872 height 389
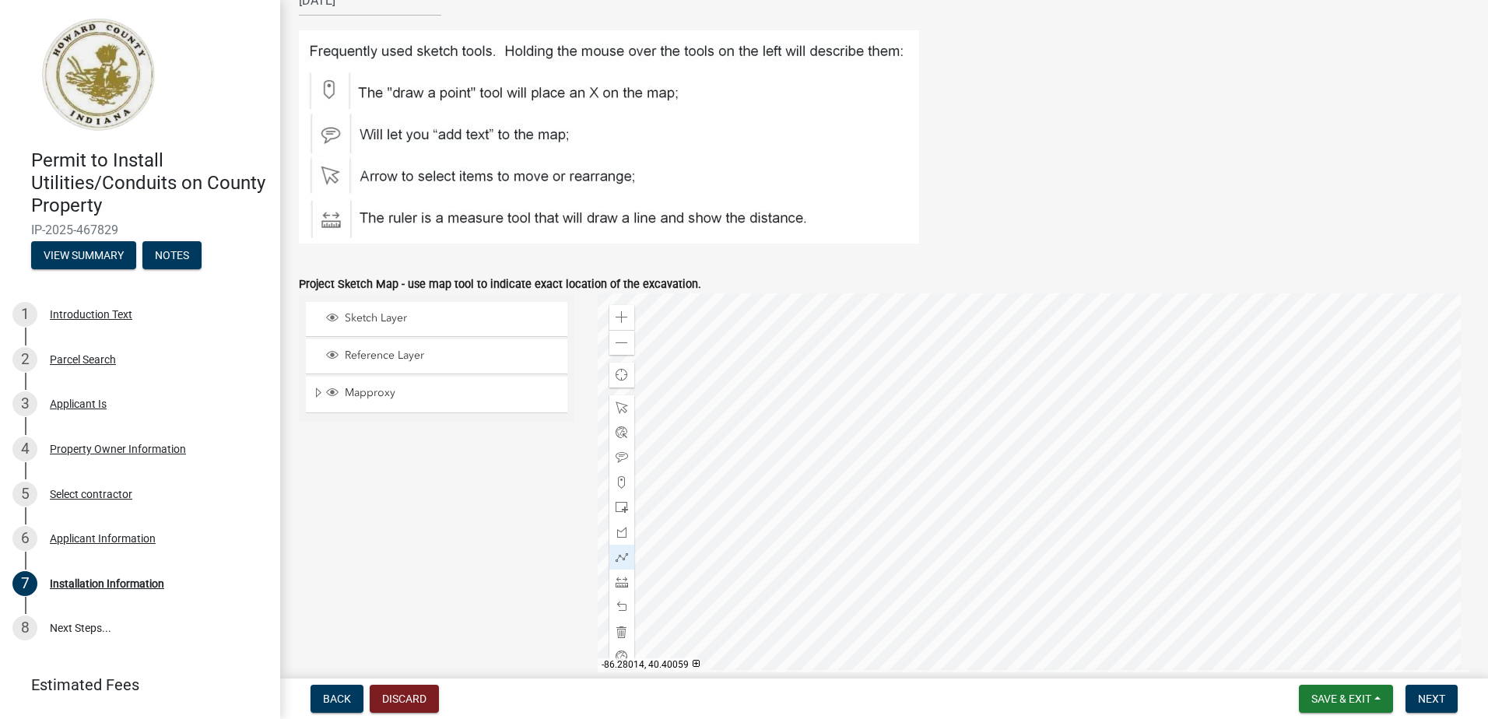
click at [971, 335] on div at bounding box center [1034, 487] width 872 height 389
click at [995, 428] on div at bounding box center [1034, 487] width 872 height 389
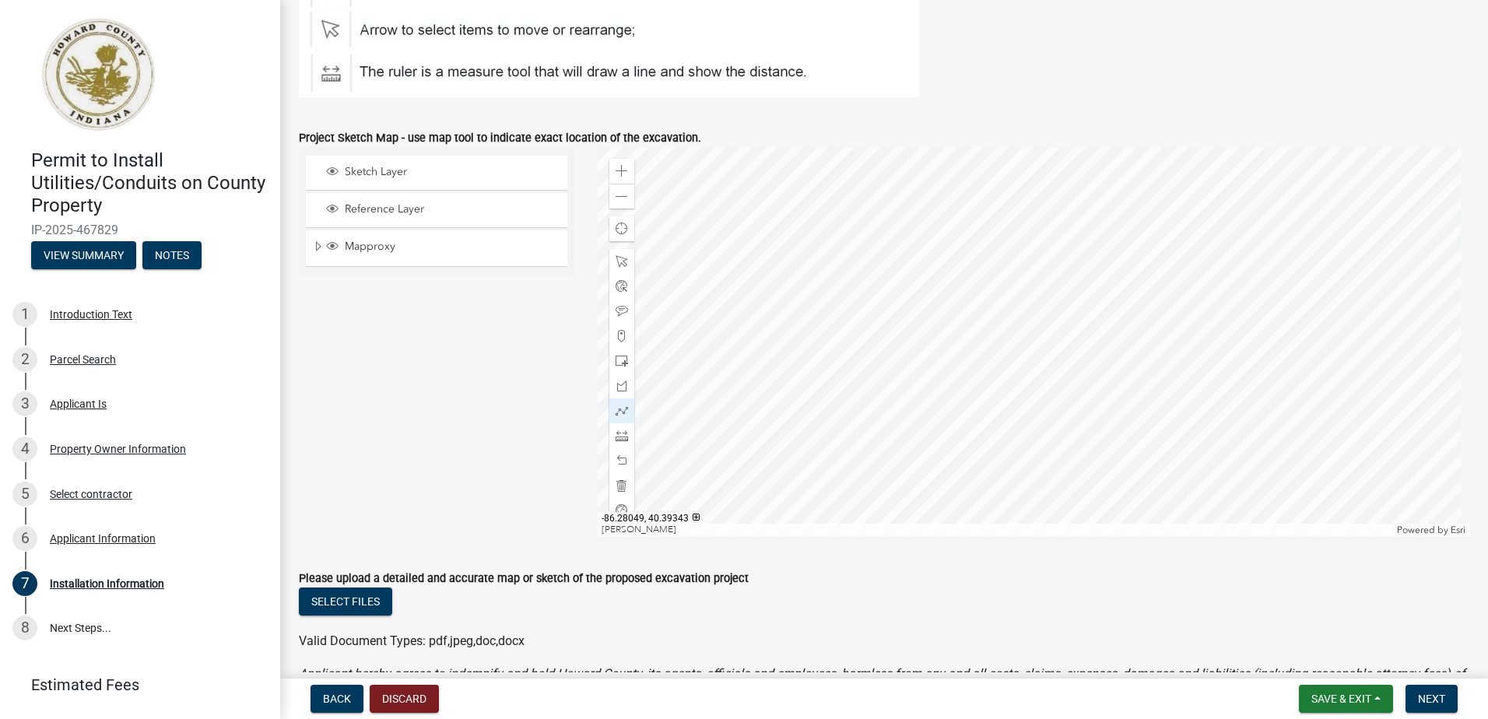
scroll to position [856, 0]
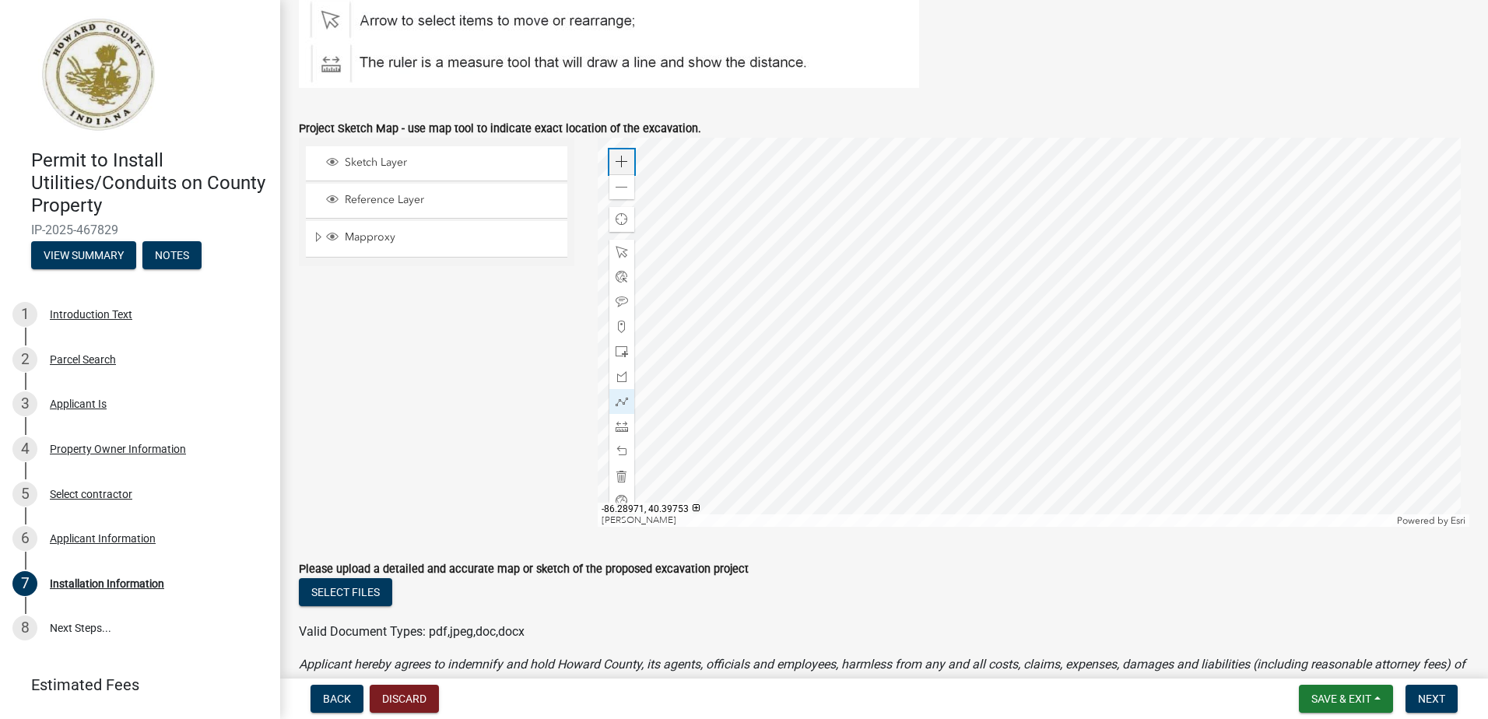
click at [619, 160] on span at bounding box center [622, 162] width 12 height 12
click at [623, 172] on div "Zoom in" at bounding box center [621, 161] width 25 height 25
click at [748, 401] on div at bounding box center [1034, 332] width 872 height 389
click at [734, 402] on div at bounding box center [1034, 332] width 872 height 389
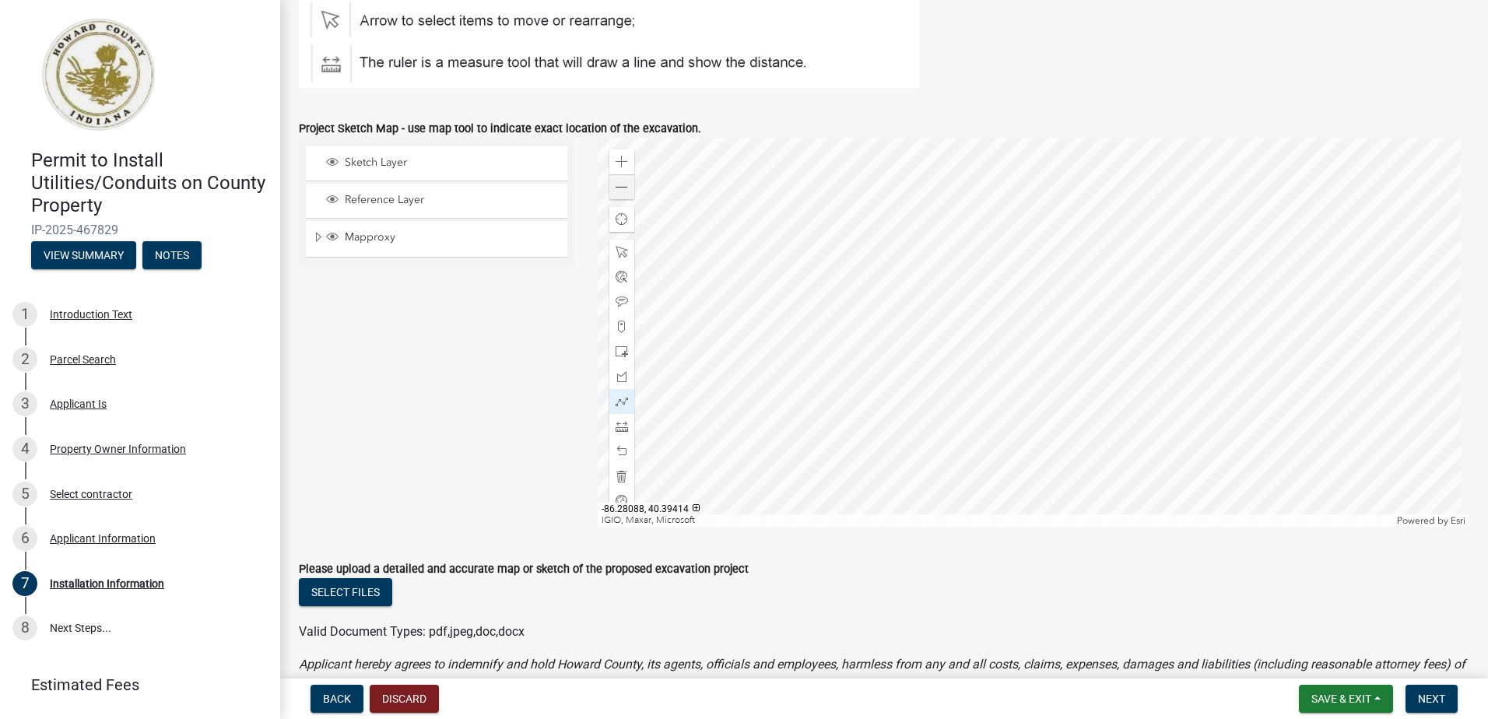
click at [735, 402] on div at bounding box center [1034, 332] width 872 height 389
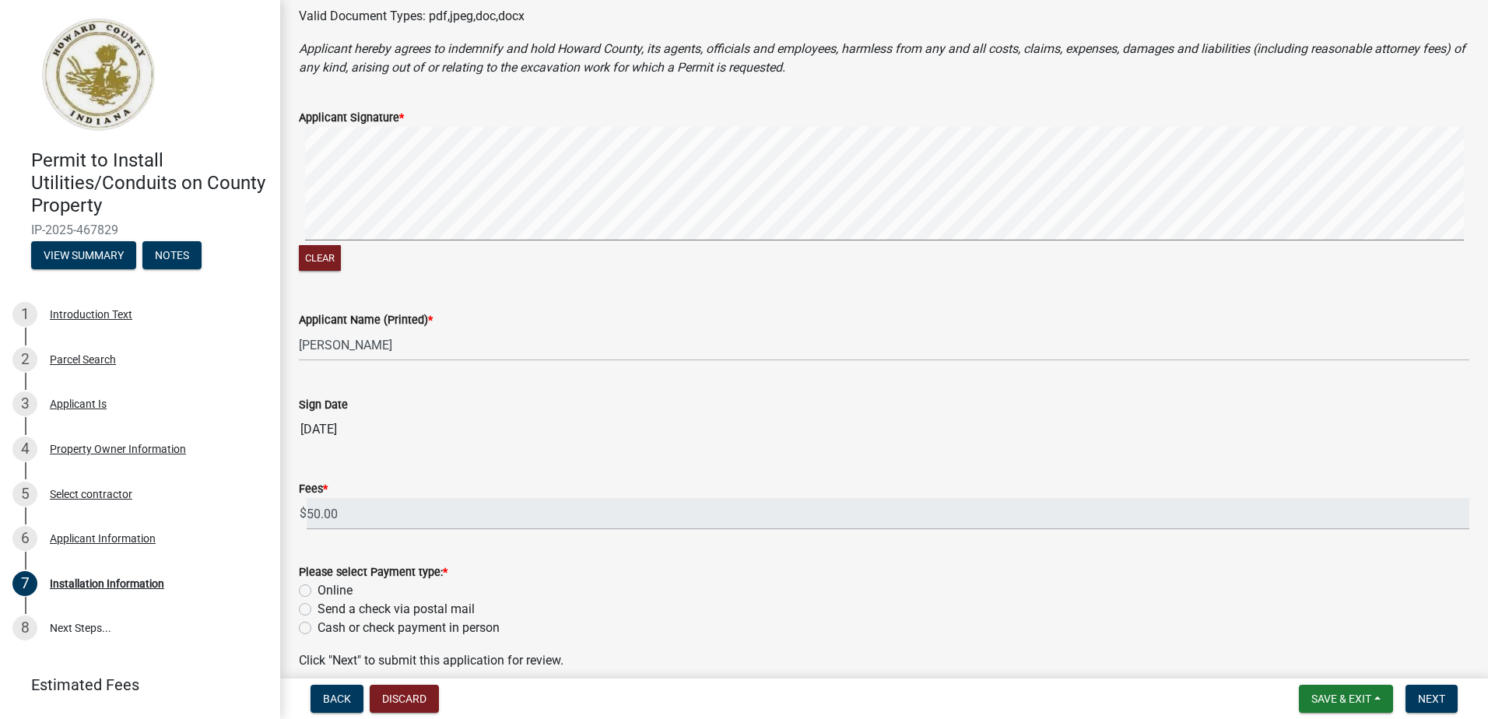
scroll to position [1479, 0]
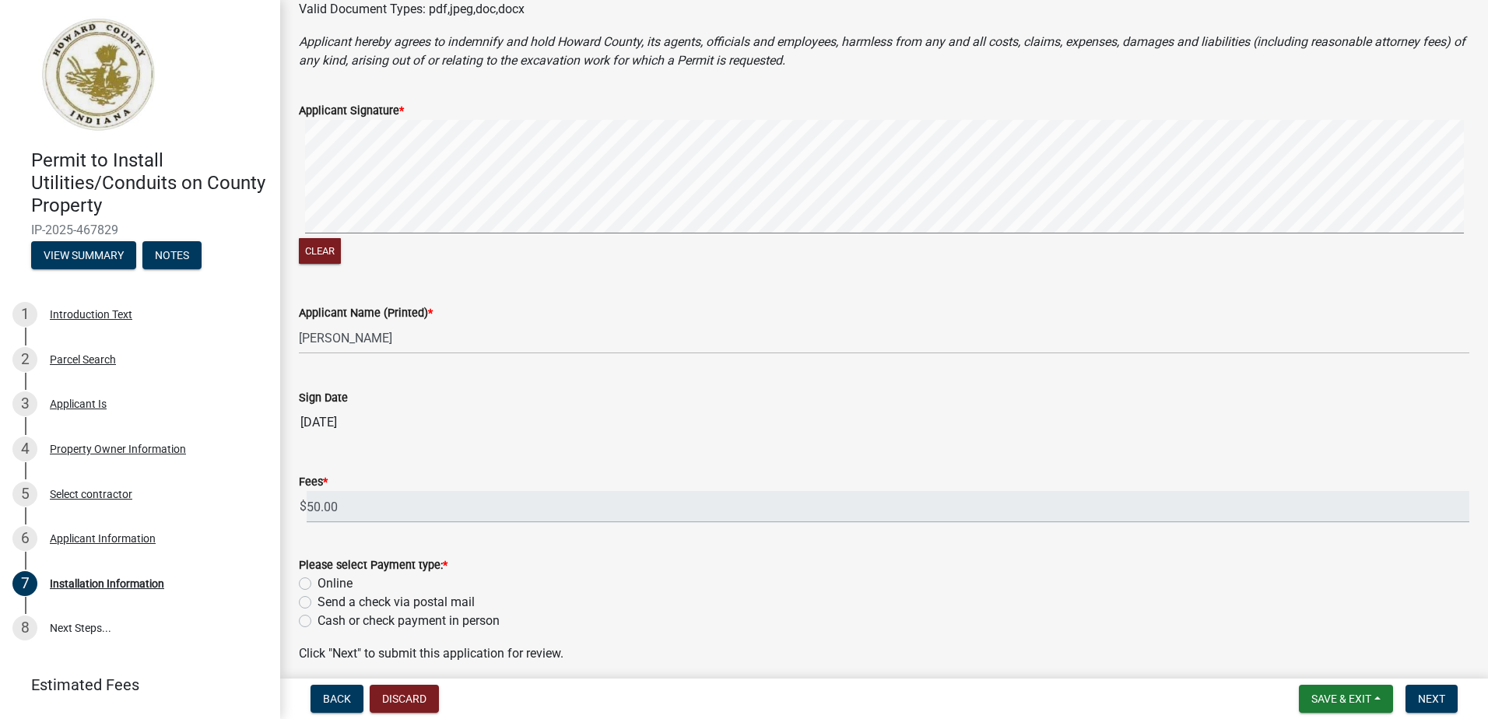
click at [318, 583] on label "Online" at bounding box center [335, 583] width 35 height 19
click at [318, 583] on input "Online" at bounding box center [323, 579] width 10 height 10
radio input "true"
click at [1445, 702] on span "Next" at bounding box center [1431, 699] width 27 height 12
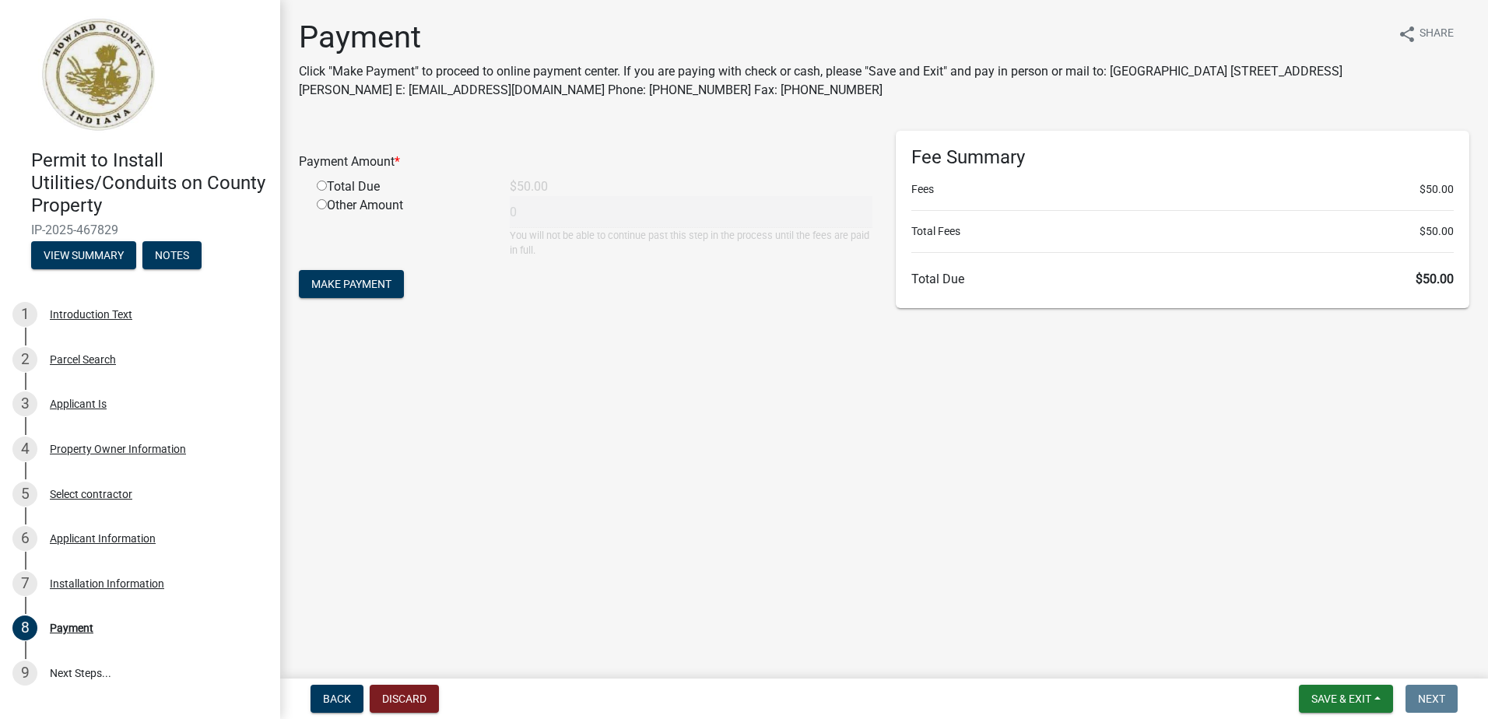
click at [321, 188] on input "radio" at bounding box center [322, 186] width 10 height 10
radio input "true"
type input "50"
click at [358, 287] on span "Make Payment" at bounding box center [351, 284] width 80 height 12
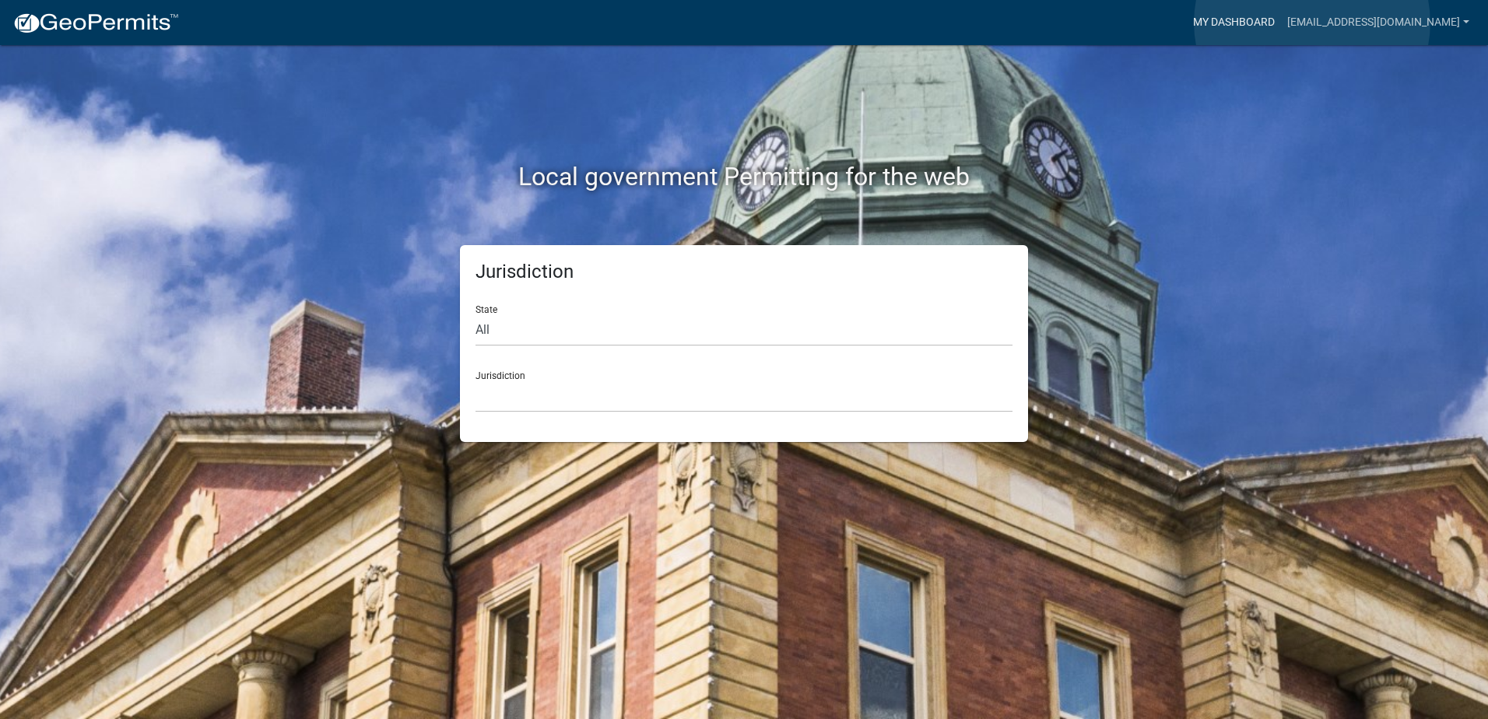
click at [1281, 23] on link "My Dashboard" at bounding box center [1234, 23] width 94 height 30
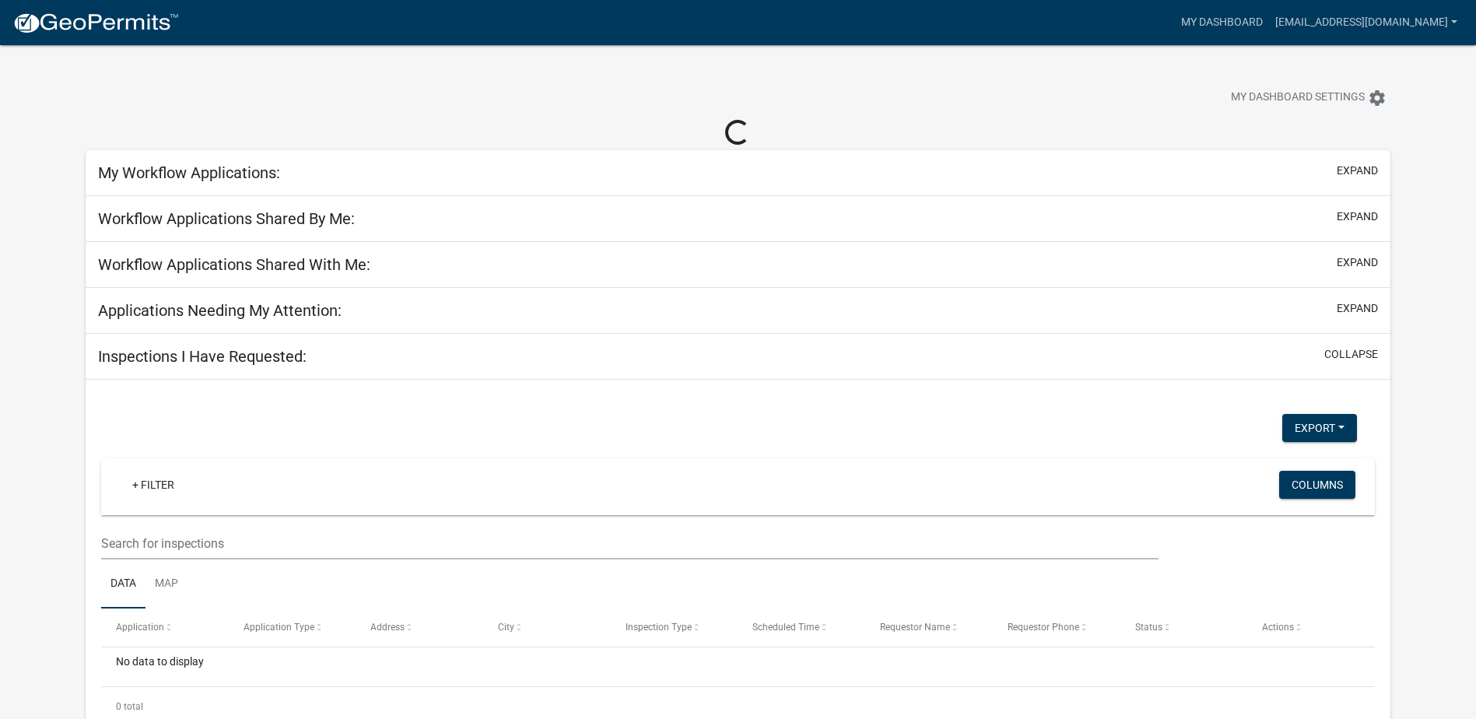
select select "2: 50"
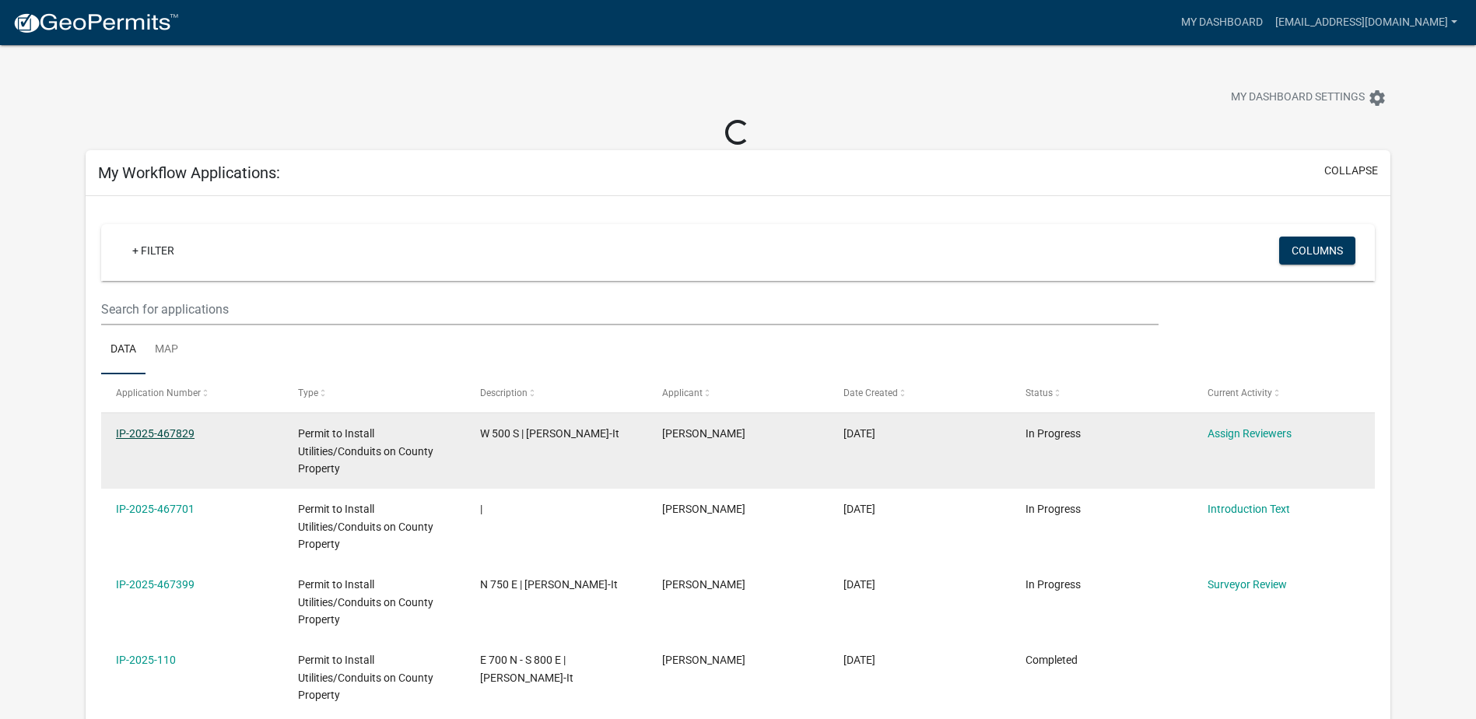
click at [170, 432] on link "IP-2025-467829" at bounding box center [155, 433] width 79 height 12
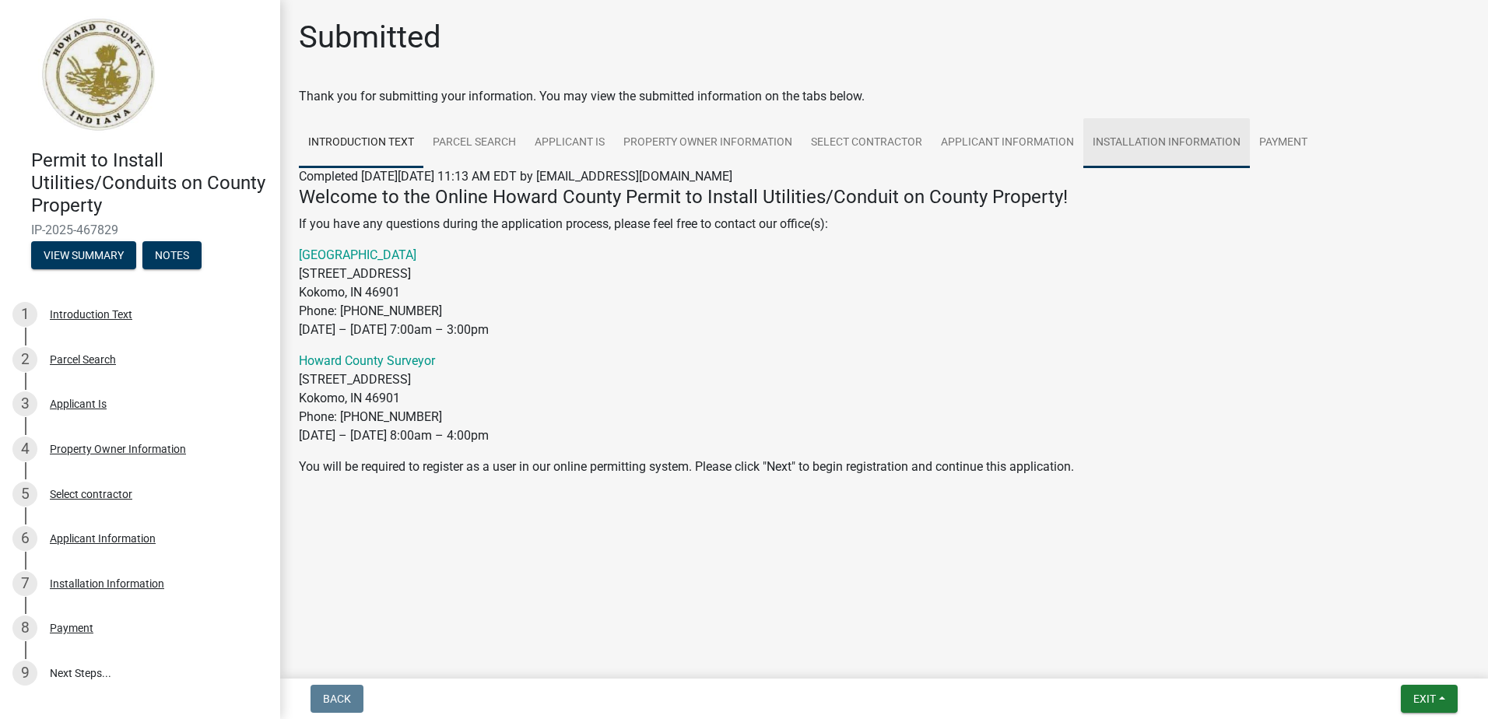
click at [1114, 138] on link "Installation Information" at bounding box center [1166, 143] width 167 height 50
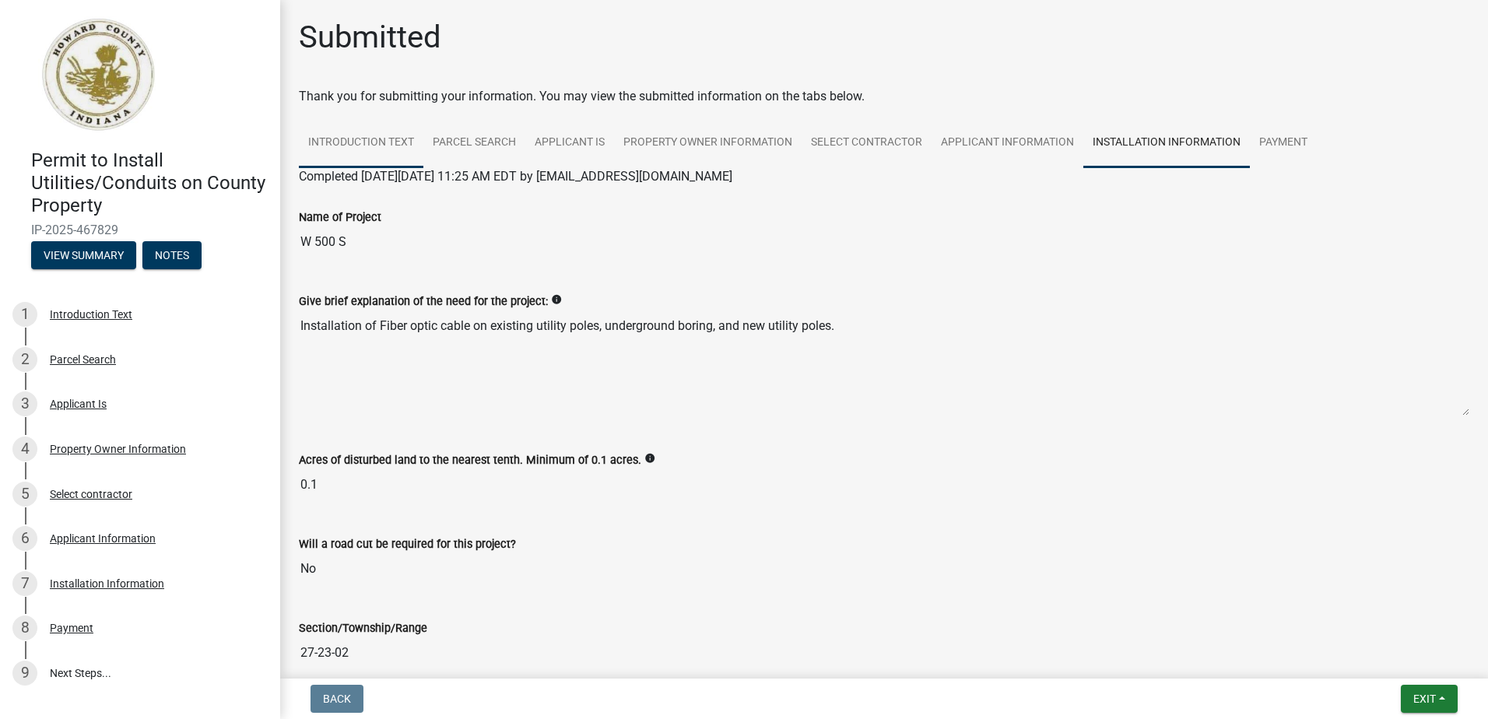
click at [372, 139] on link "Introduction Text" at bounding box center [361, 143] width 125 height 50
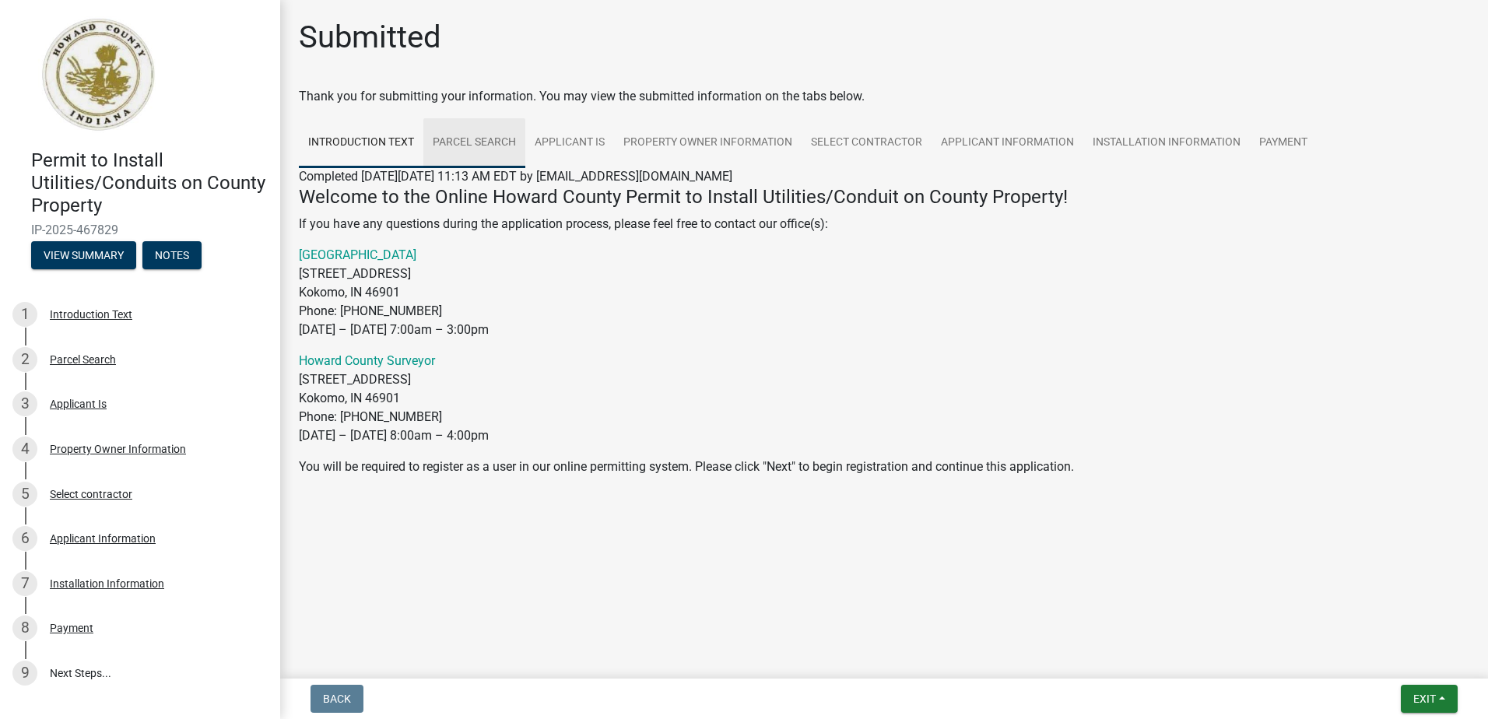
click at [474, 129] on link "Parcel Search" at bounding box center [474, 143] width 102 height 50
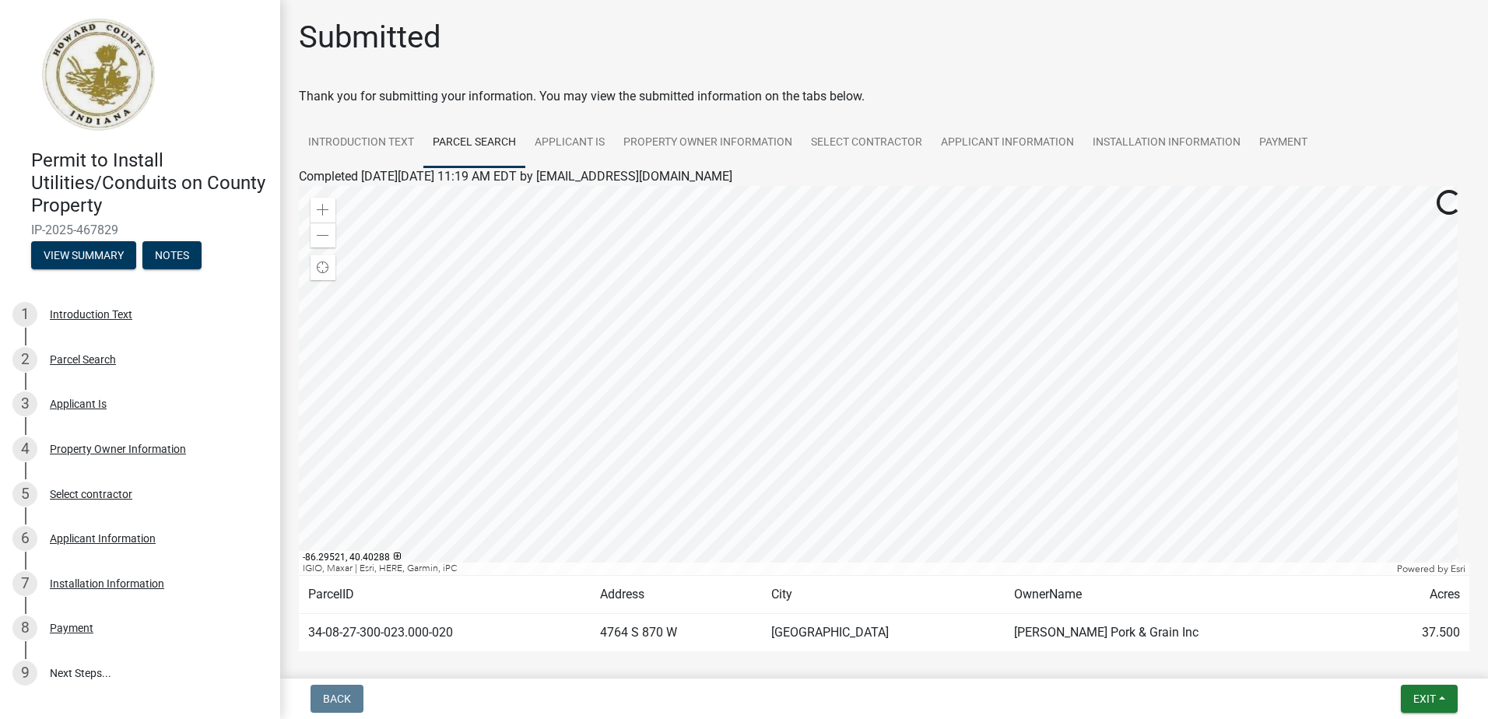
scroll to position [71, 0]
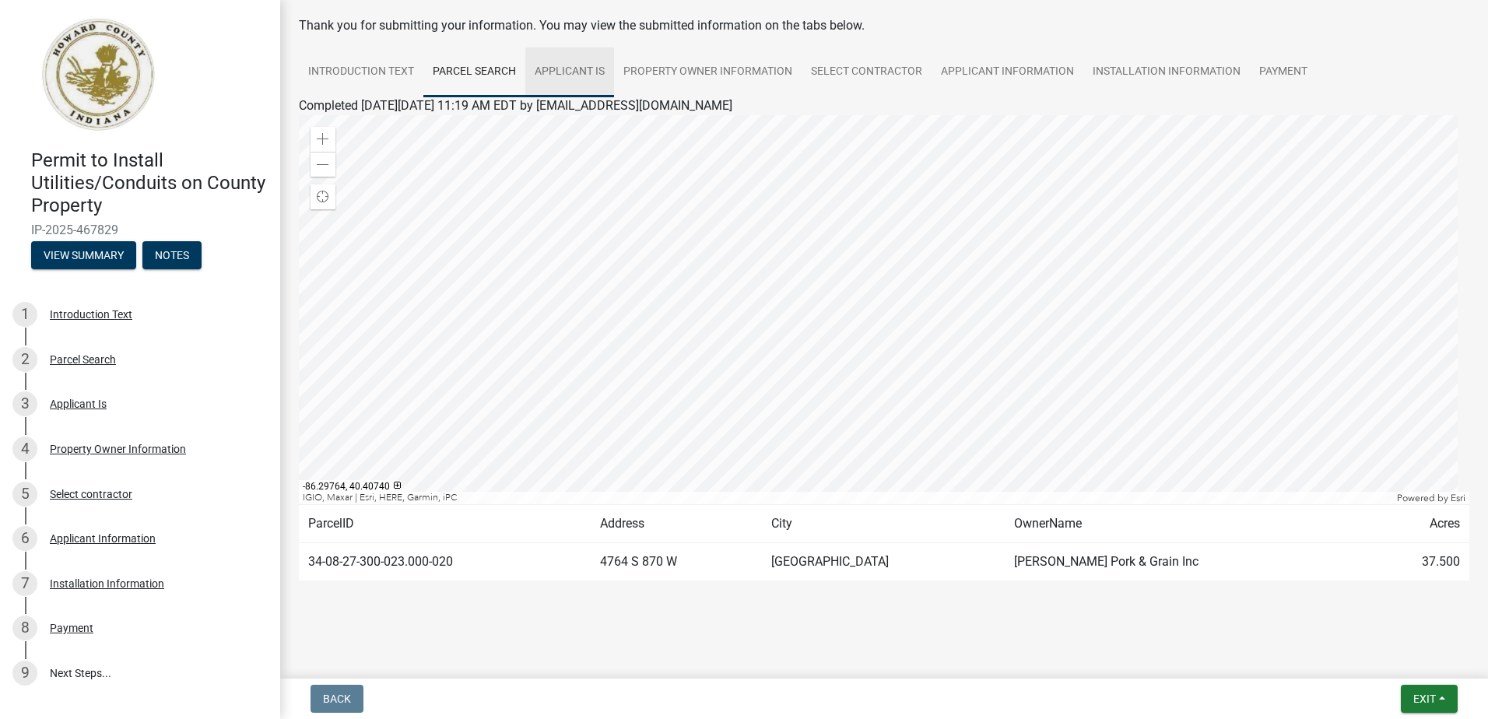
click at [568, 64] on link "Applicant Is" at bounding box center [569, 72] width 89 height 50
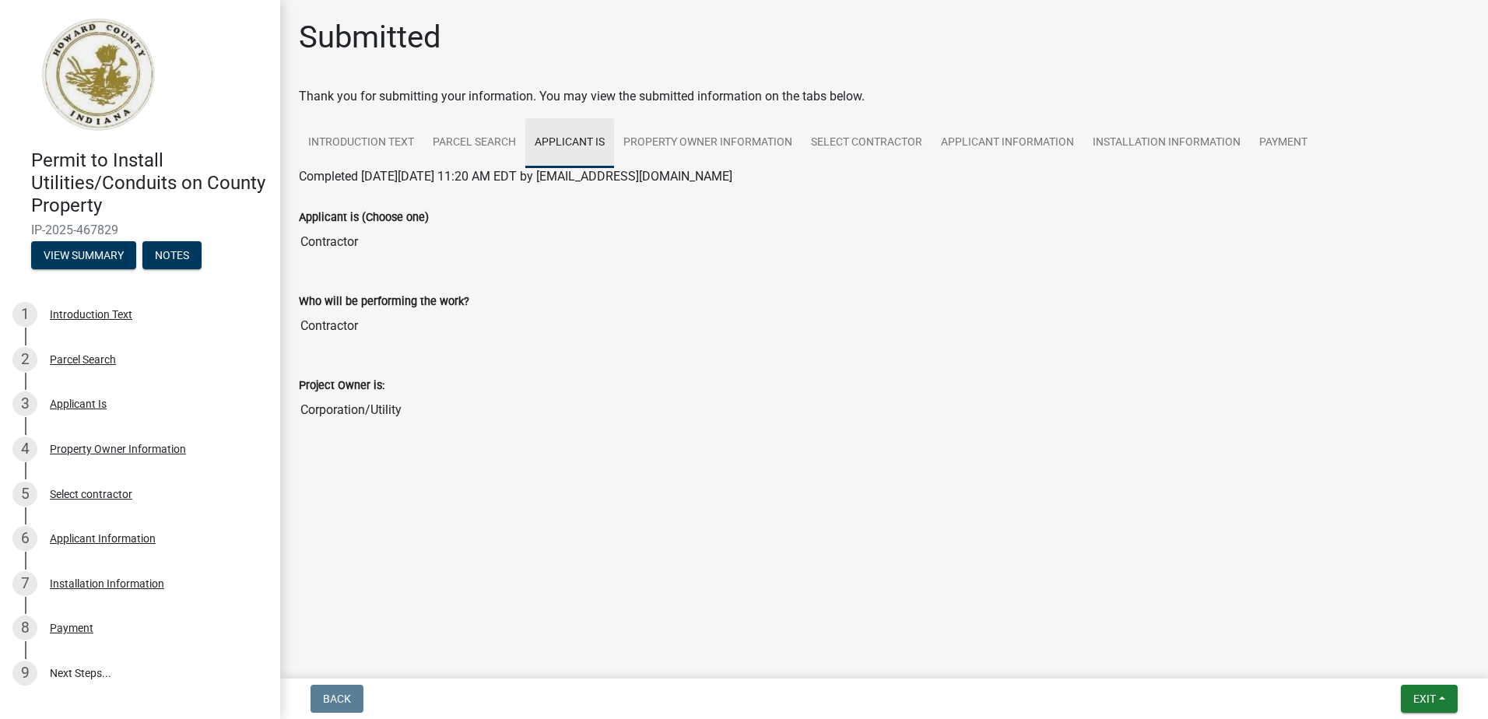
scroll to position [0, 0]
click at [678, 142] on link "Property Owner Information" at bounding box center [708, 143] width 188 height 50
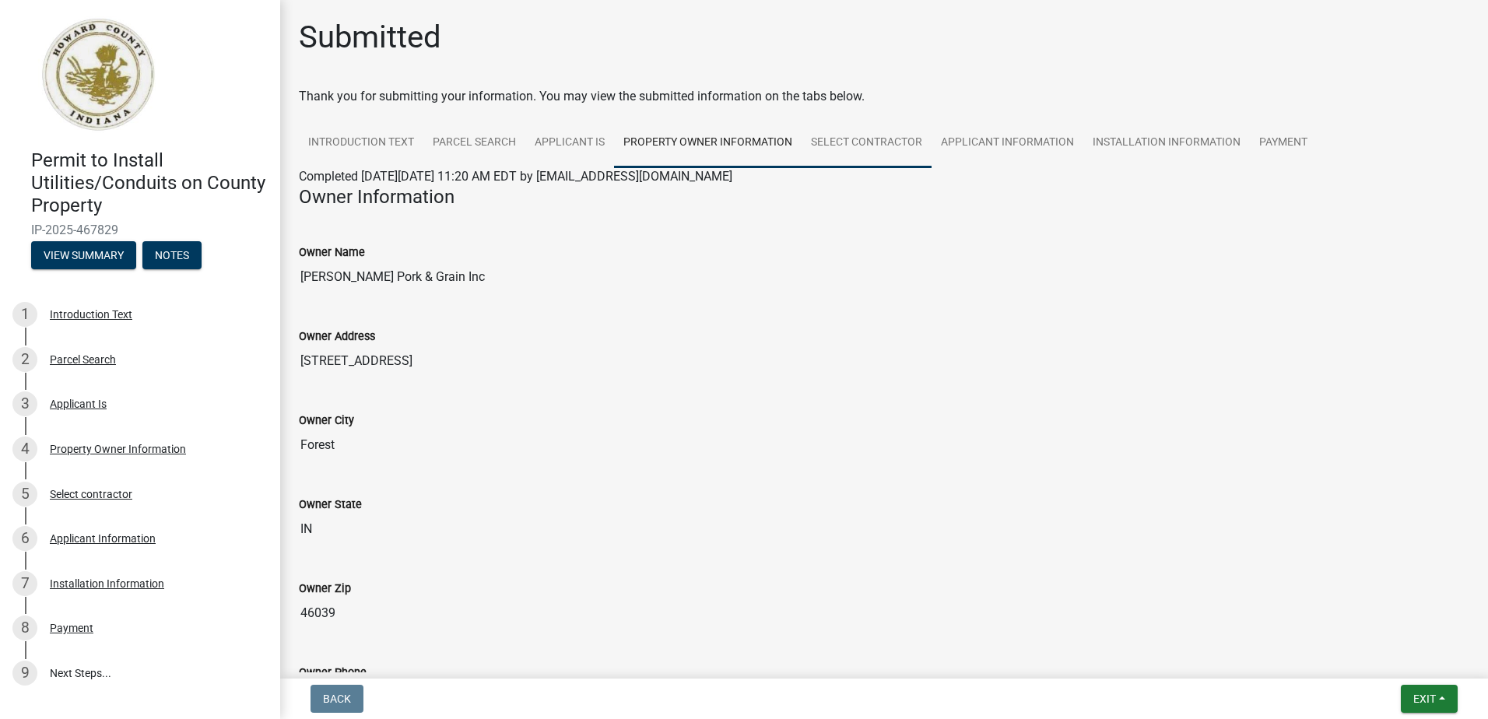
click at [848, 143] on link "Select contractor" at bounding box center [867, 143] width 130 height 50
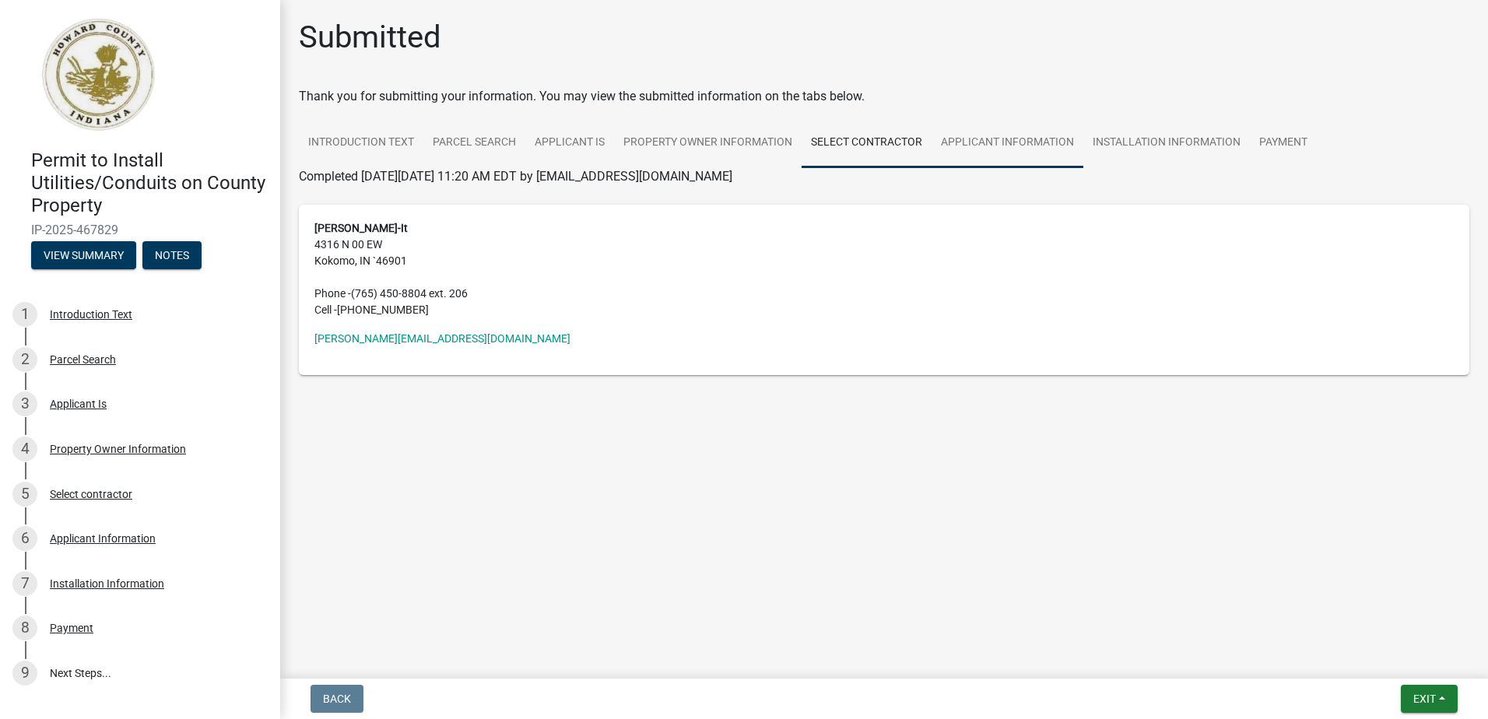
click at [1018, 140] on link "Applicant Information" at bounding box center [1008, 143] width 152 height 50
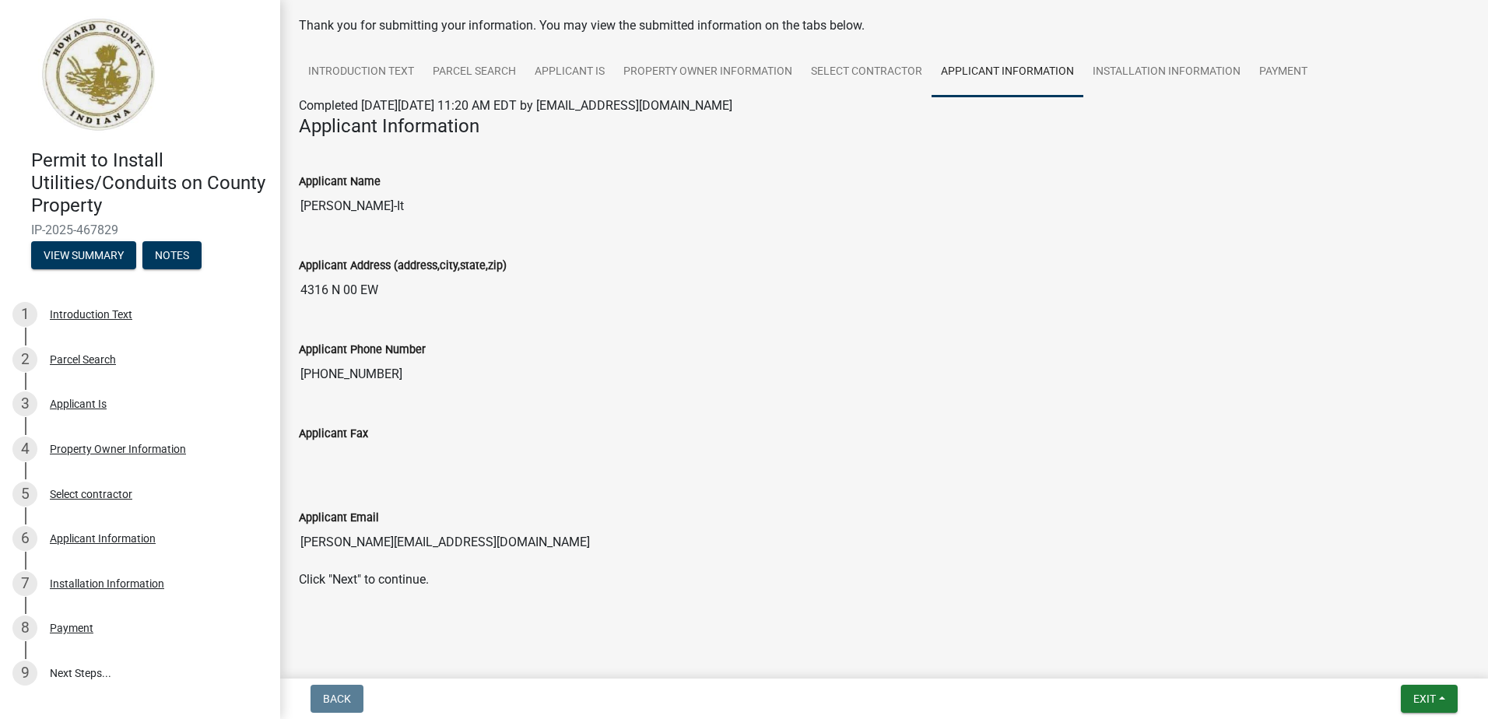
scroll to position [79, 0]
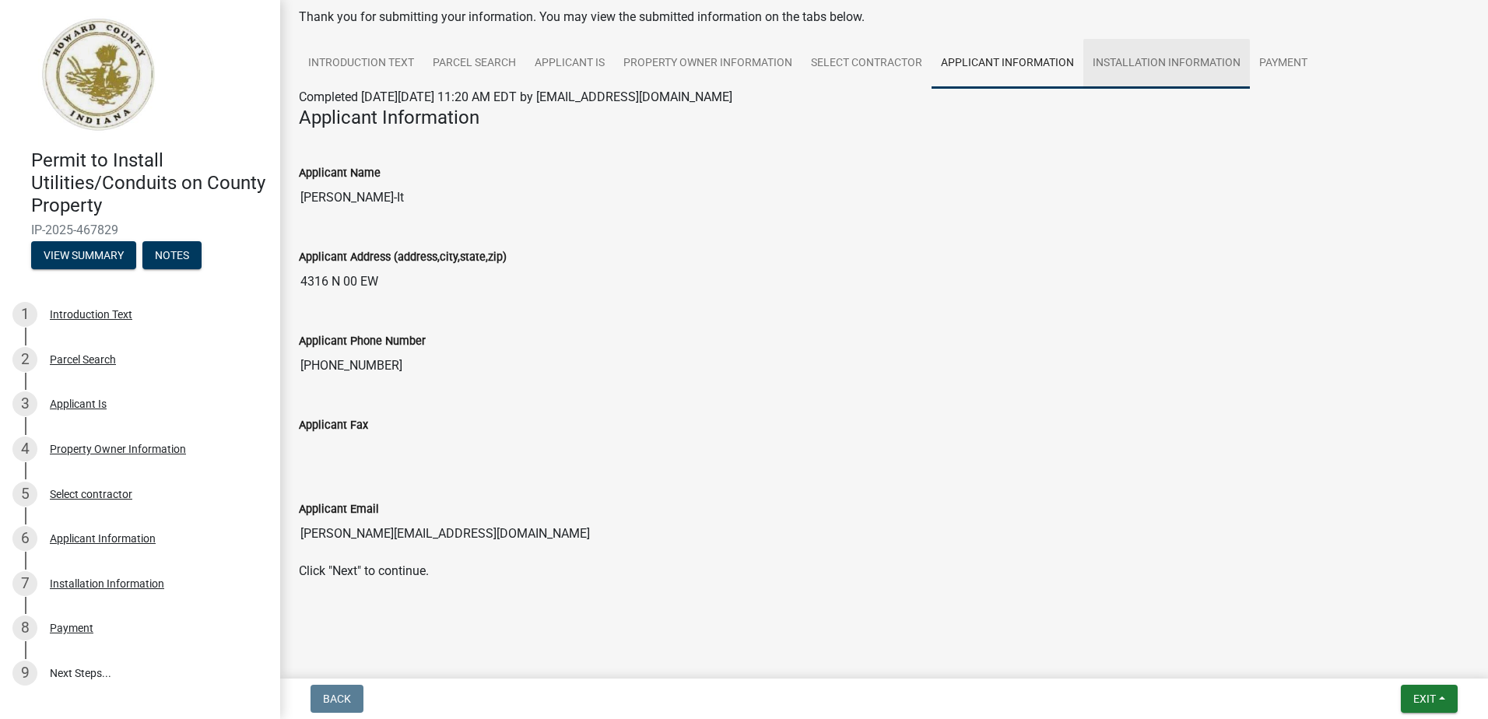
click at [1147, 52] on link "Installation Information" at bounding box center [1166, 64] width 167 height 50
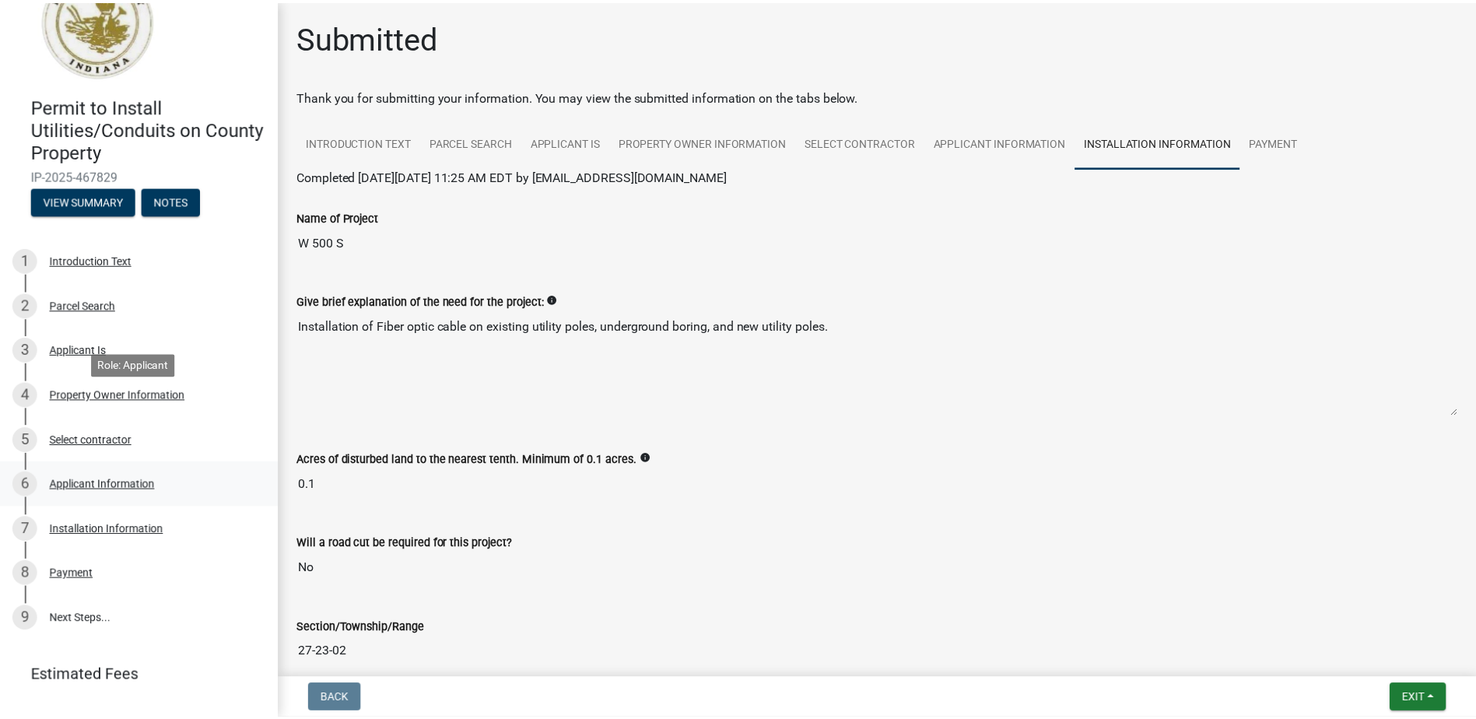
scroll to position [121, 0]
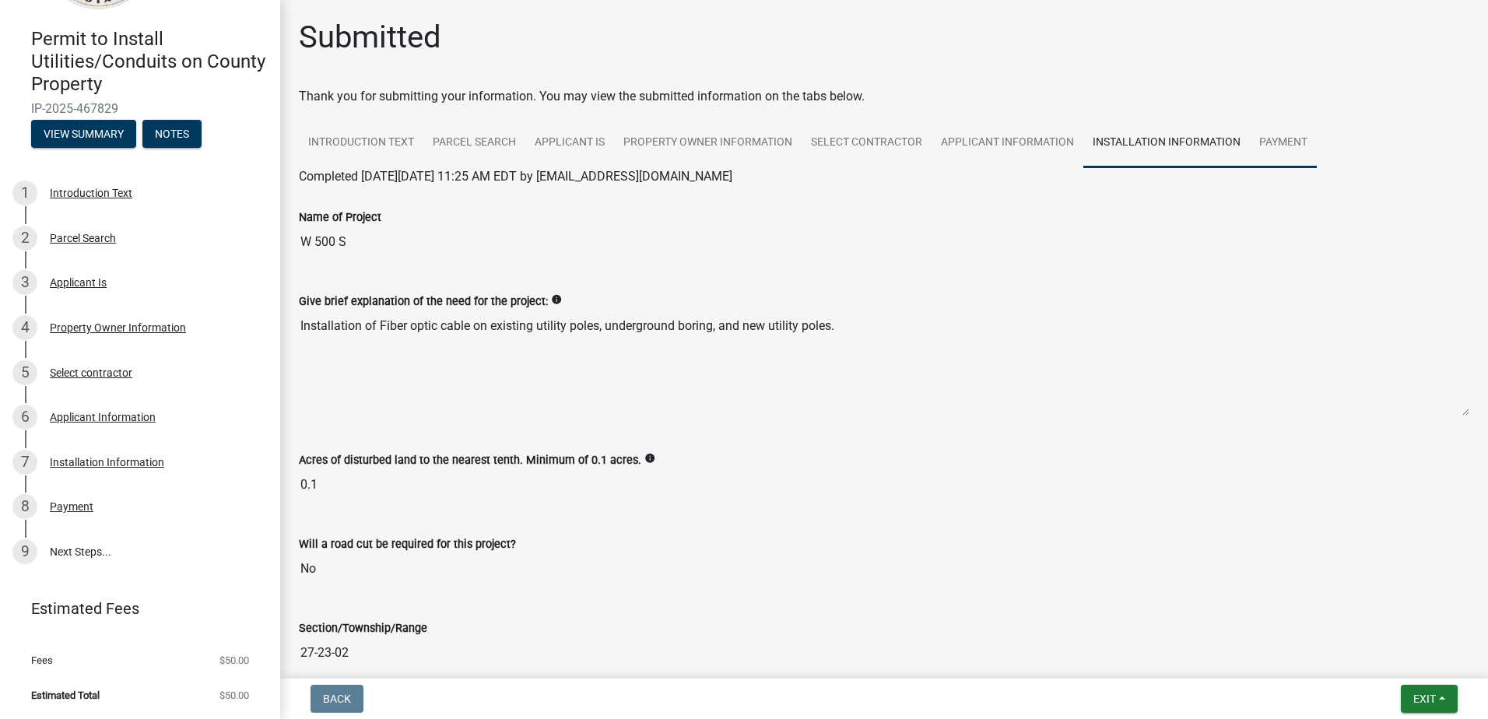
click at [1294, 126] on link "Payment" at bounding box center [1283, 143] width 67 height 50
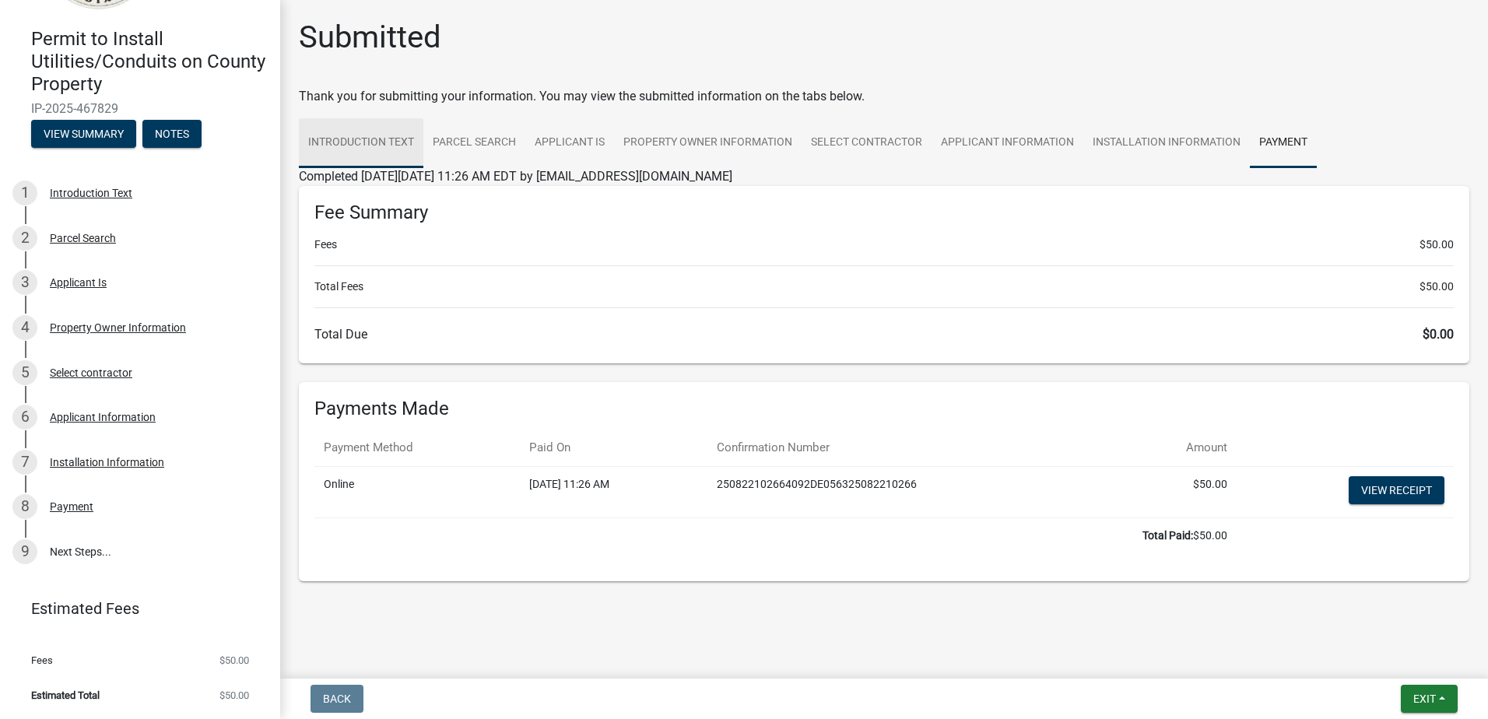
click at [365, 142] on link "Introduction Text" at bounding box center [361, 143] width 125 height 50
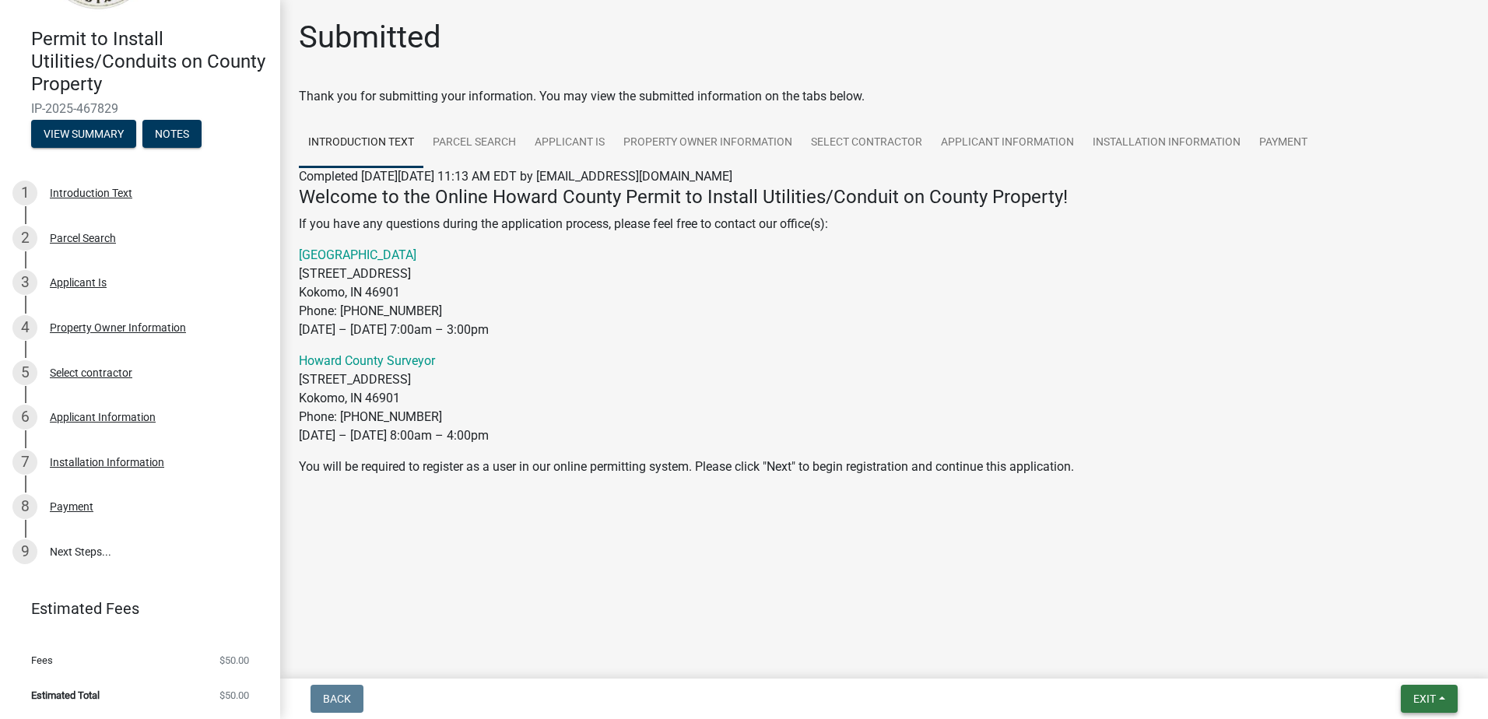
click at [1423, 699] on span "Exit" at bounding box center [1424, 699] width 23 height 12
click at [1375, 659] on button "Save & Exit" at bounding box center [1395, 658] width 125 height 37
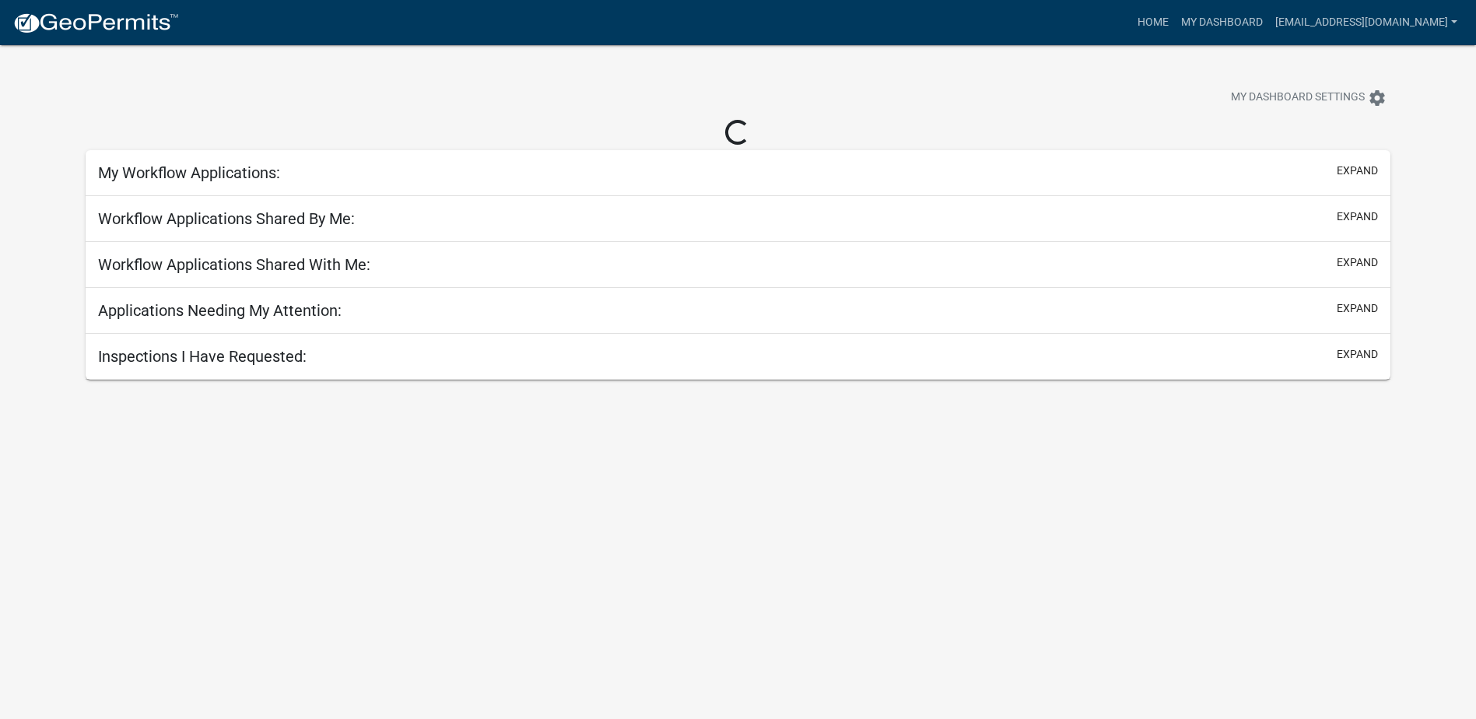
select select "2: 50"
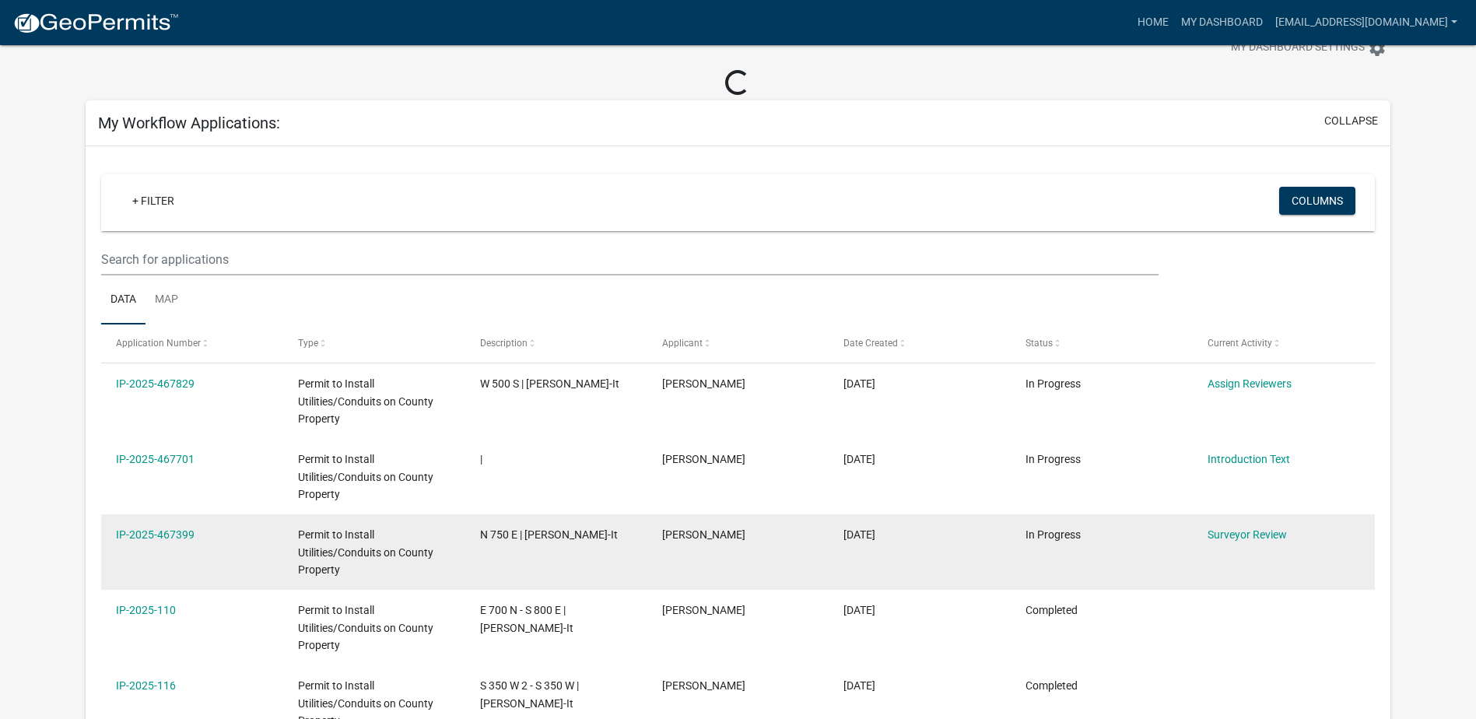
scroll to position [78, 0]
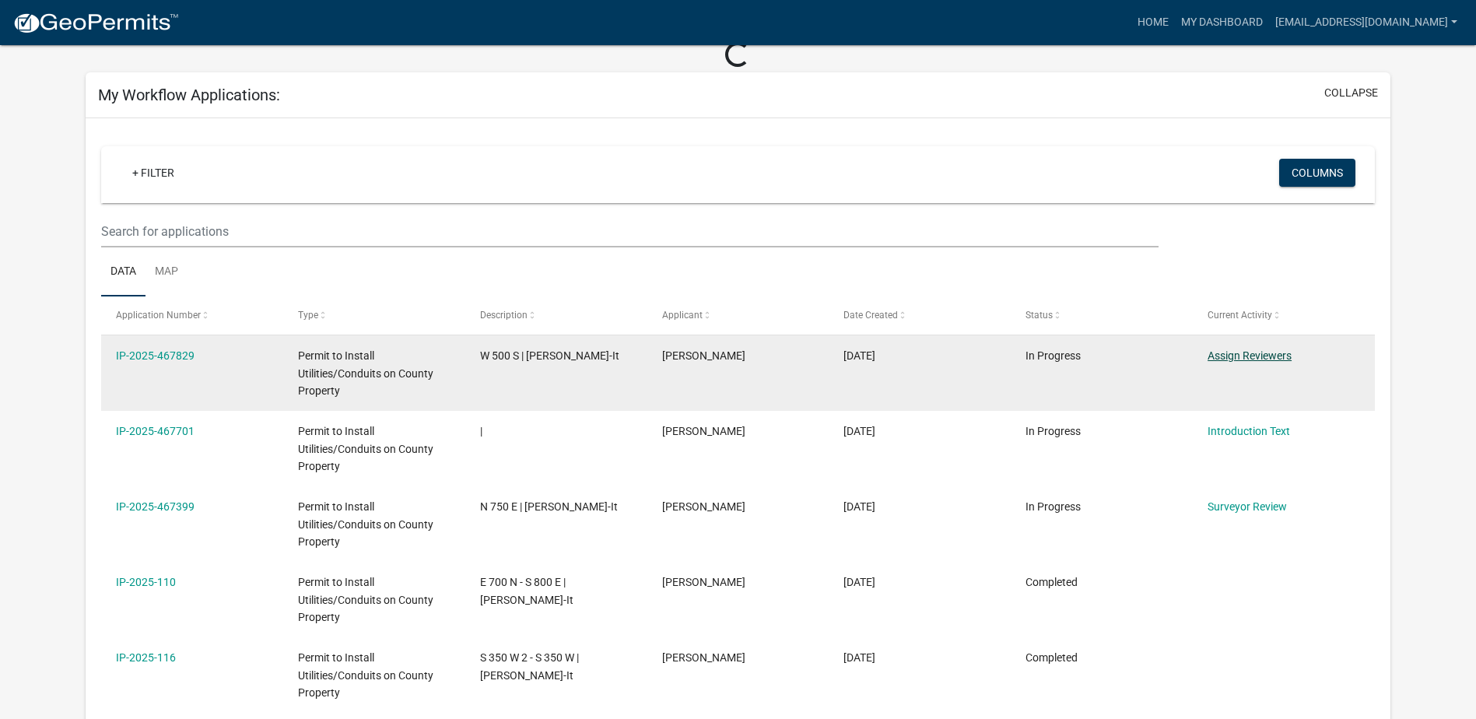
click at [1250, 353] on link "Assign Reviewers" at bounding box center [1250, 355] width 84 height 12
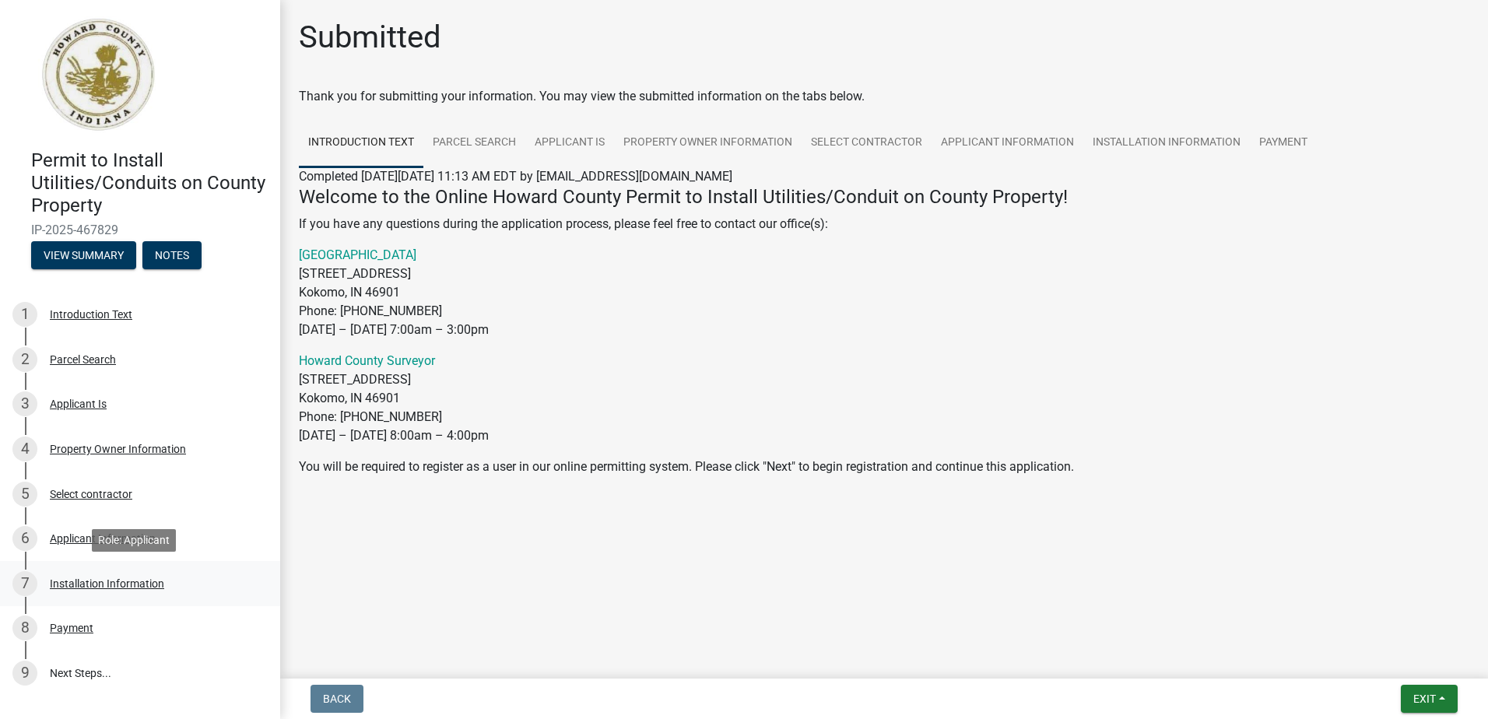
click at [97, 586] on div "Installation Information" at bounding box center [107, 583] width 114 height 11
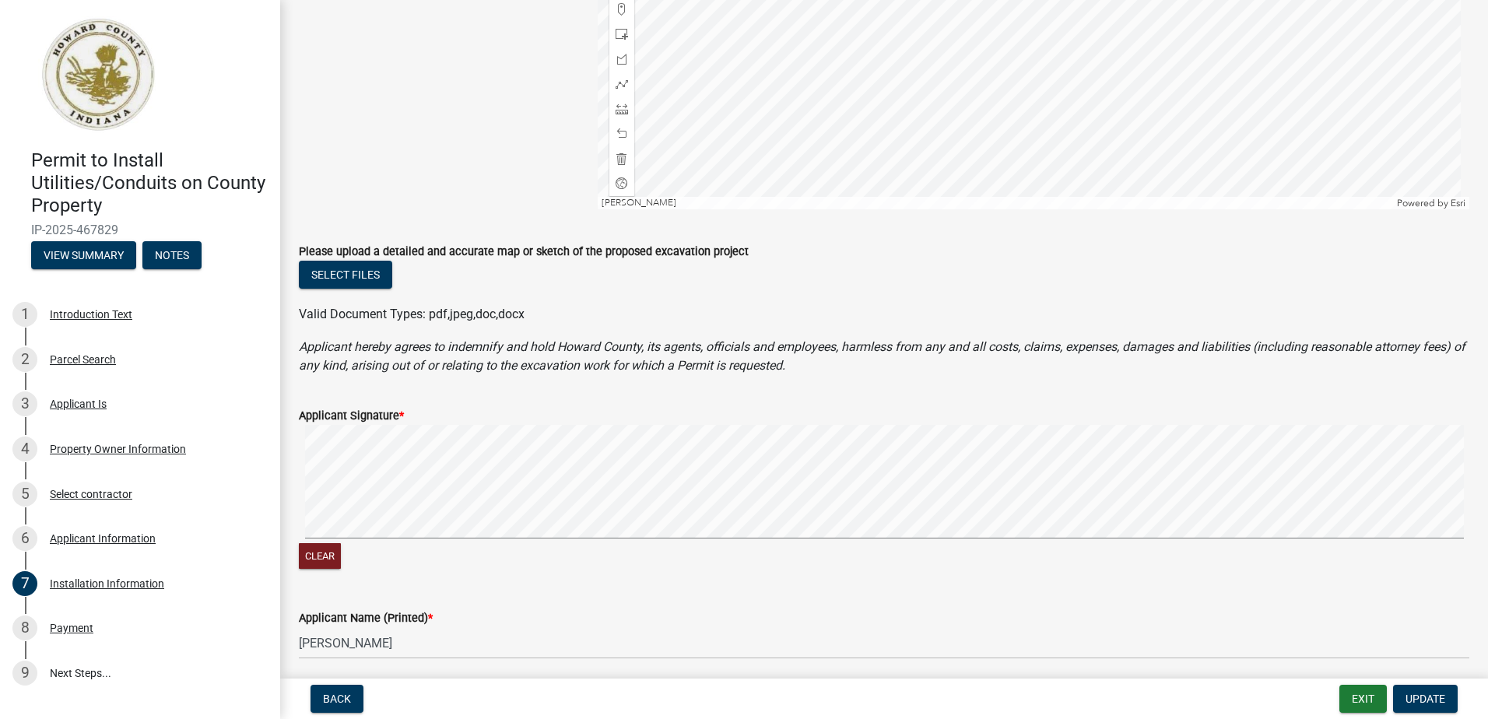
scroll to position [1167, 0]
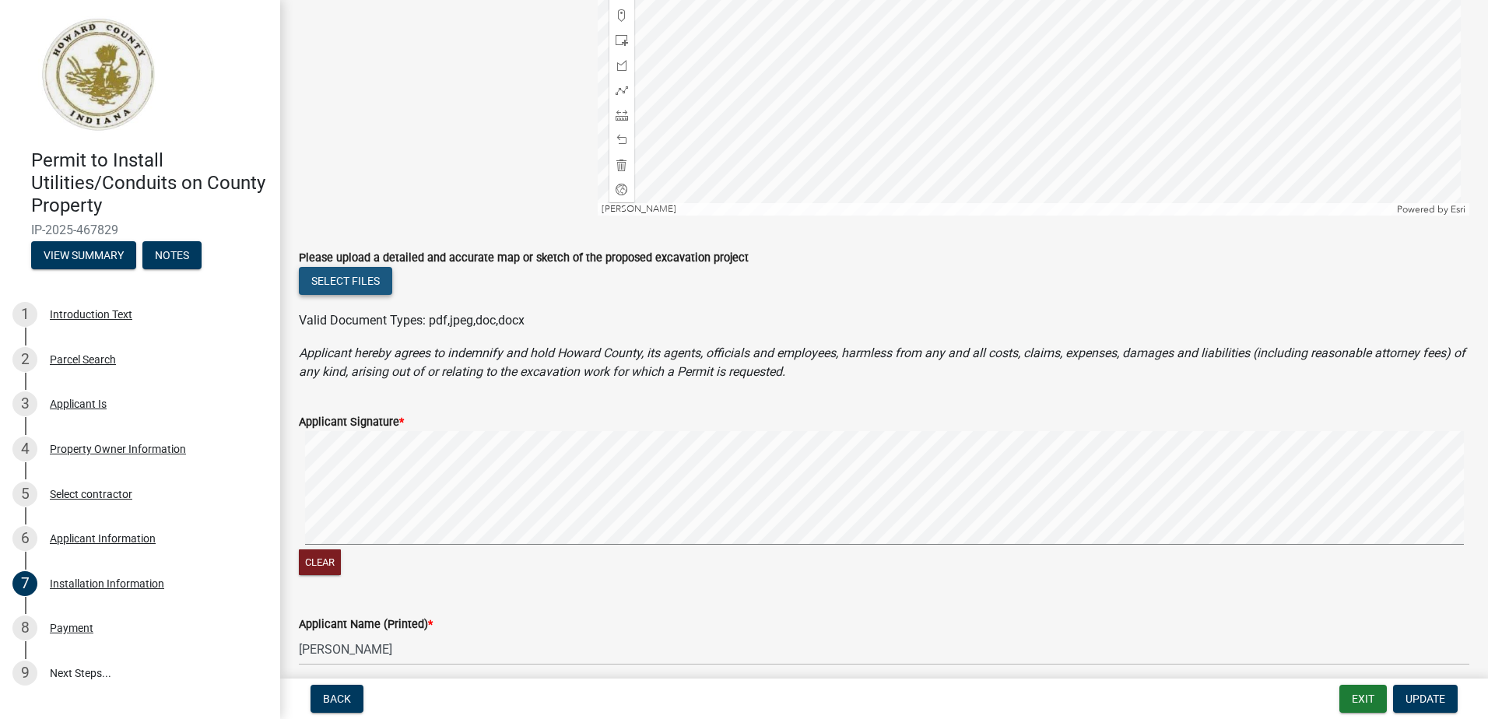
click at [361, 285] on button "Select files" at bounding box center [345, 281] width 93 height 28
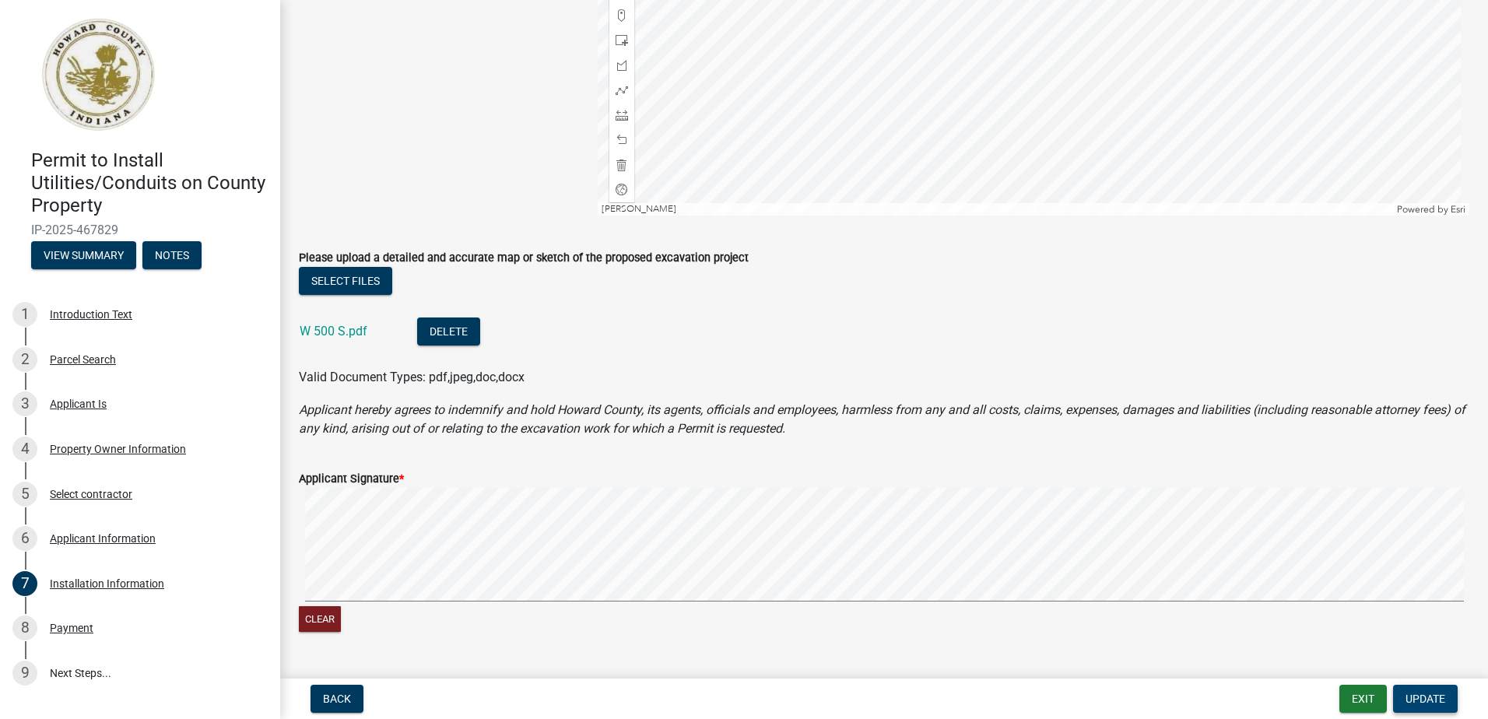
click at [1421, 700] on span "Update" at bounding box center [1426, 699] width 40 height 12
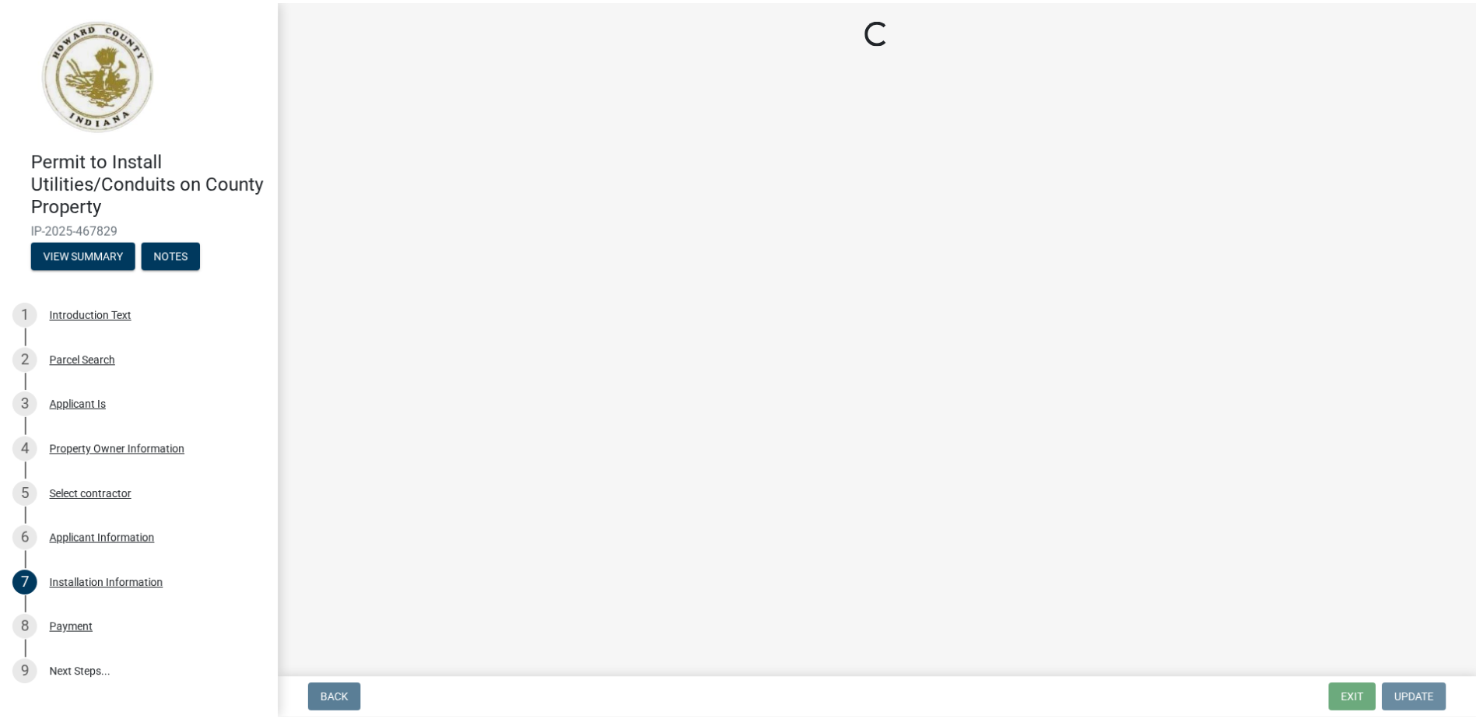
scroll to position [0, 0]
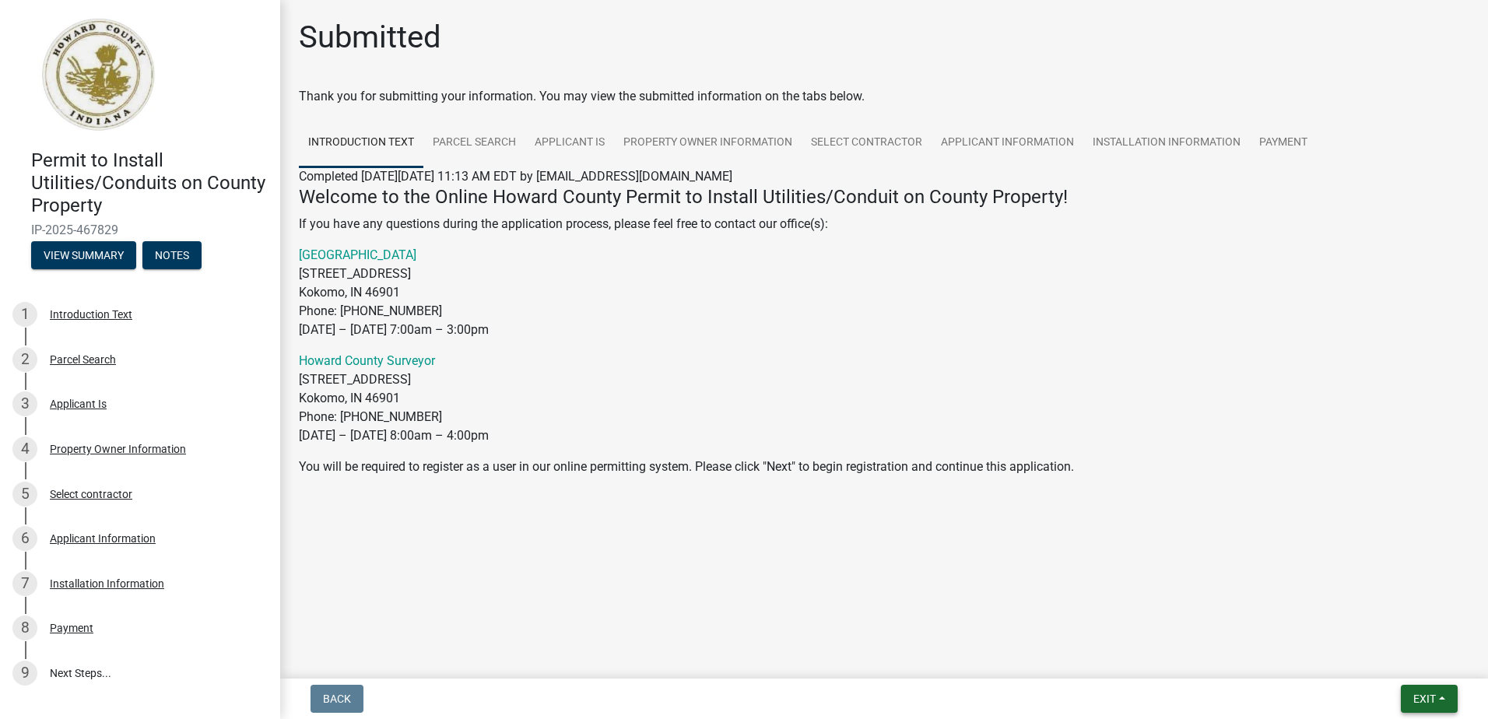
click at [1421, 702] on span "Exit" at bounding box center [1424, 699] width 23 height 12
click at [1387, 659] on button "Save & Exit" at bounding box center [1395, 658] width 125 height 37
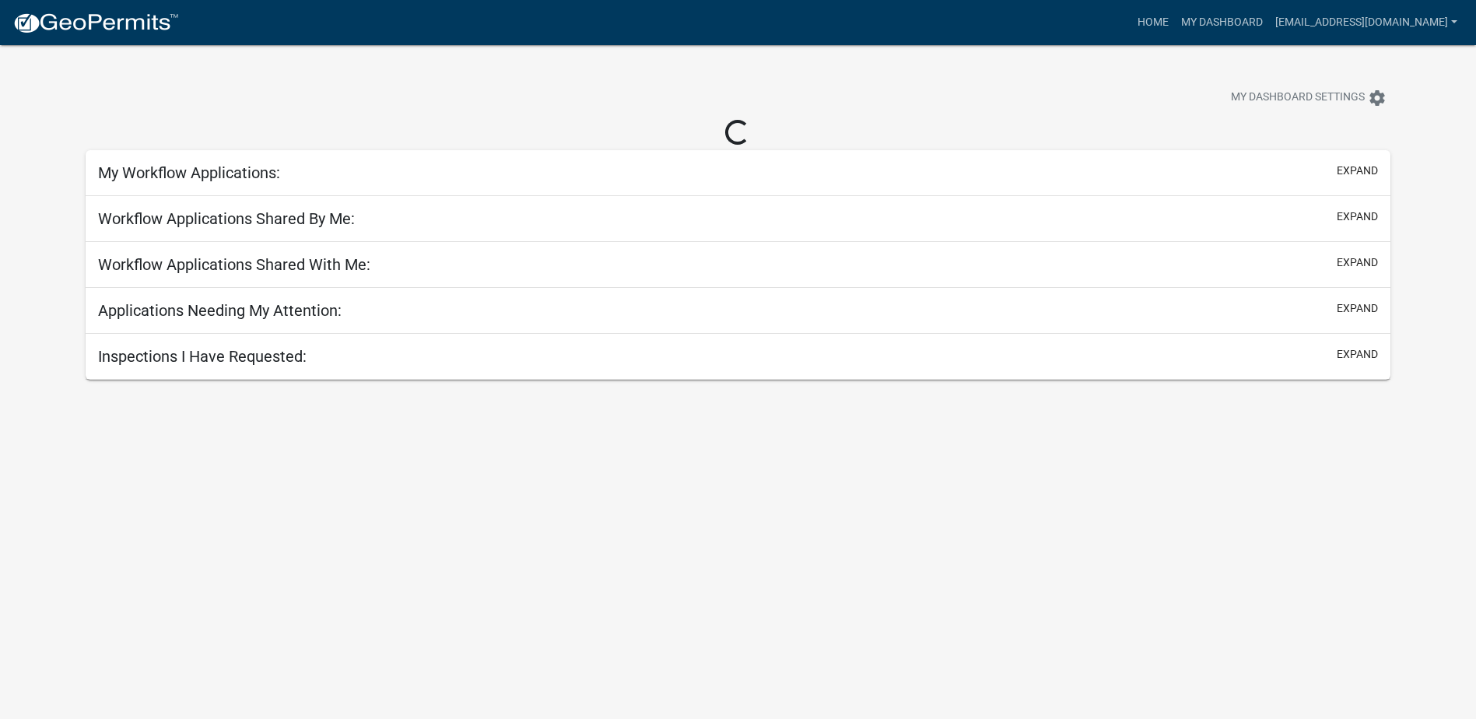
select select "2: 50"
